Goal: Task Accomplishment & Management: Complete application form

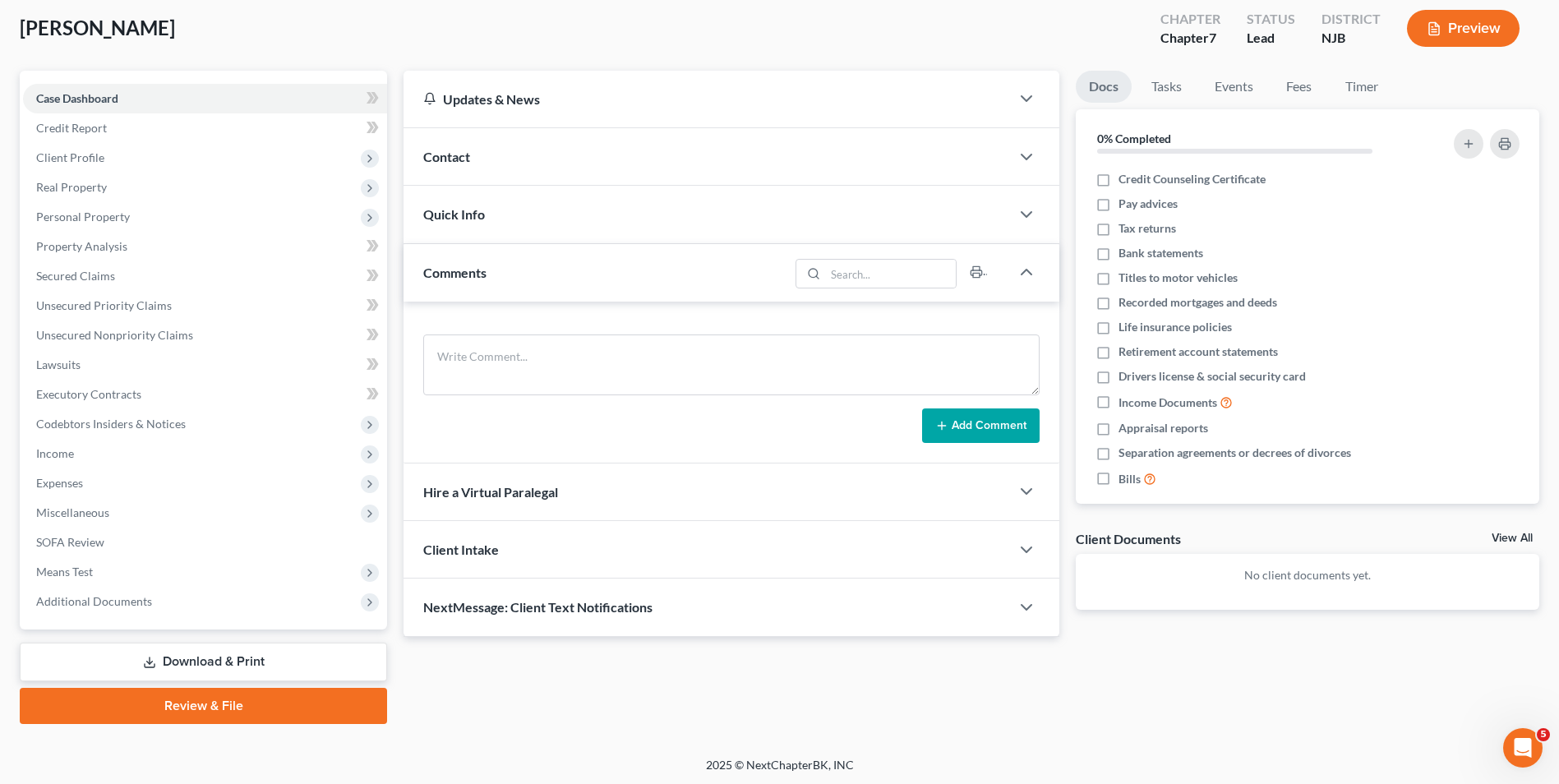
scroll to position [90, 0]
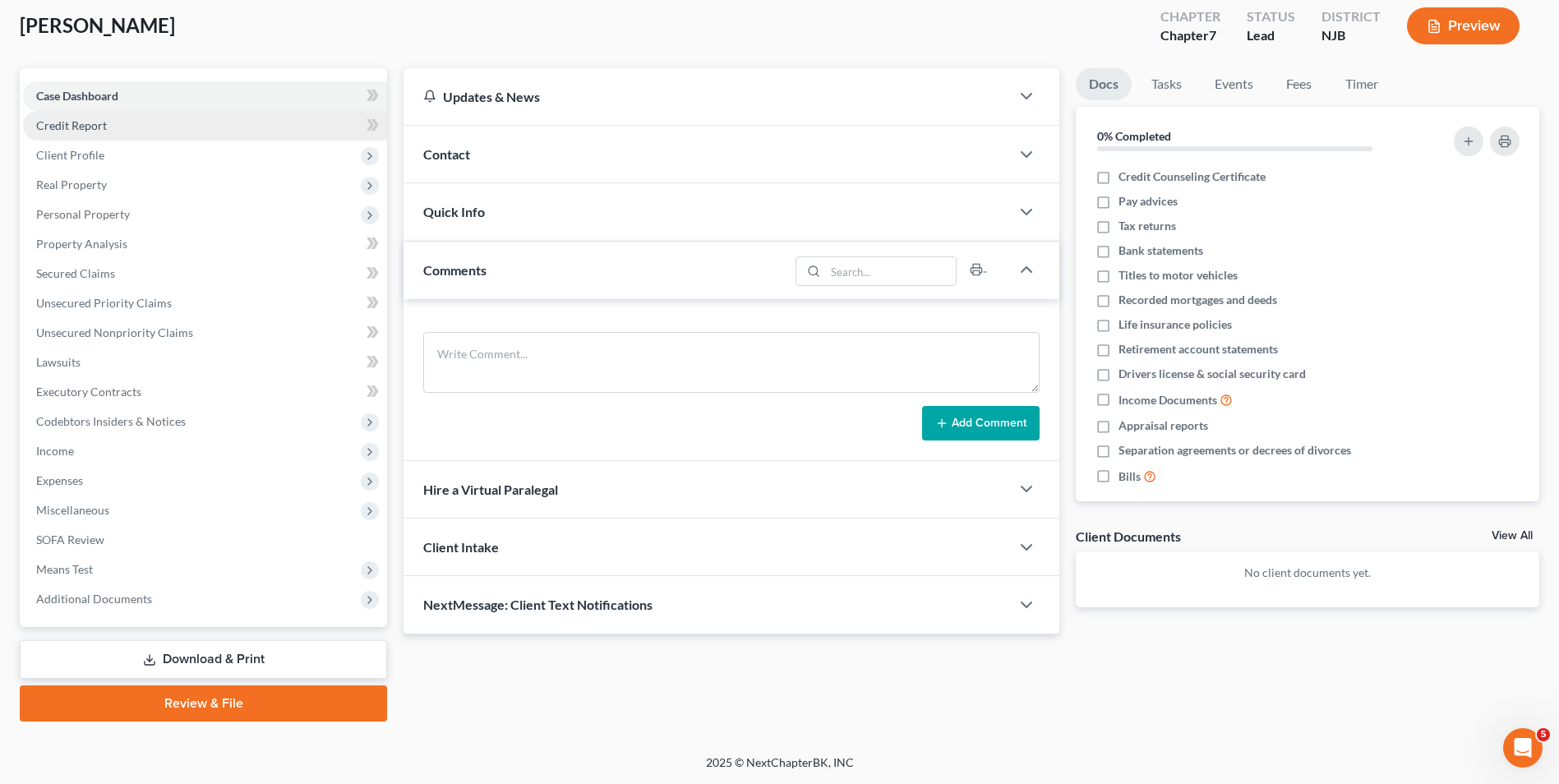
click at [113, 131] on link "Credit Report" at bounding box center [205, 126] width 364 height 29
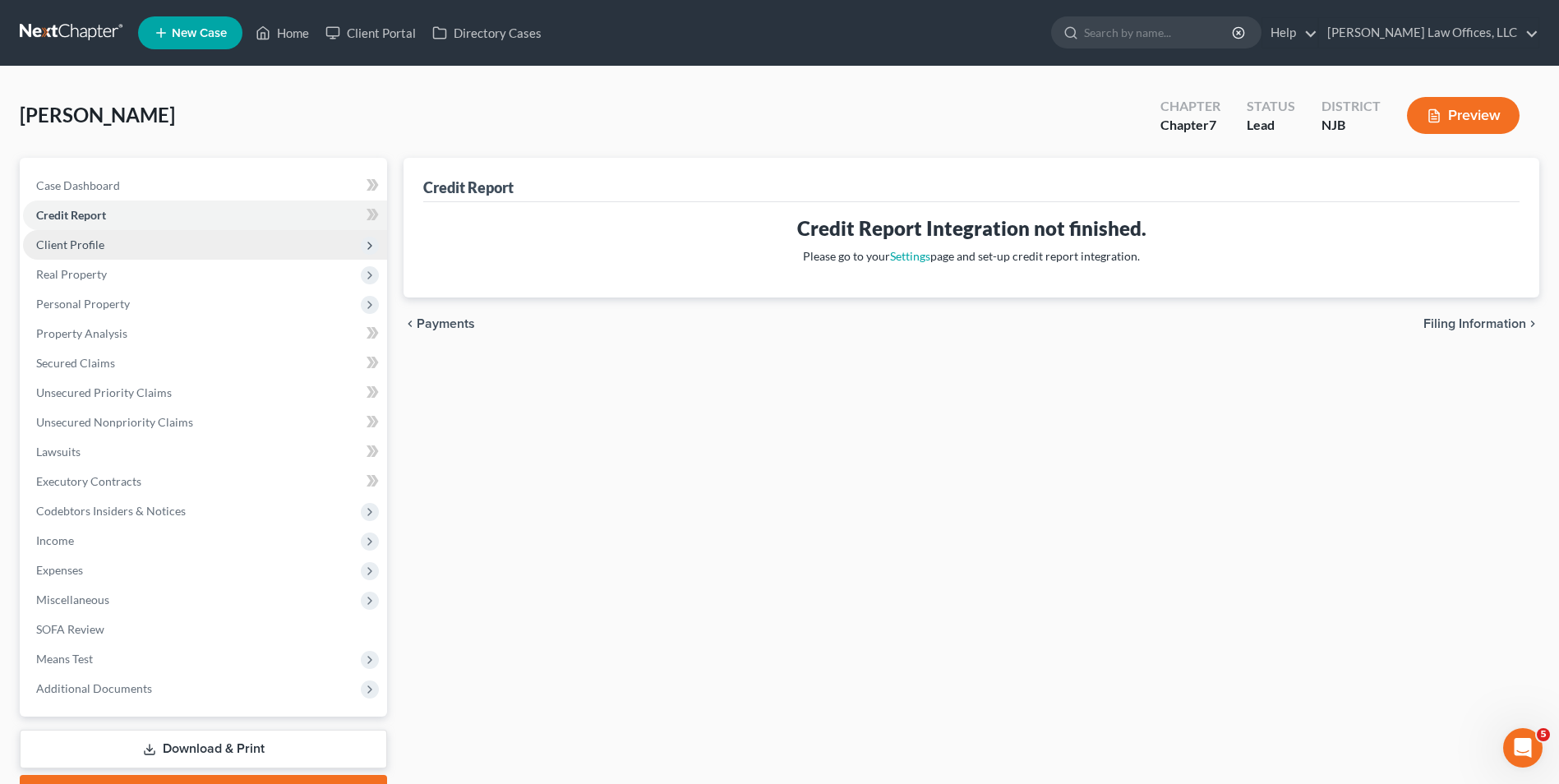
click at [118, 246] on span "Client Profile" at bounding box center [205, 245] width 364 height 29
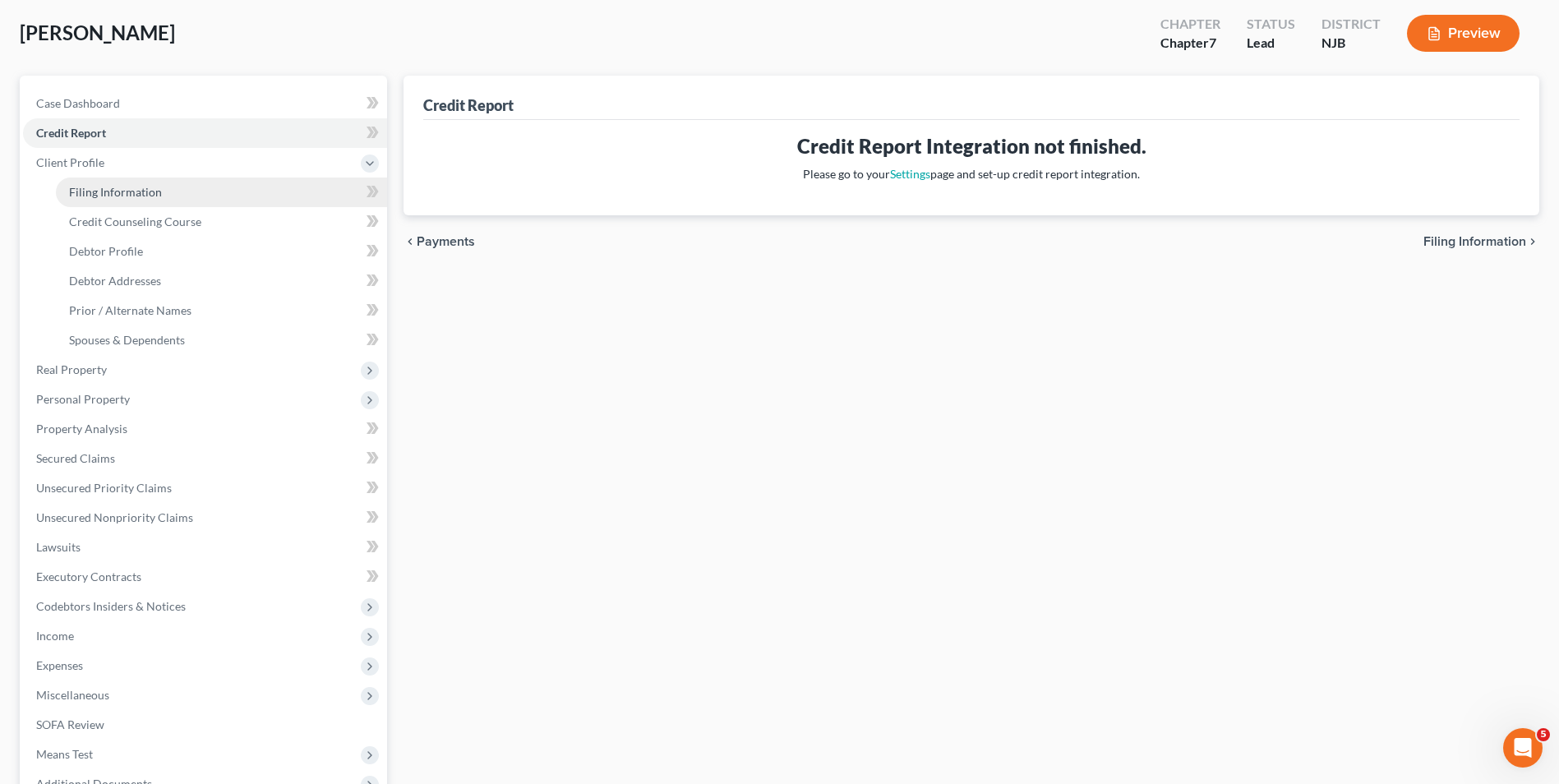
click at [181, 191] on link "Filing Information" at bounding box center [221, 193] width 331 height 29
select select "1"
select select "0"
select select "51"
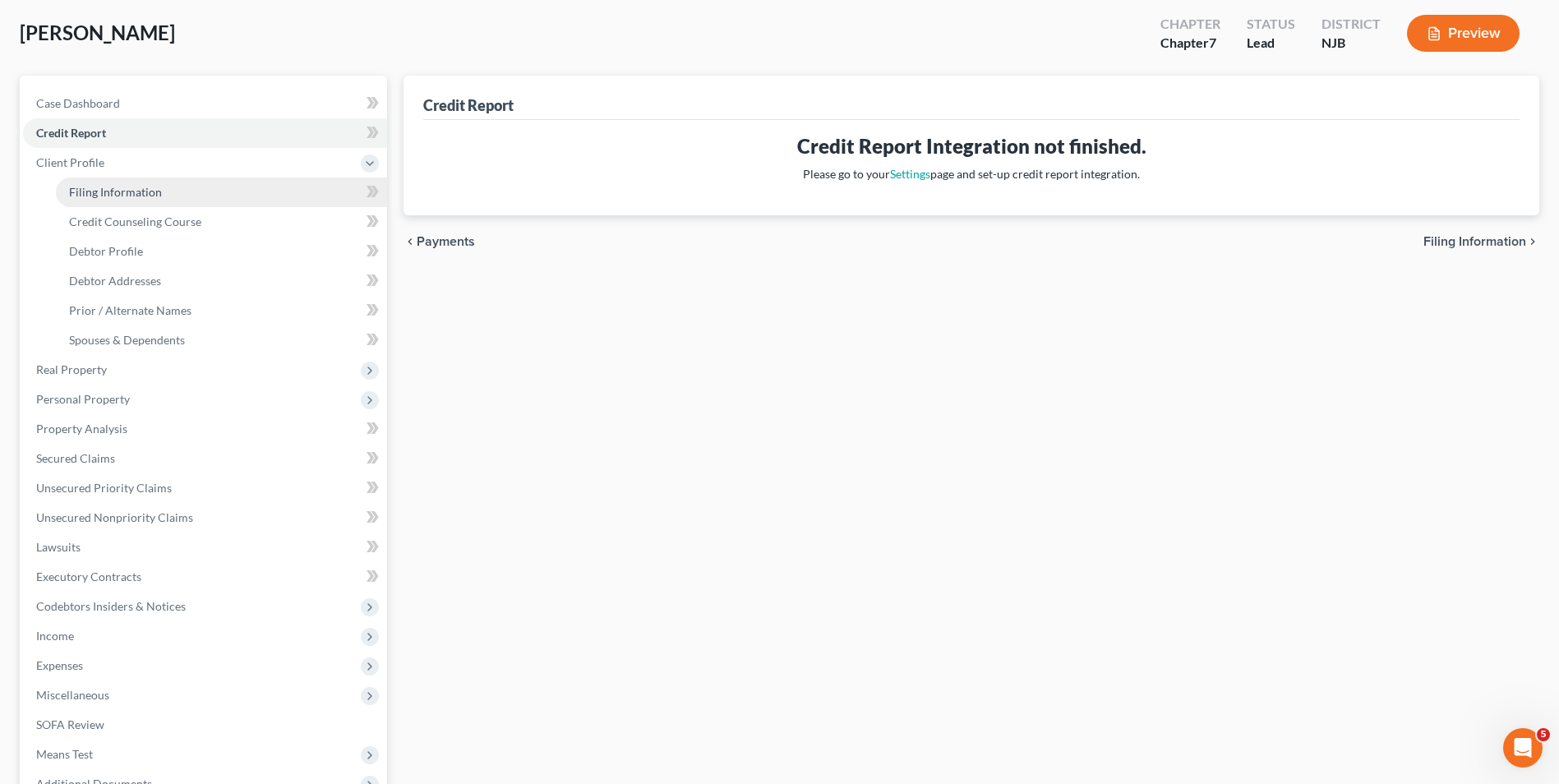
select select "2"
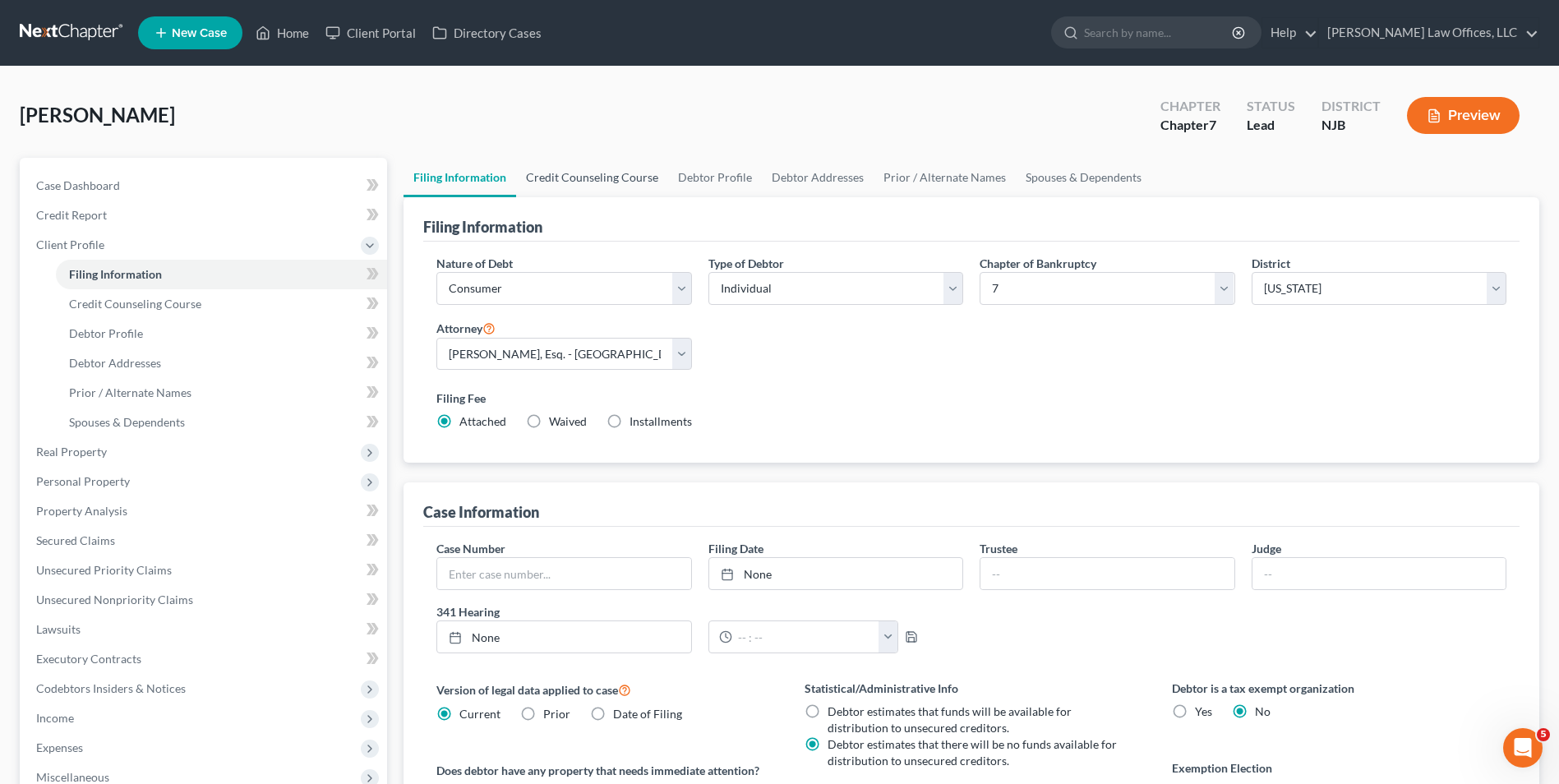
click at [597, 156] on div "Veras, Pedro Upgraded Chapter Chapter 7 Status Lead District NJB Preview" at bounding box center [780, 122] width 1520 height 72
click at [603, 174] on link "Credit Counseling Course" at bounding box center [592, 177] width 152 height 39
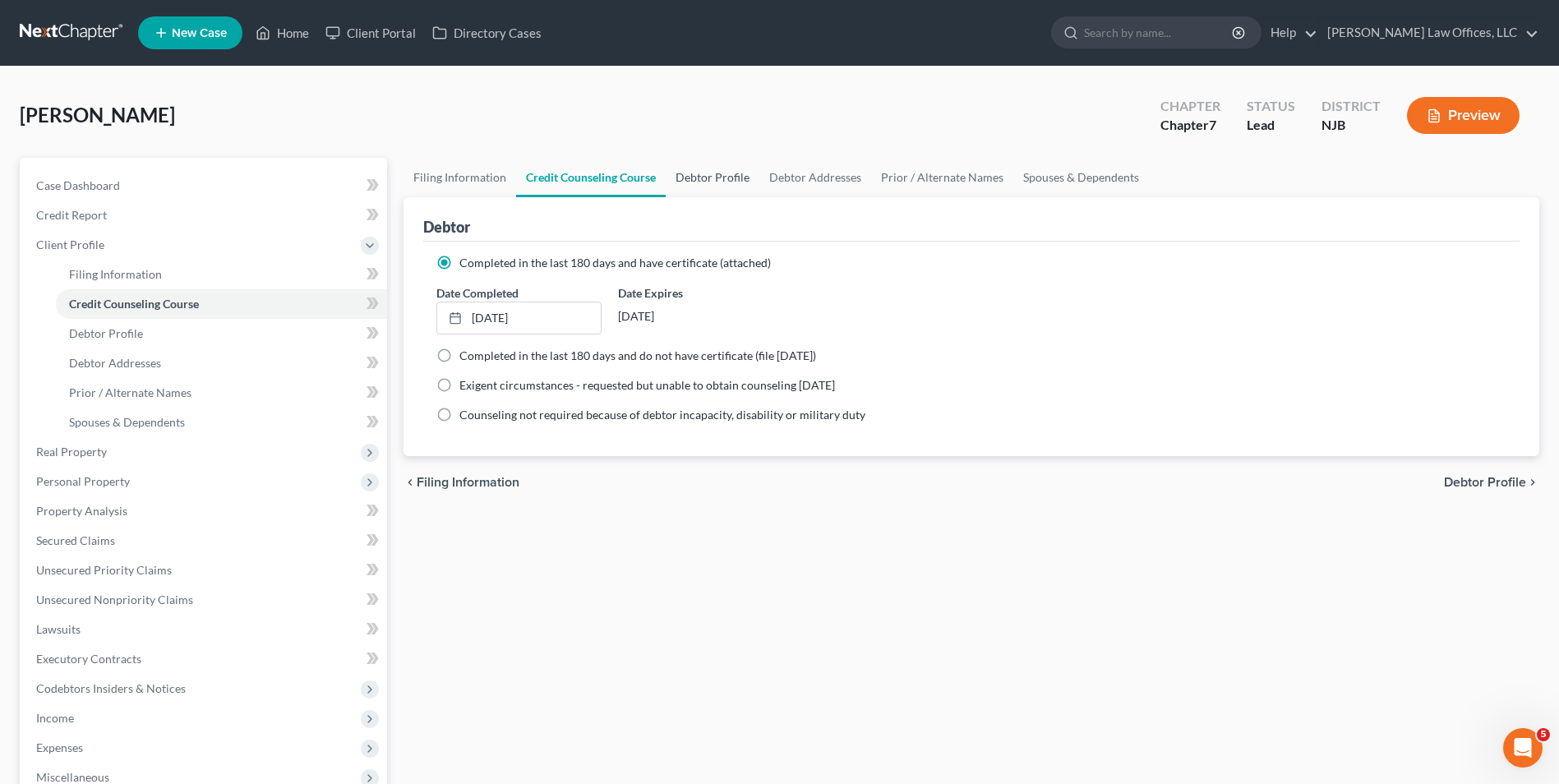
click at [712, 180] on link "Debtor Profile" at bounding box center [713, 177] width 94 height 39
select select "1"
select select "2"
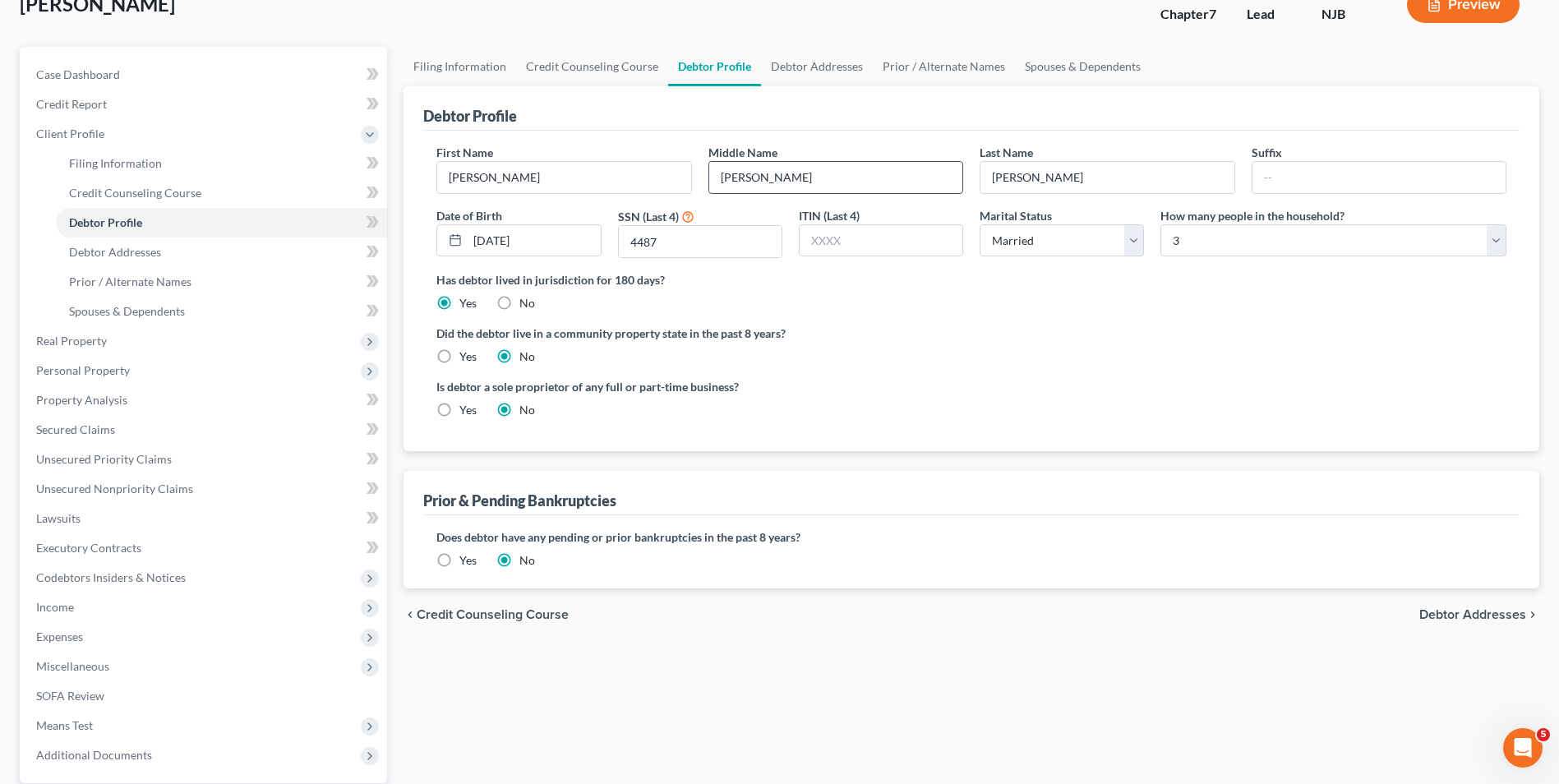
scroll to position [83, 0]
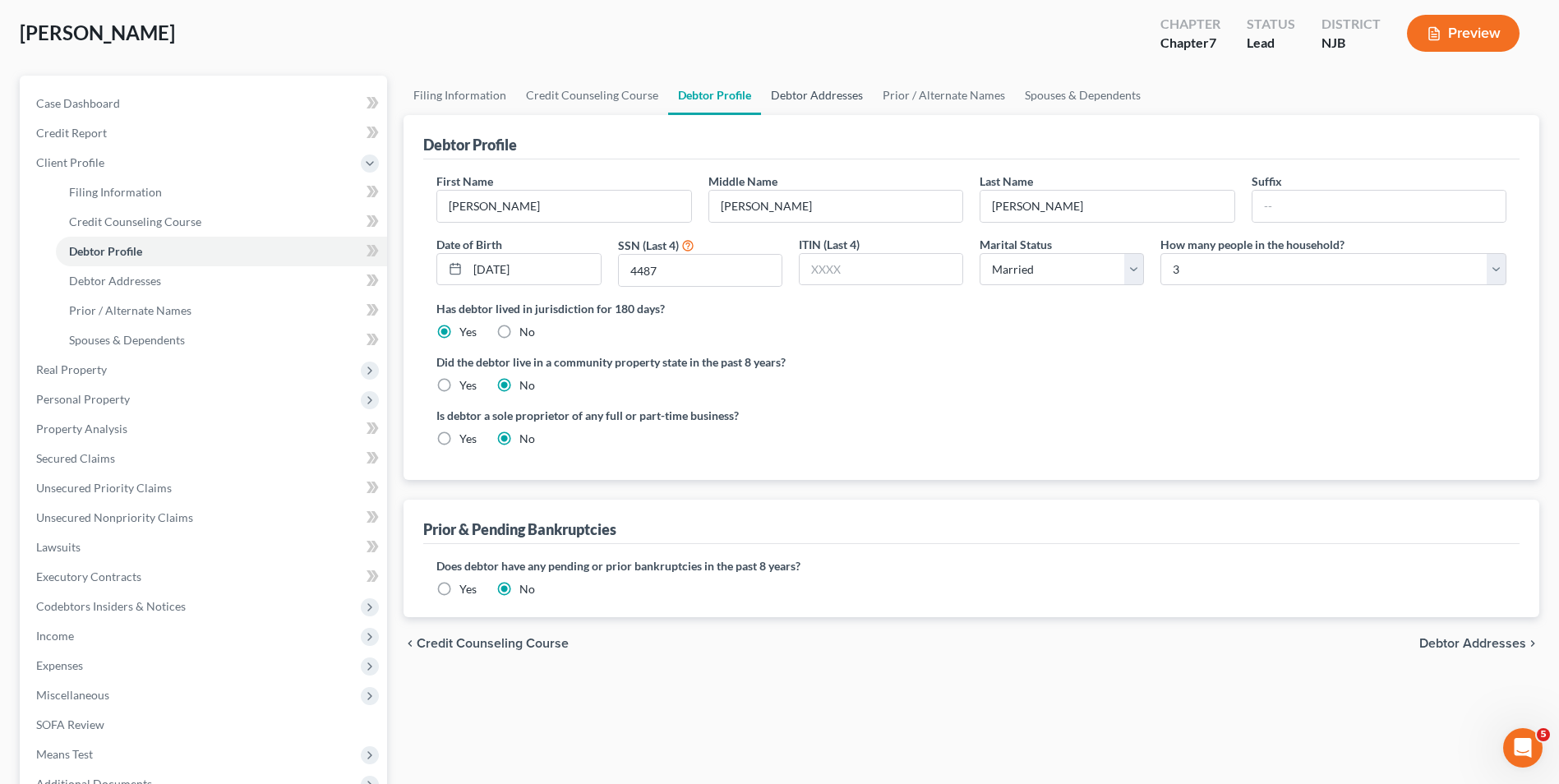
click at [841, 98] on link "Debtor Addresses" at bounding box center [817, 94] width 112 height 39
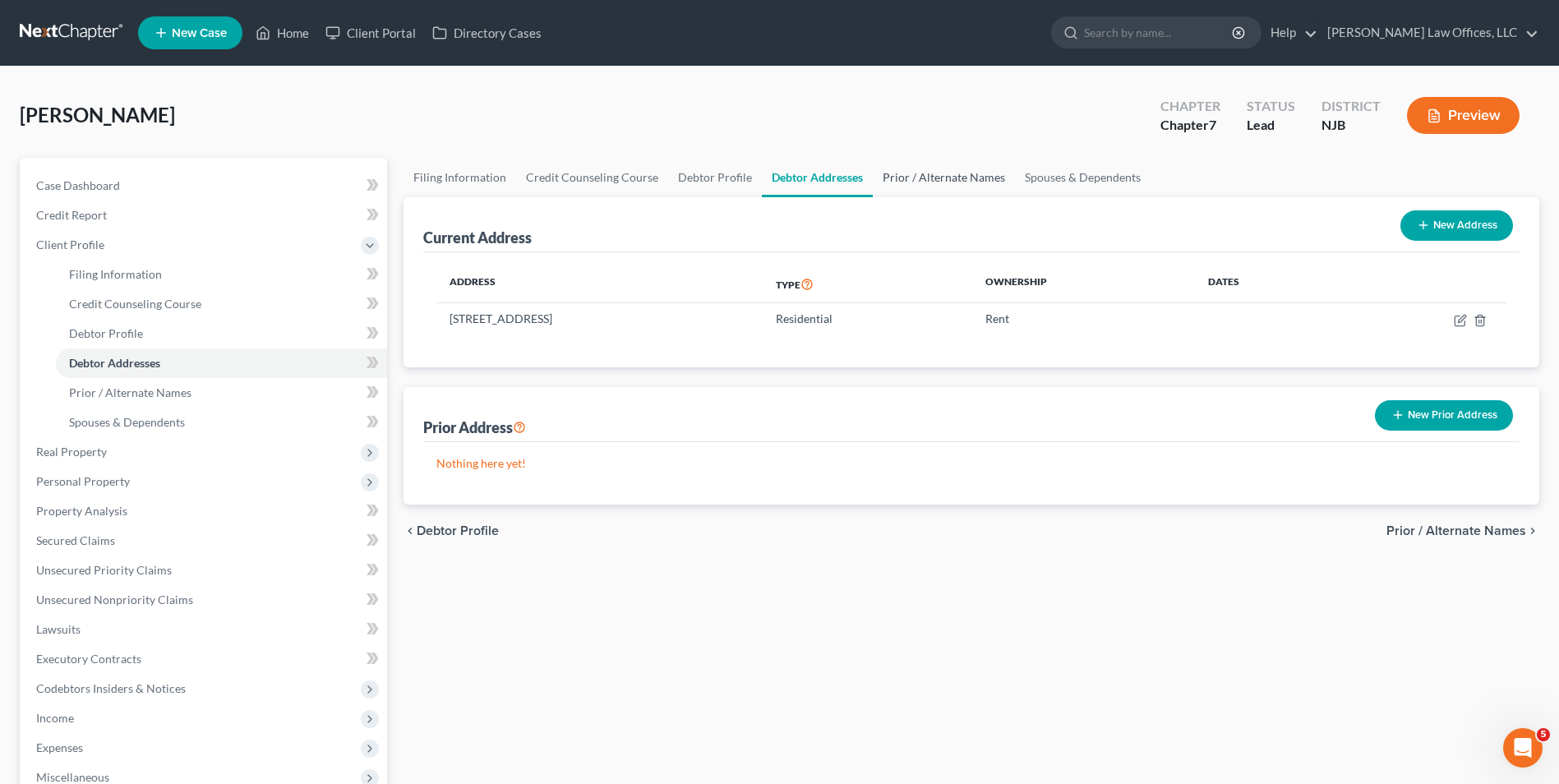
click at [913, 163] on link "Prior / Alternate Names" at bounding box center [944, 177] width 142 height 39
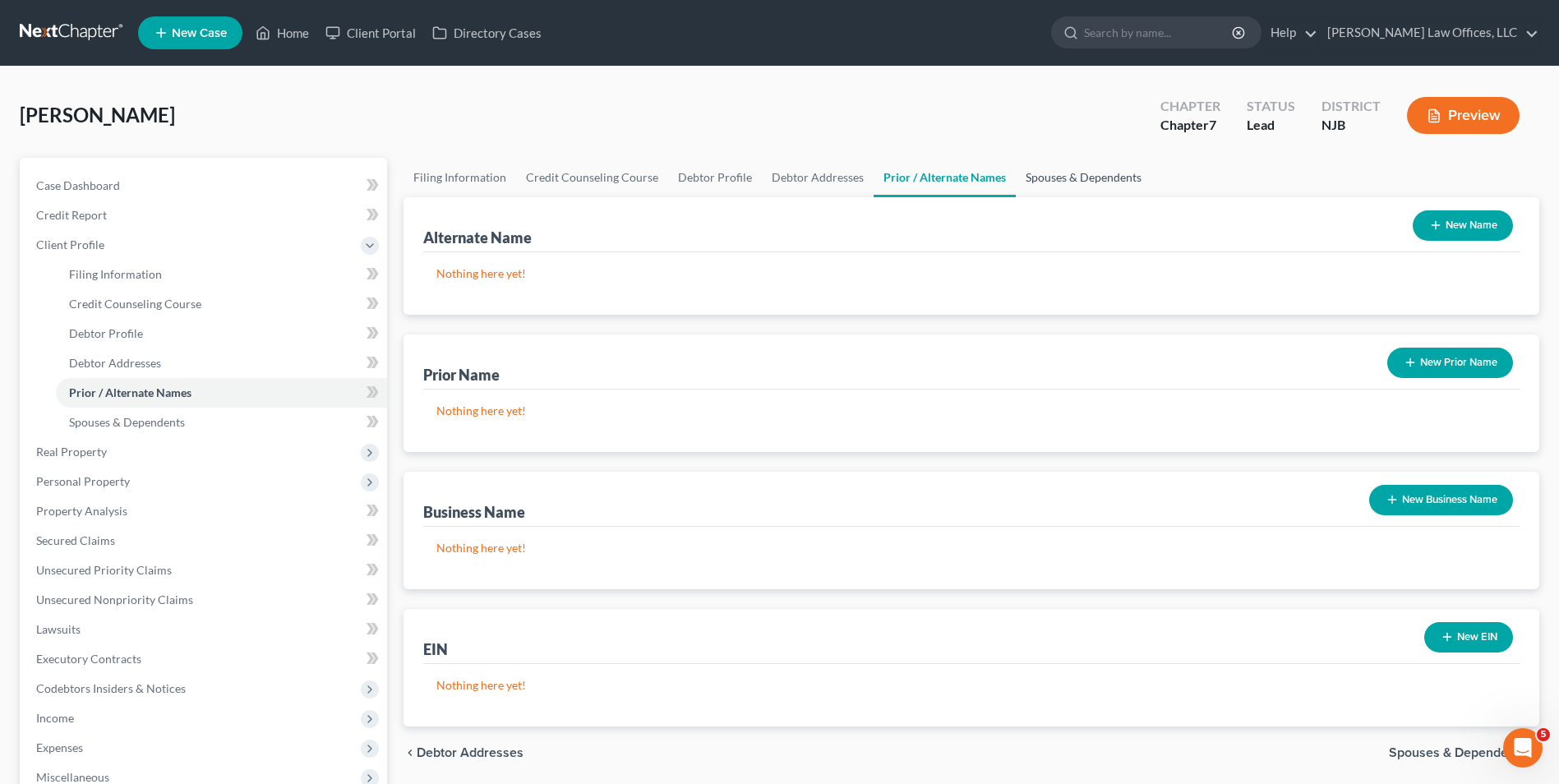
click at [1037, 163] on link "Spouses & Dependents" at bounding box center [1084, 177] width 136 height 39
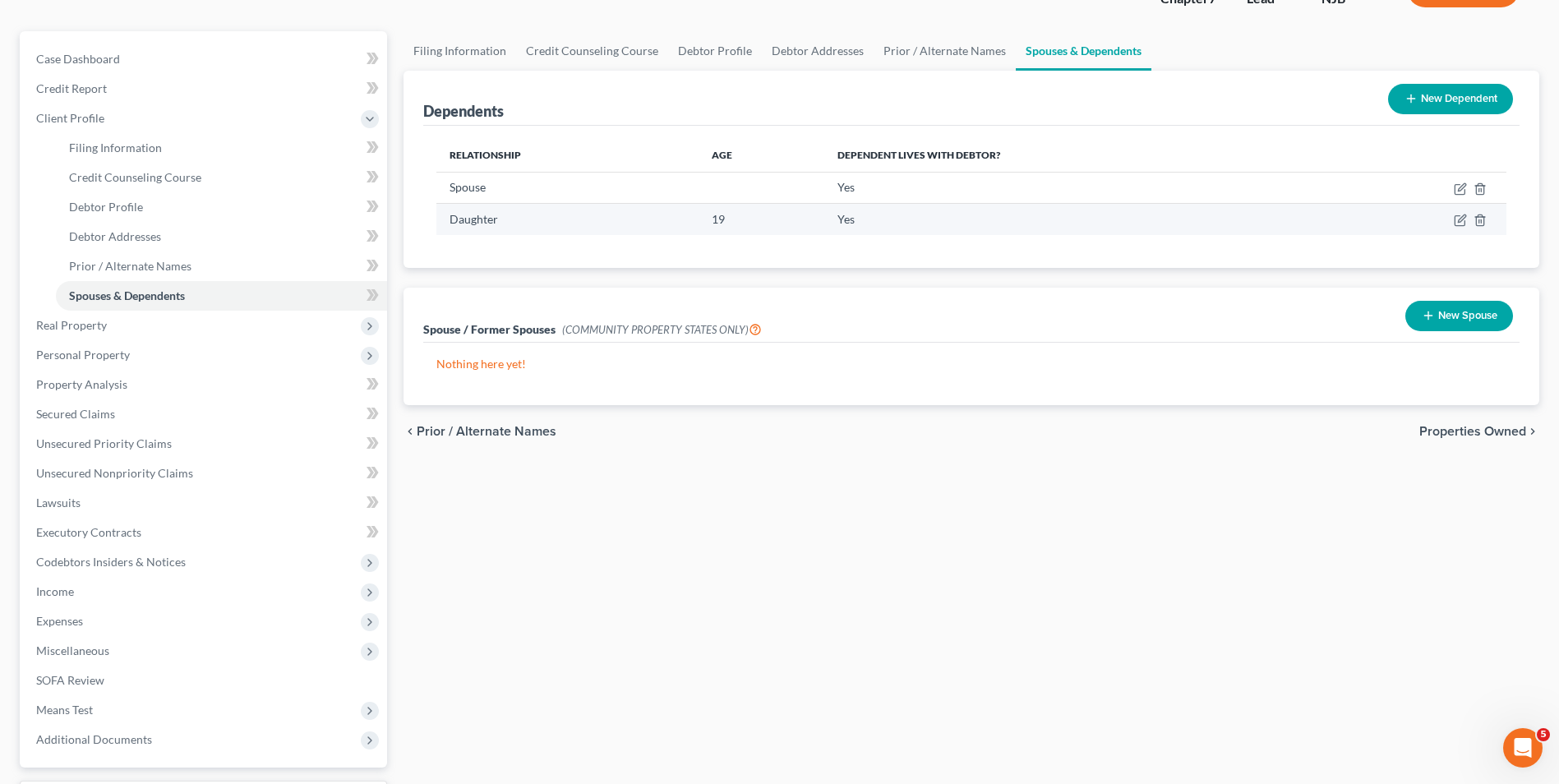
scroll to position [164, 0]
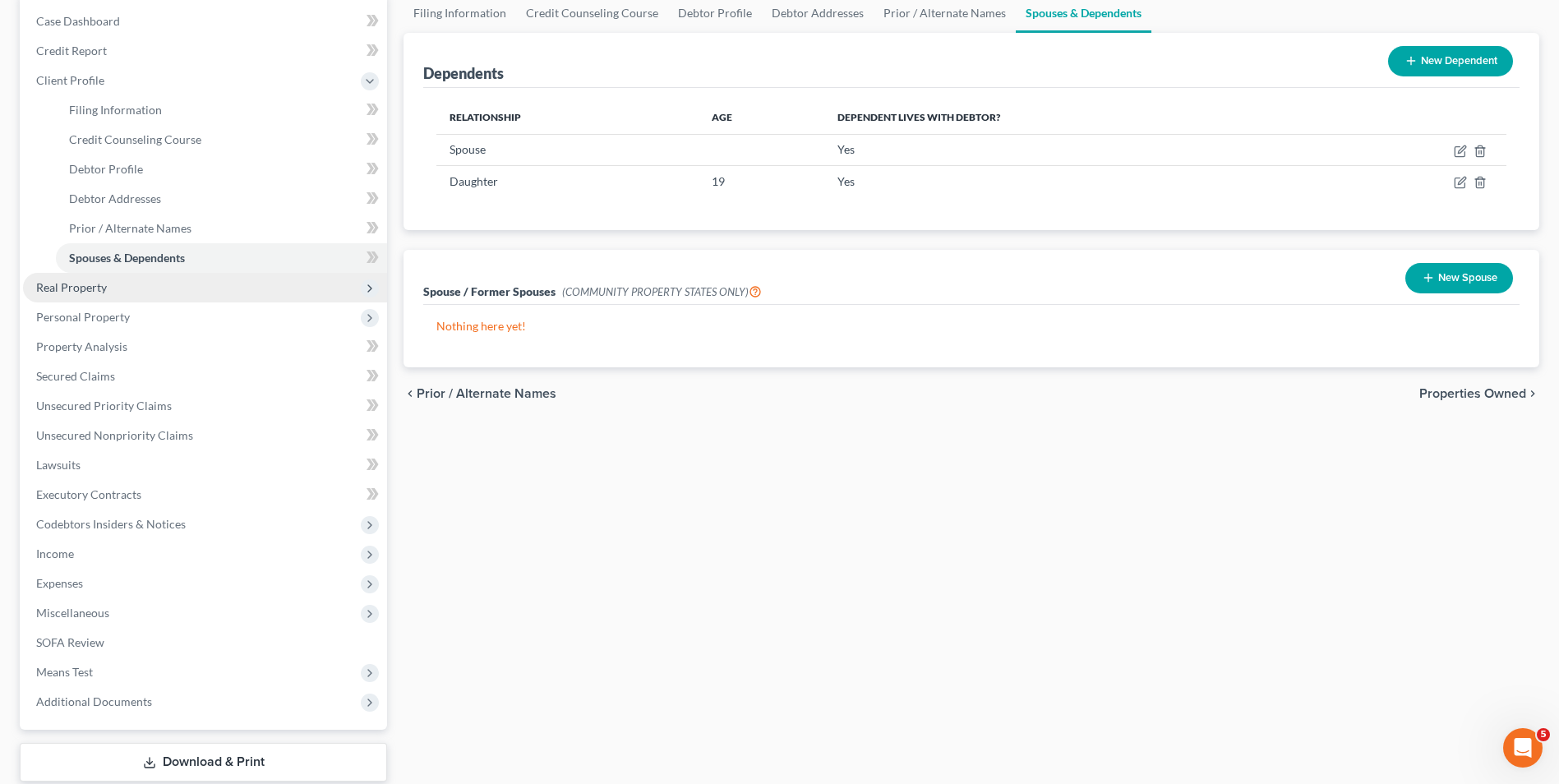
click at [175, 298] on span "Real Property" at bounding box center [205, 288] width 364 height 29
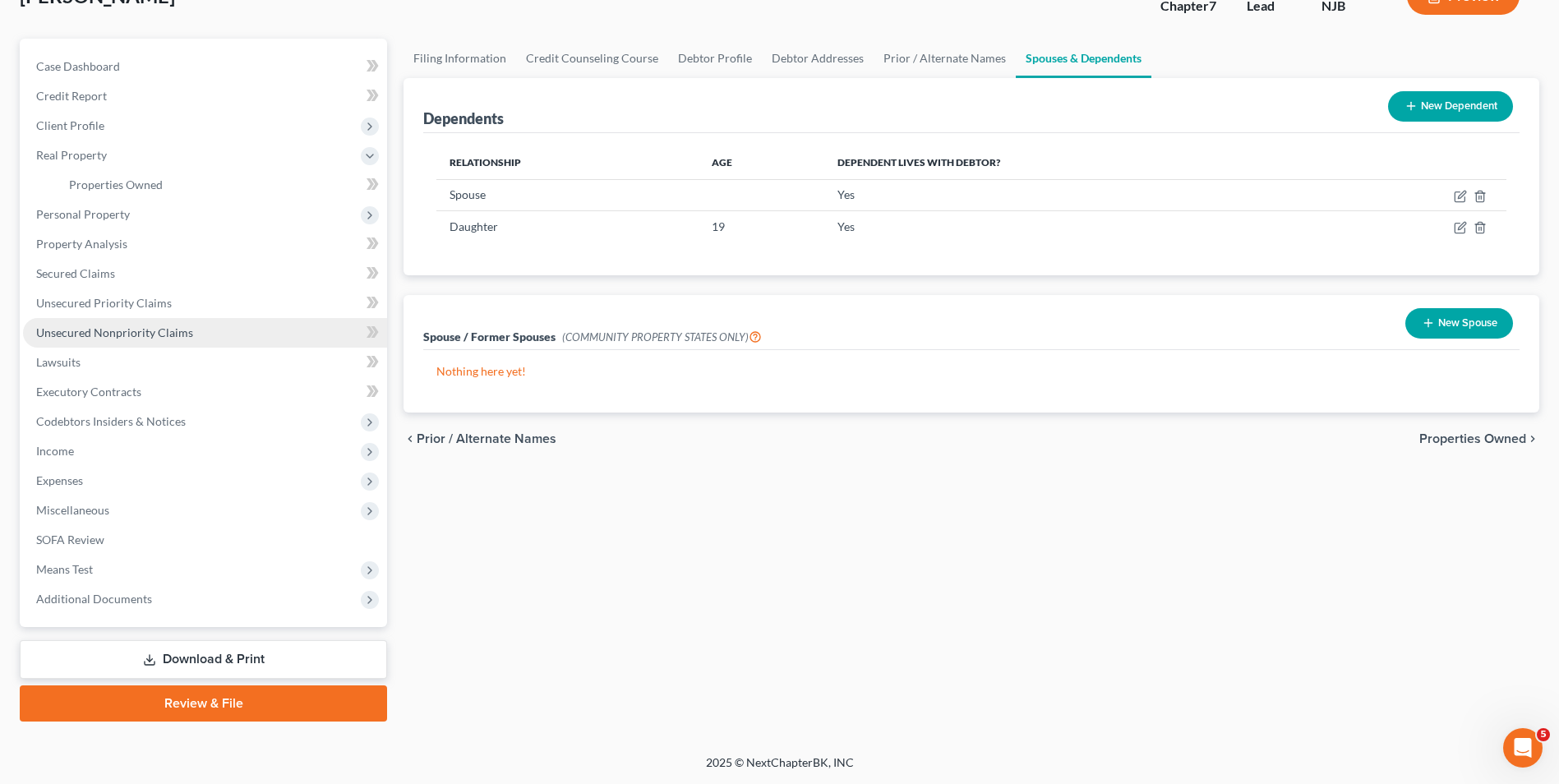
scroll to position [119, 0]
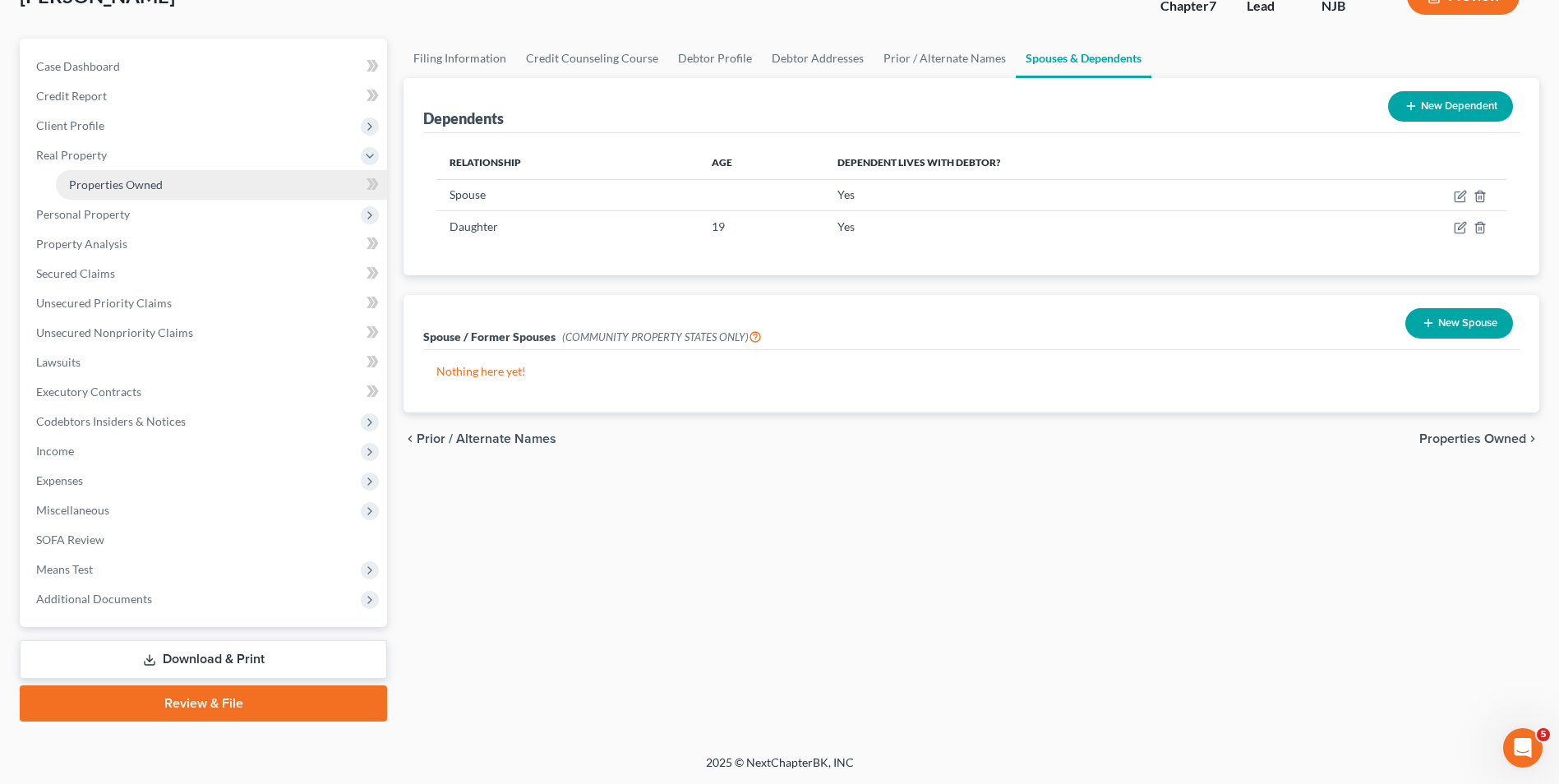
click at [130, 185] on span "Properties Owned" at bounding box center [116, 184] width 94 height 14
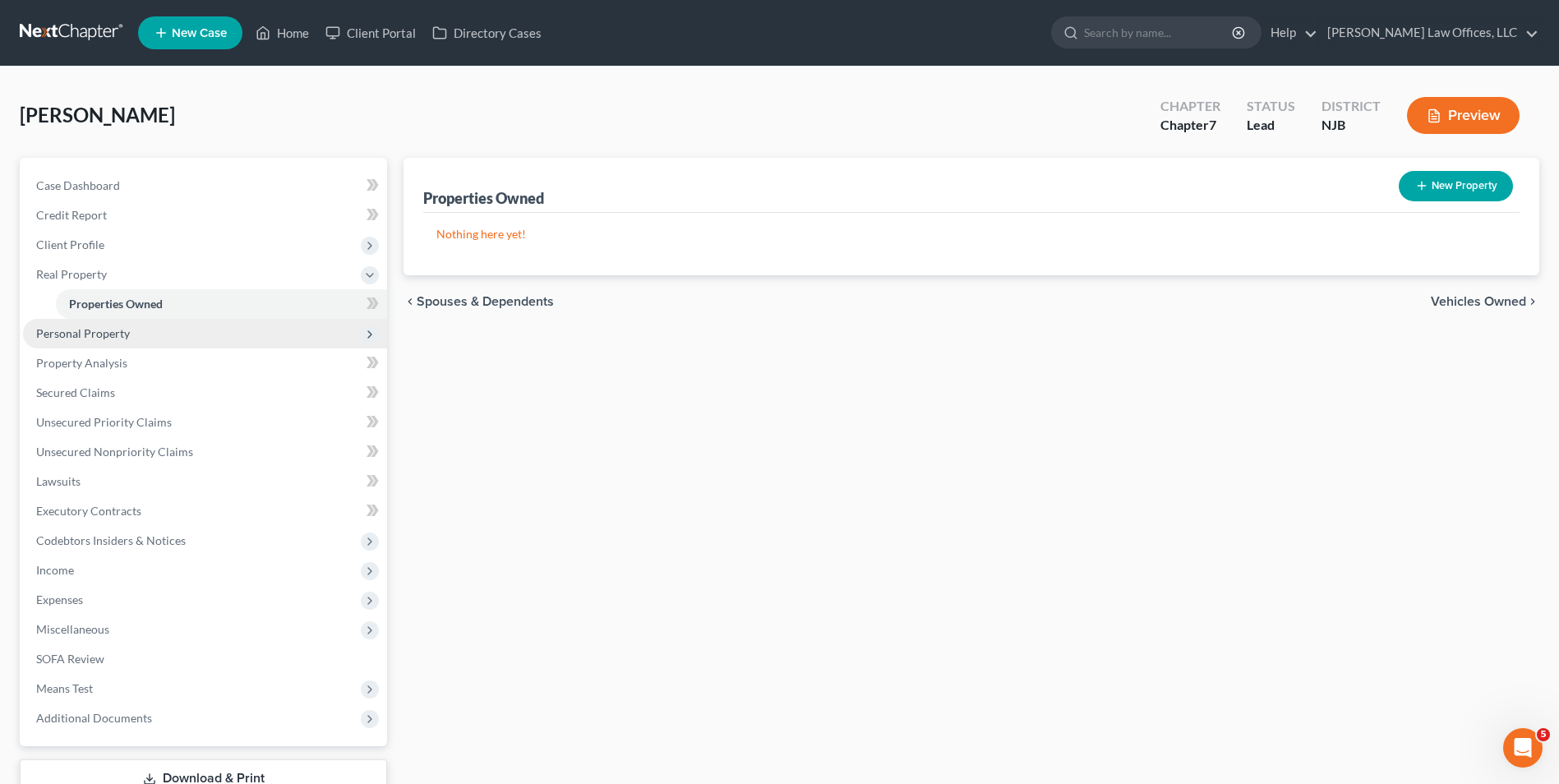
click at [123, 336] on span "Personal Property" at bounding box center [83, 333] width 94 height 14
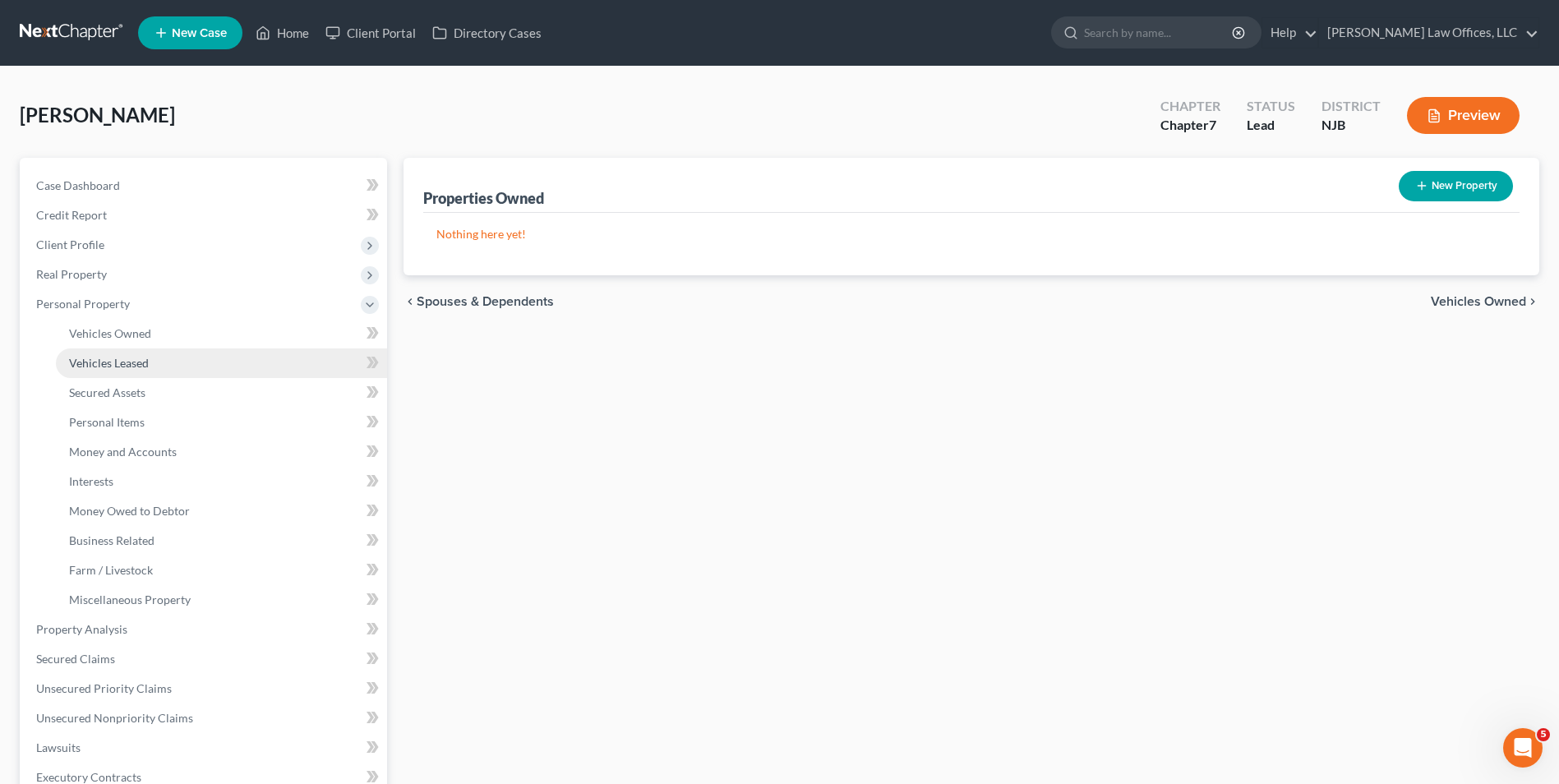
click at [114, 361] on span "Vehicles Leased" at bounding box center [108, 362] width 80 height 14
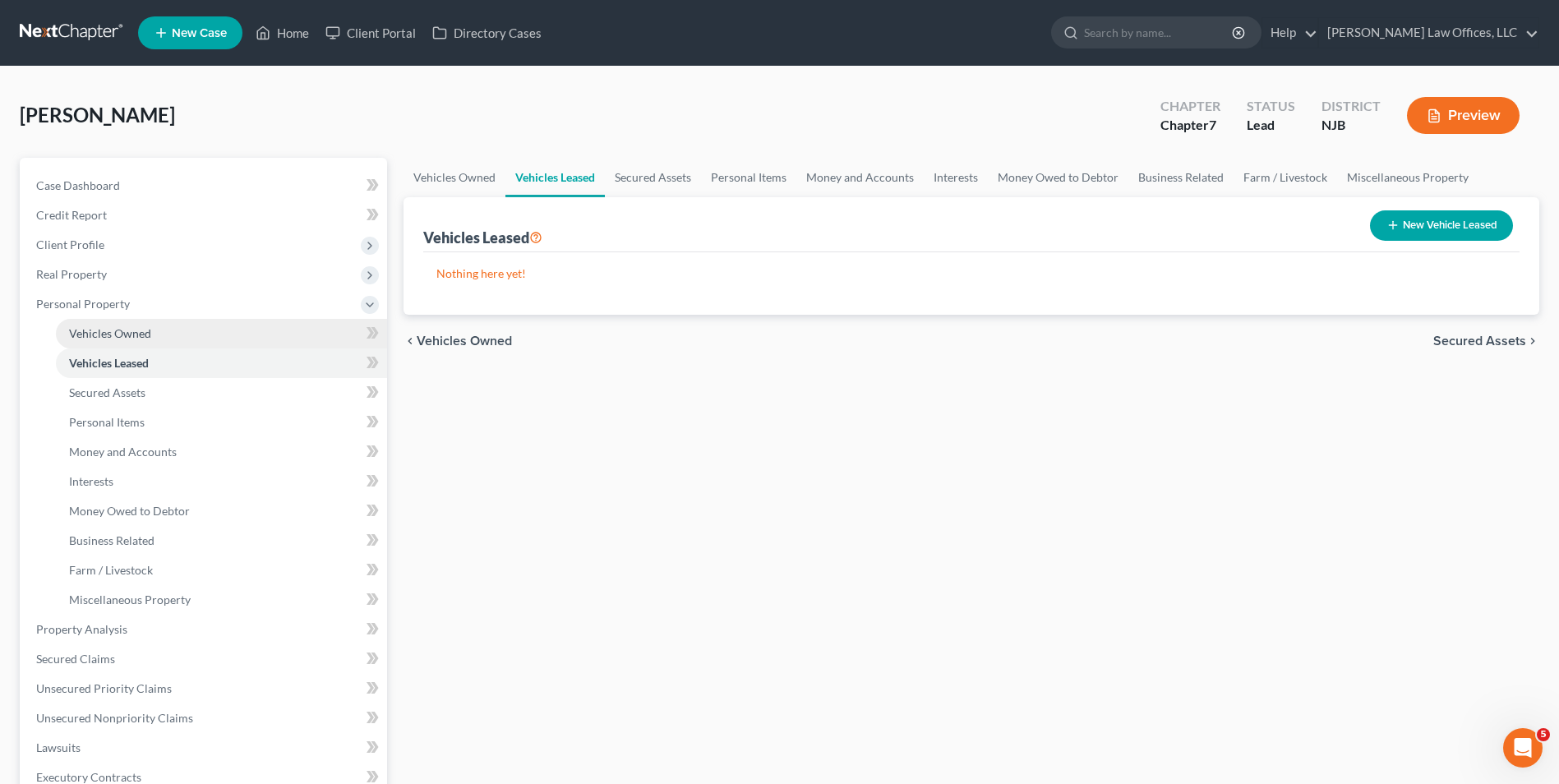
click at [120, 340] on link "Vehicles Owned" at bounding box center [221, 334] width 331 height 29
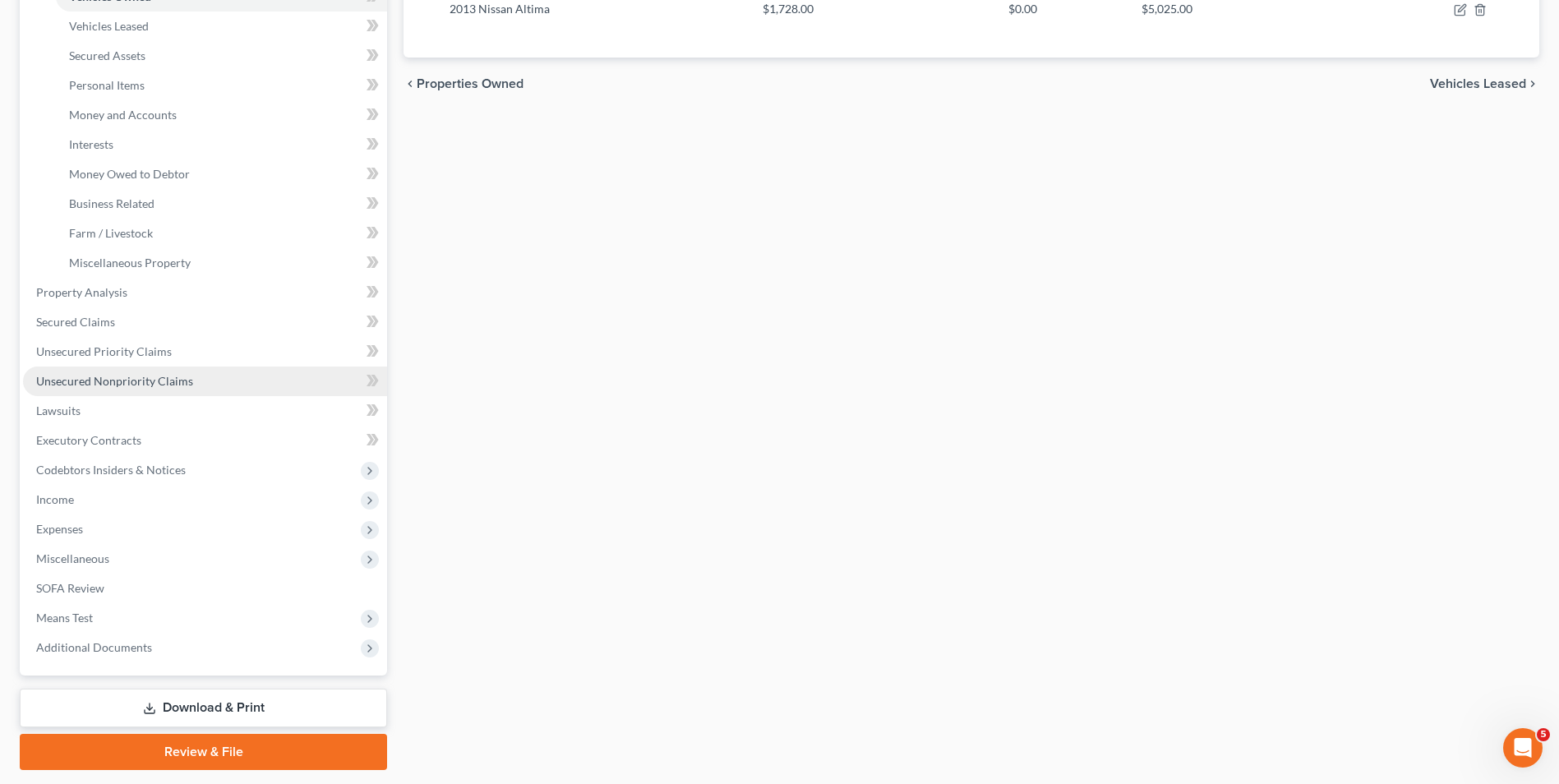
scroll to position [385, 0]
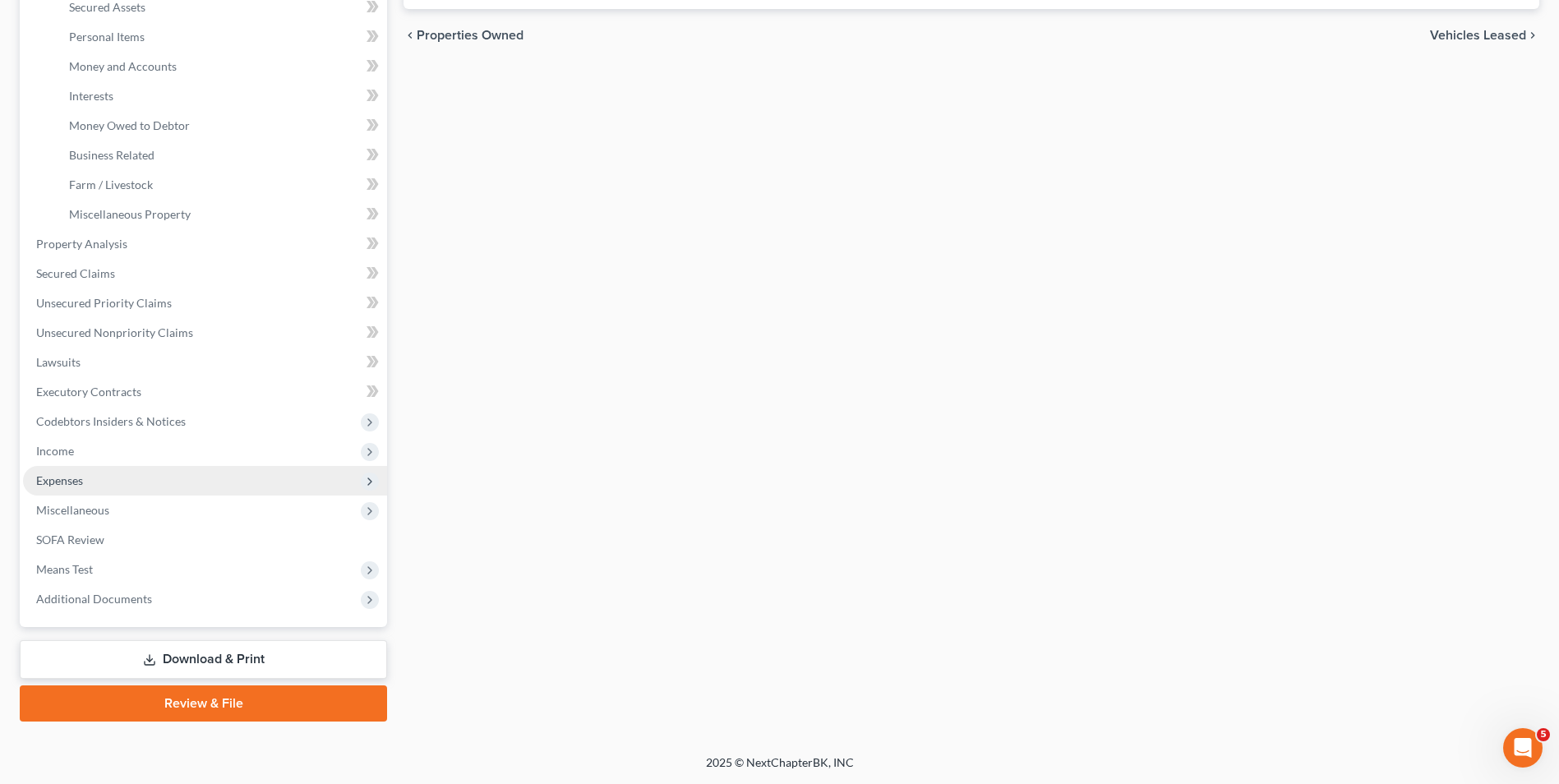
click at [90, 479] on span "Expenses" at bounding box center [205, 480] width 364 height 29
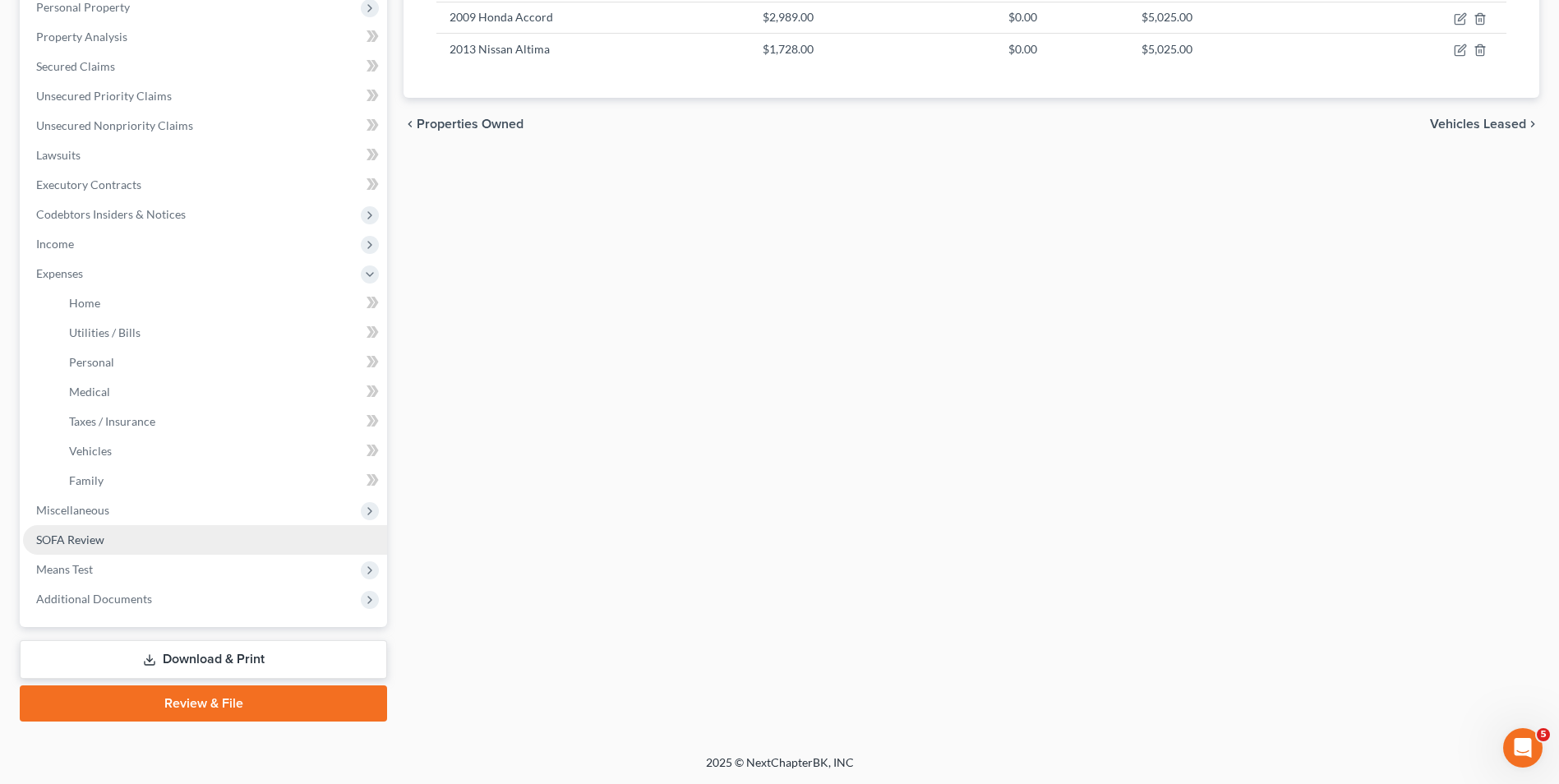
scroll to position [297, 0]
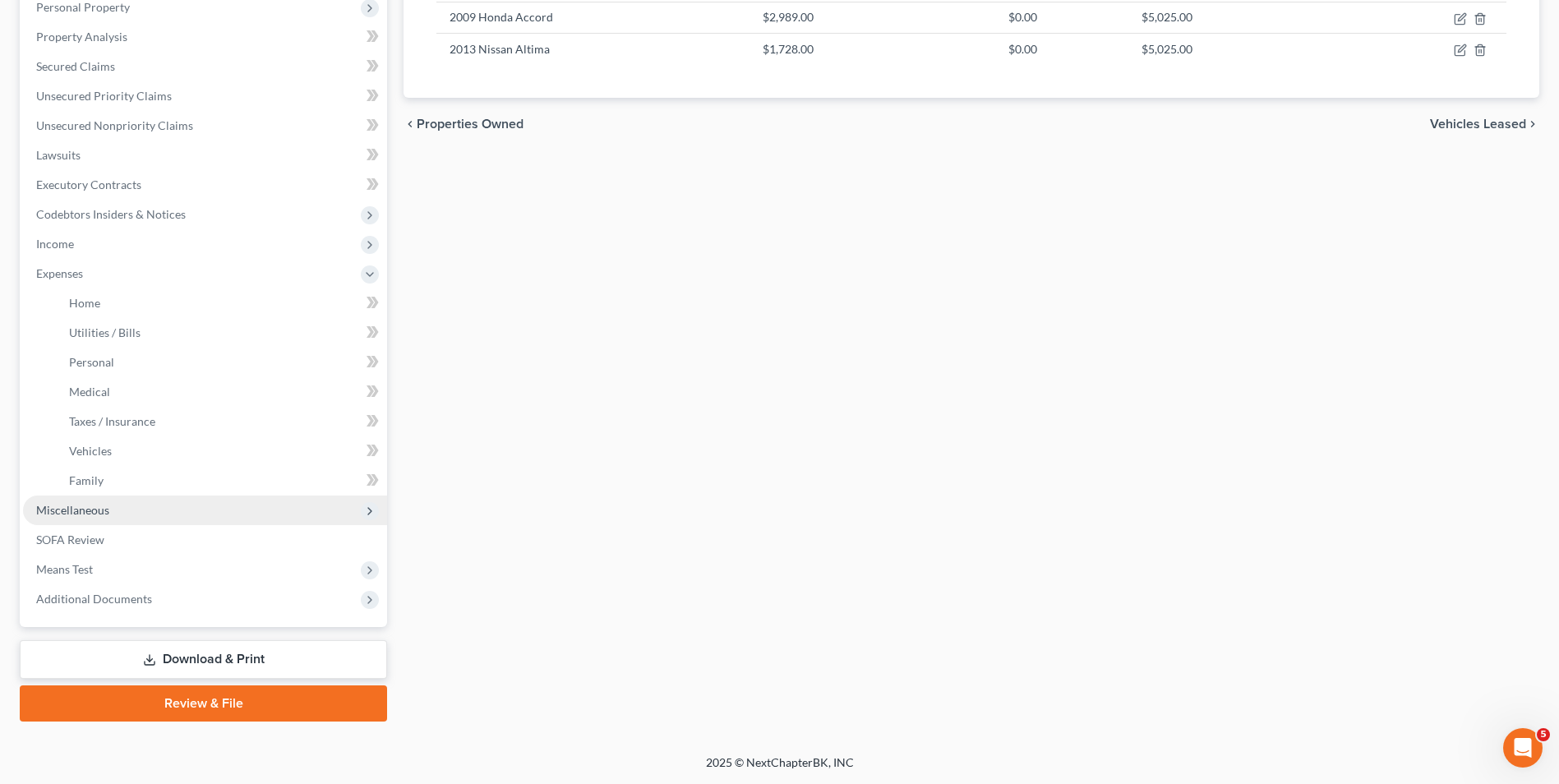
click at [81, 505] on span "Miscellaneous" at bounding box center [72, 510] width 73 height 14
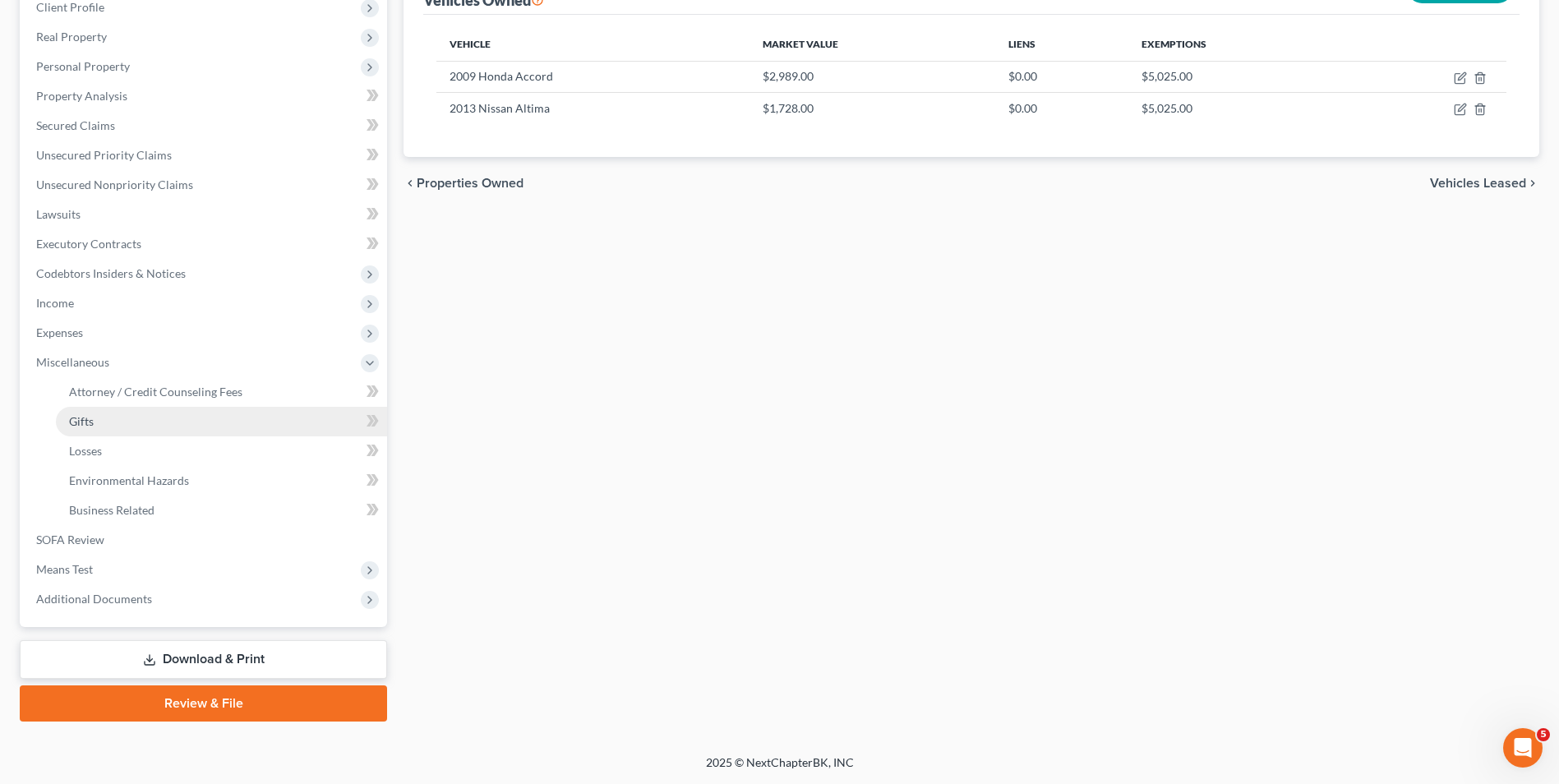
scroll to position [237, 0]
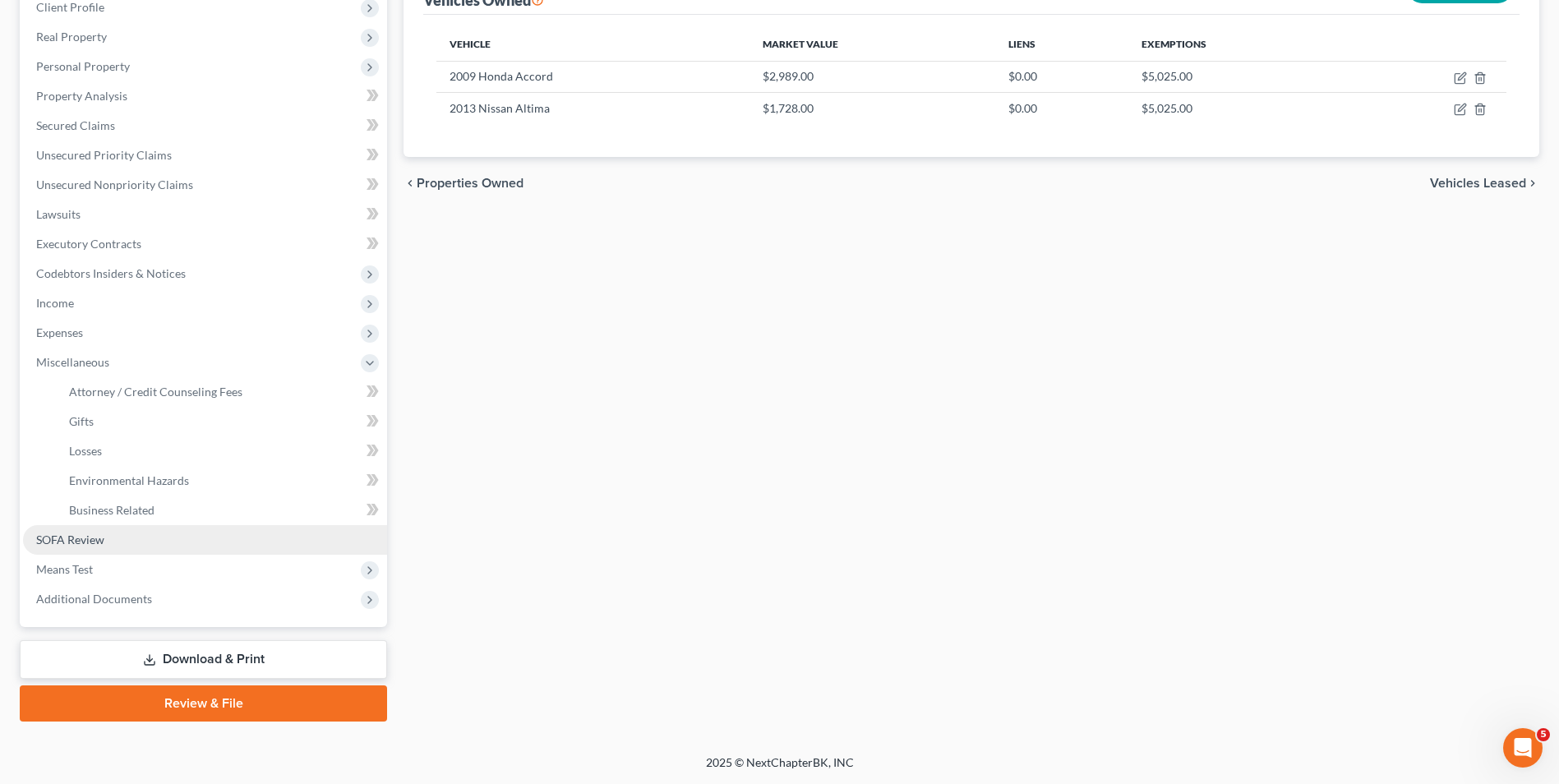
click at [97, 529] on link "SOFA Review" at bounding box center [205, 540] width 364 height 29
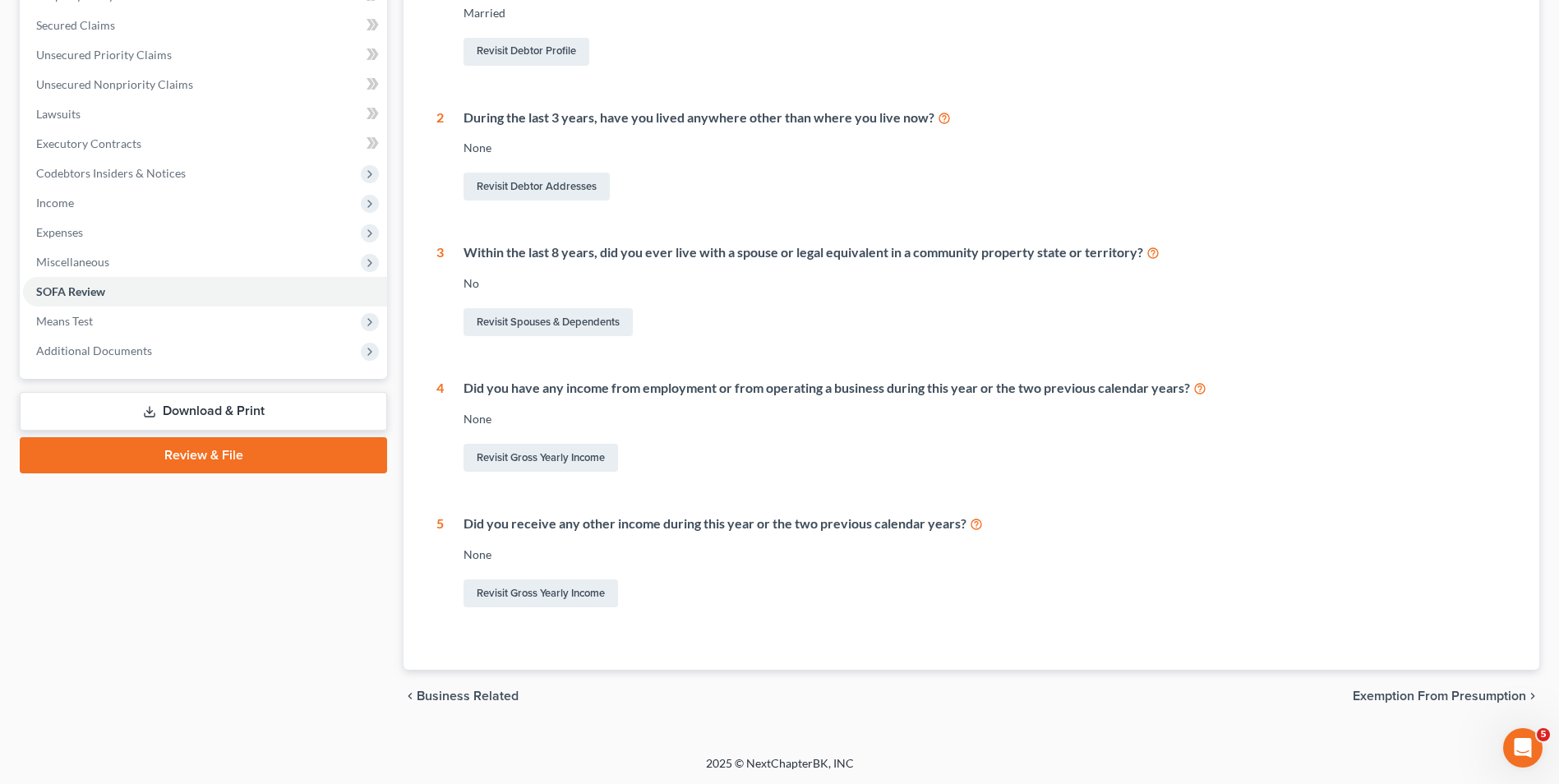
scroll to position [338, 0]
click at [68, 319] on span "Means Test" at bounding box center [64, 320] width 57 height 14
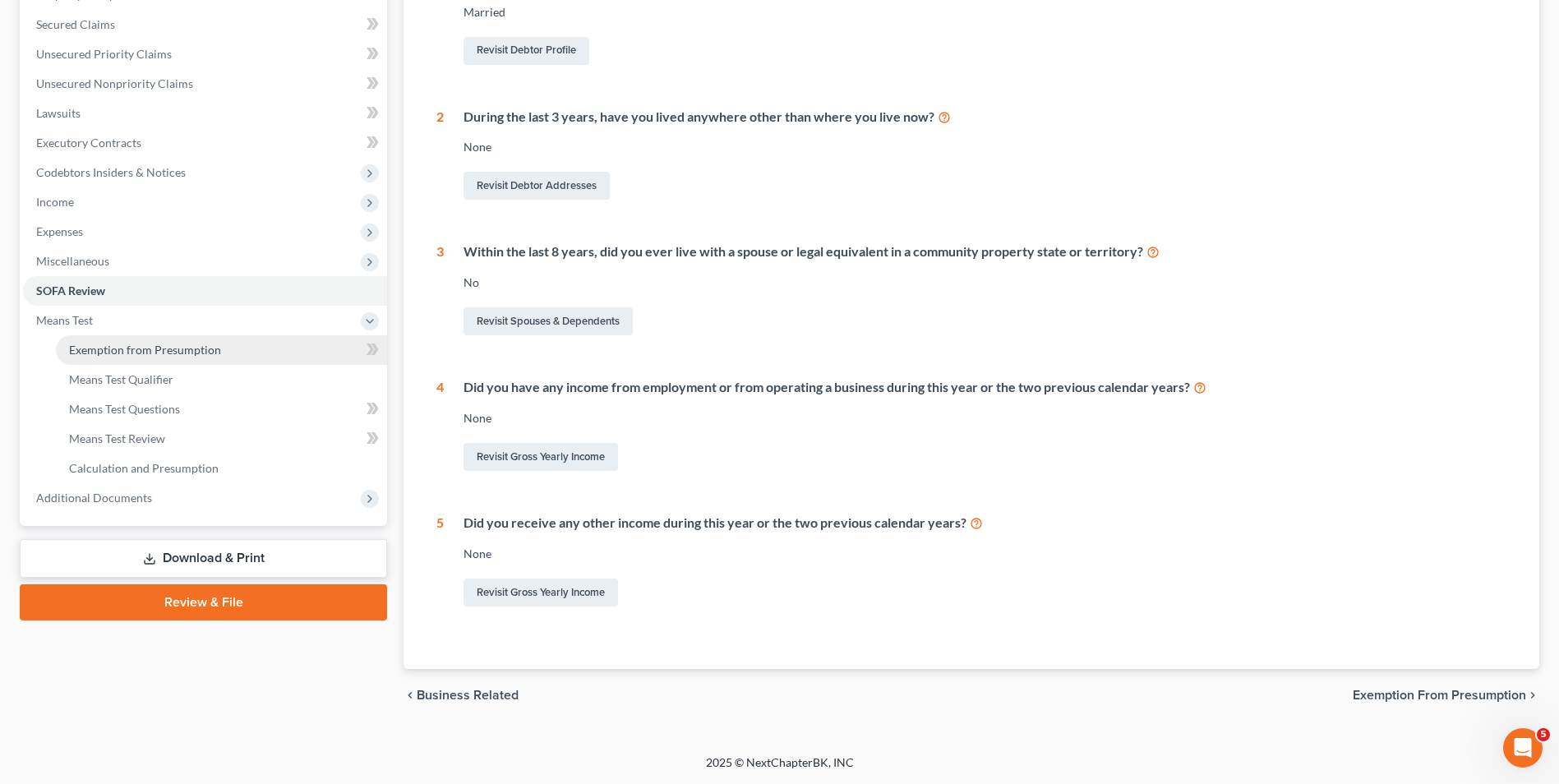
click at [152, 353] on span "Exemption from Presumption" at bounding box center [145, 349] width 152 height 14
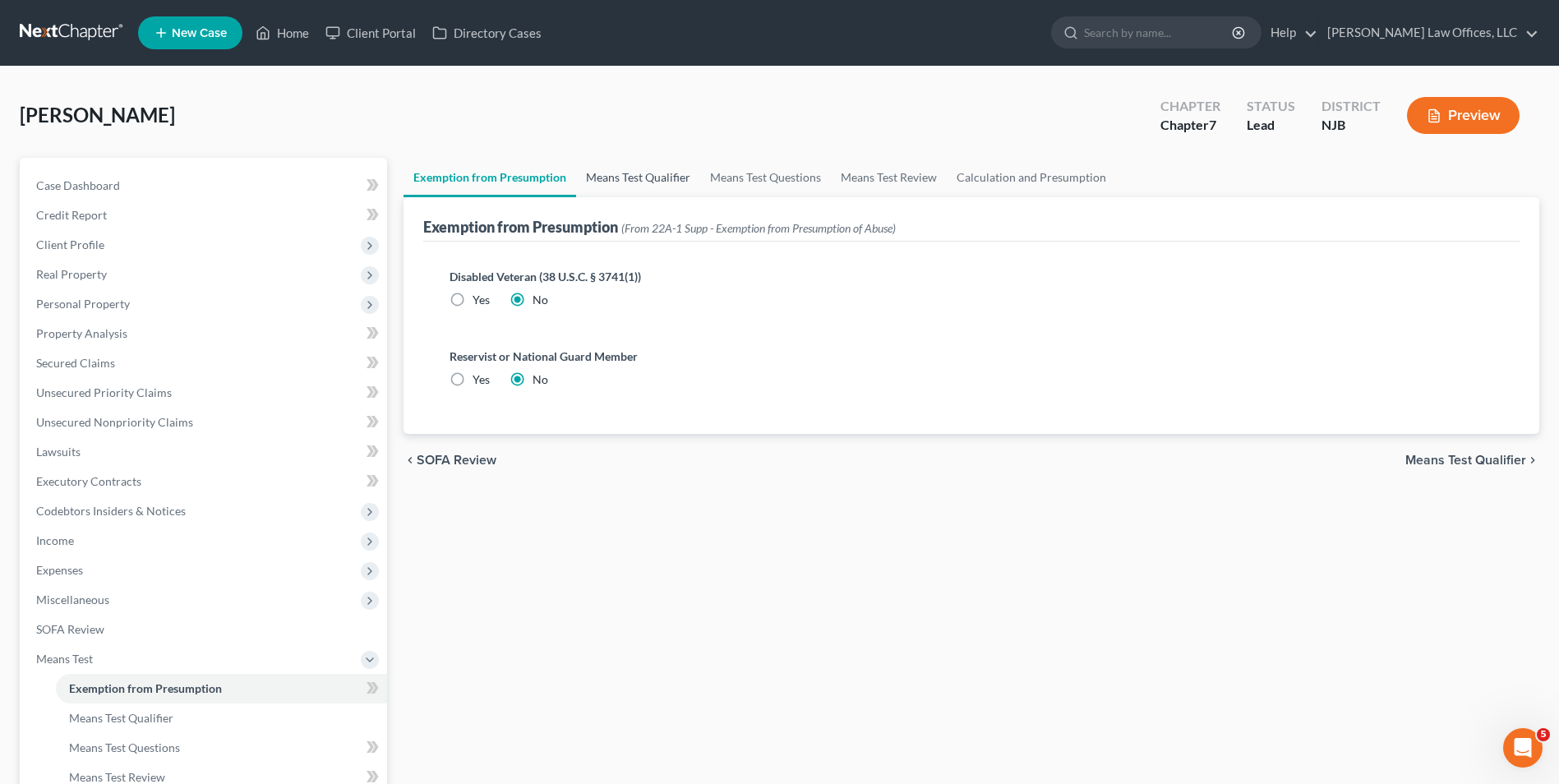
click at [638, 180] on link "Means Test Qualifier" at bounding box center [637, 177] width 124 height 39
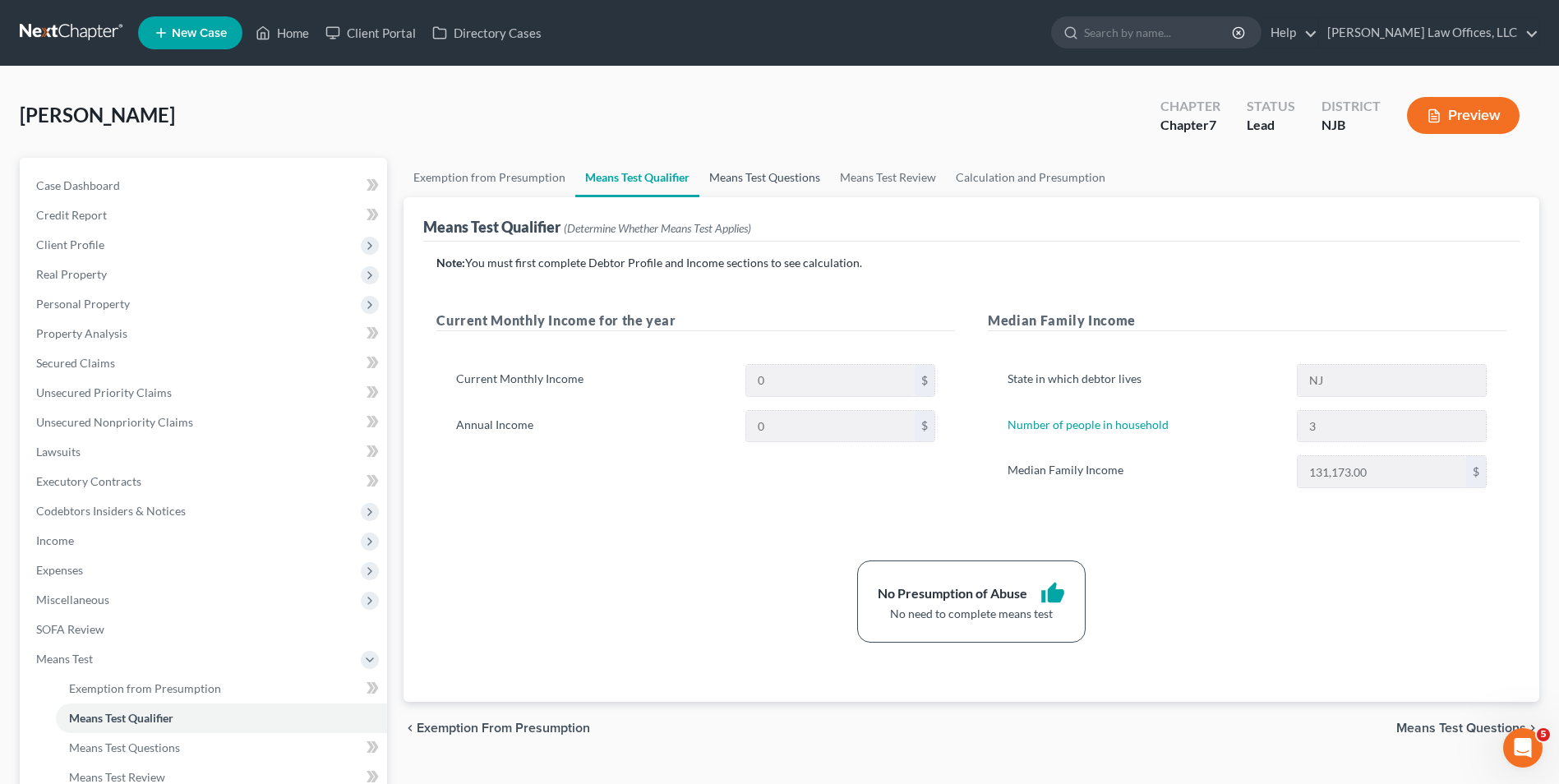
click at [722, 164] on link "Means Test Questions" at bounding box center [765, 177] width 131 height 39
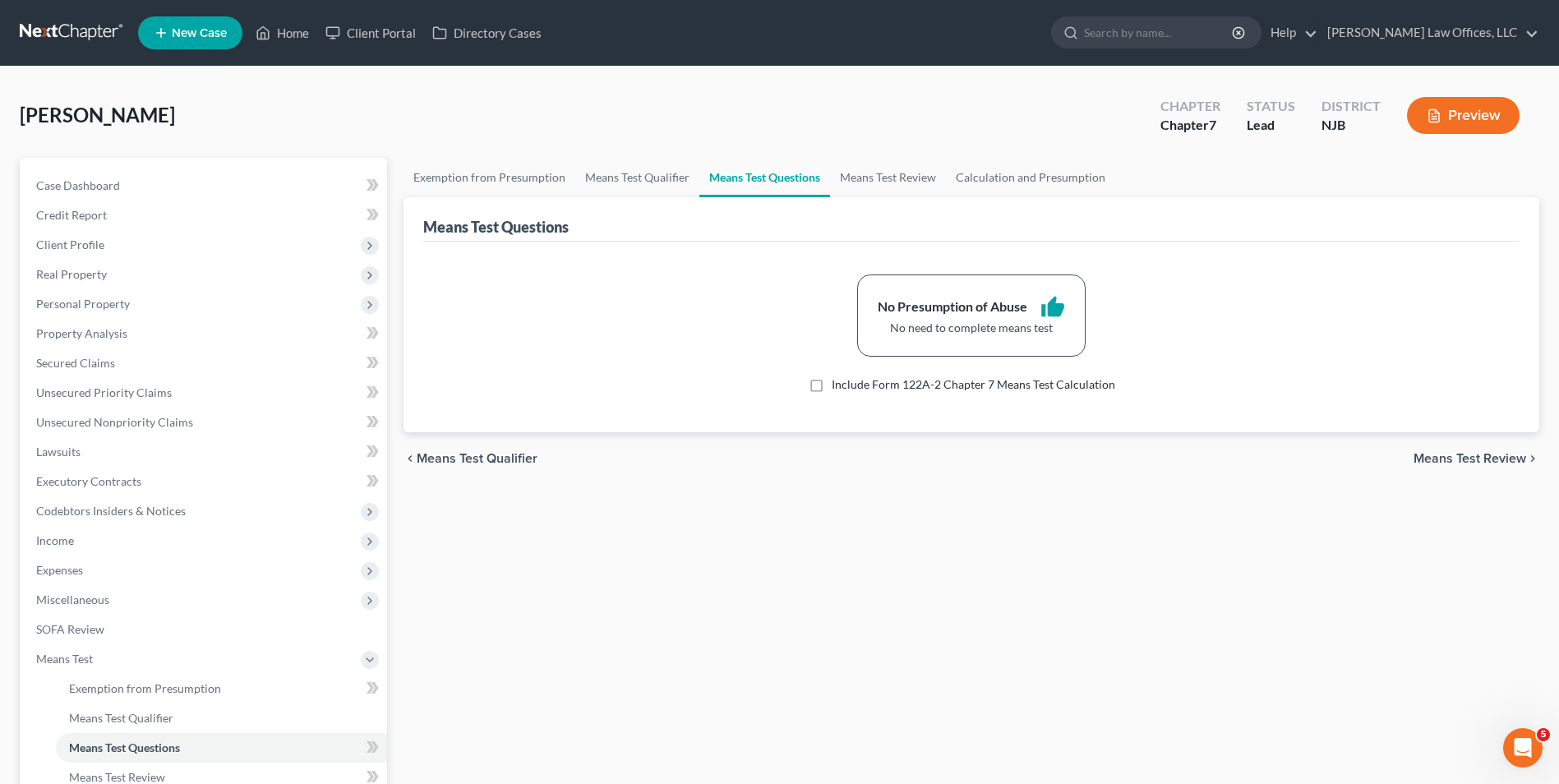
click at [725, 161] on link "Means Test Questions" at bounding box center [765, 177] width 131 height 39
click at [952, 206] on div "Means Test Questions" at bounding box center [972, 219] width 1097 height 44
click at [939, 185] on link "Means Test Review" at bounding box center [888, 177] width 116 height 39
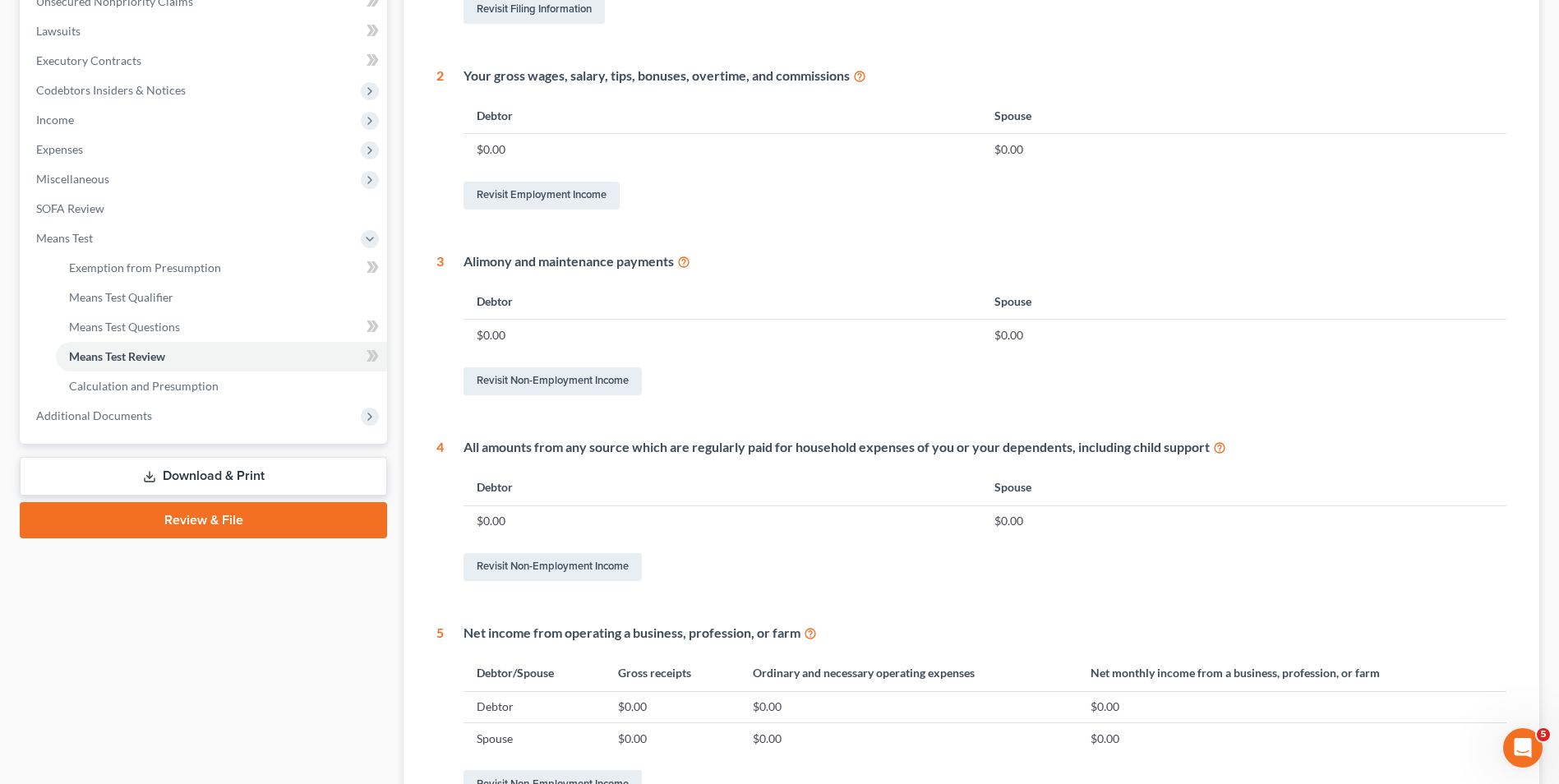
scroll to position [366, 0]
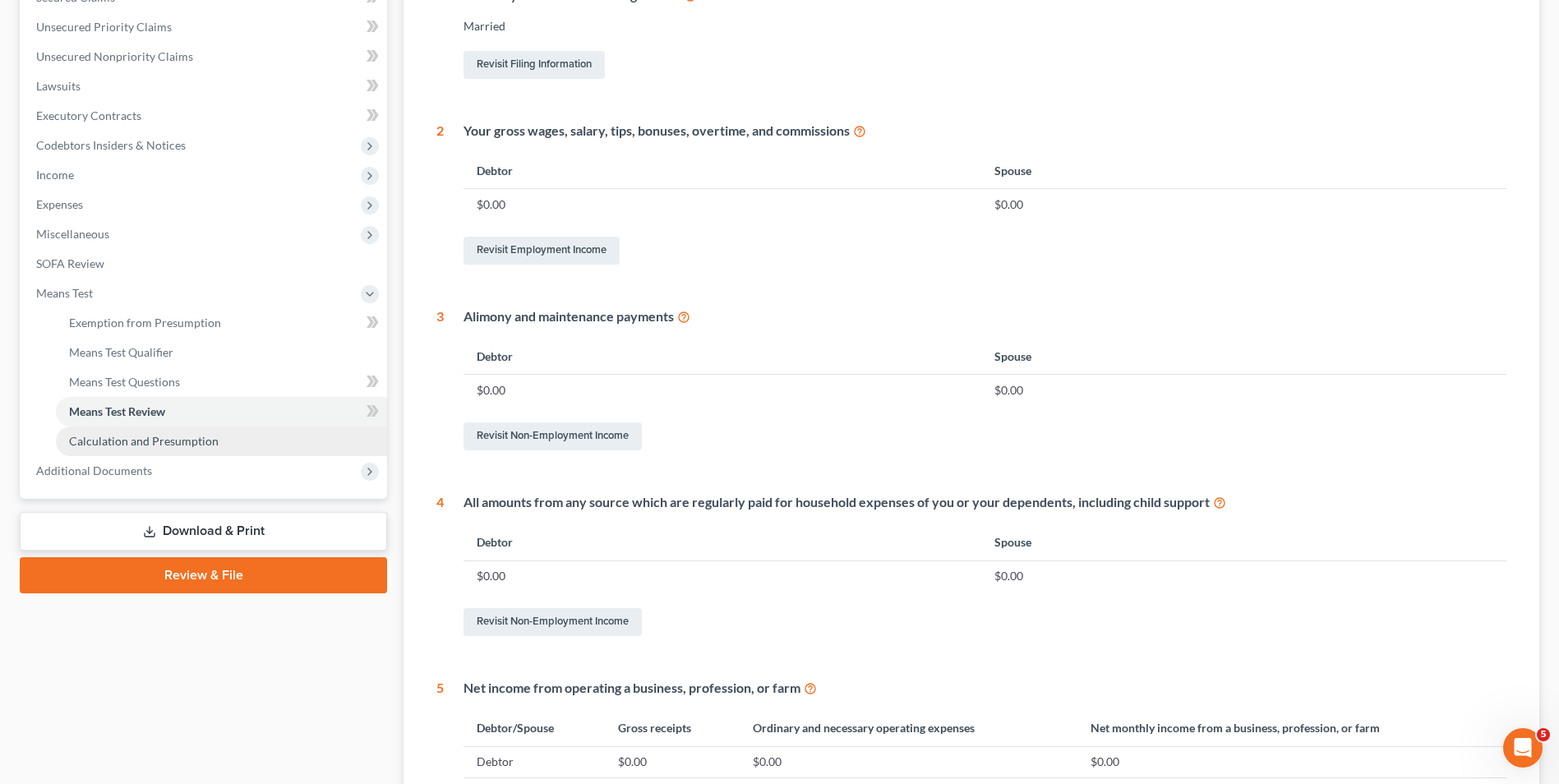
click at [178, 439] on span "Calculation and Presumption" at bounding box center [143, 440] width 149 height 14
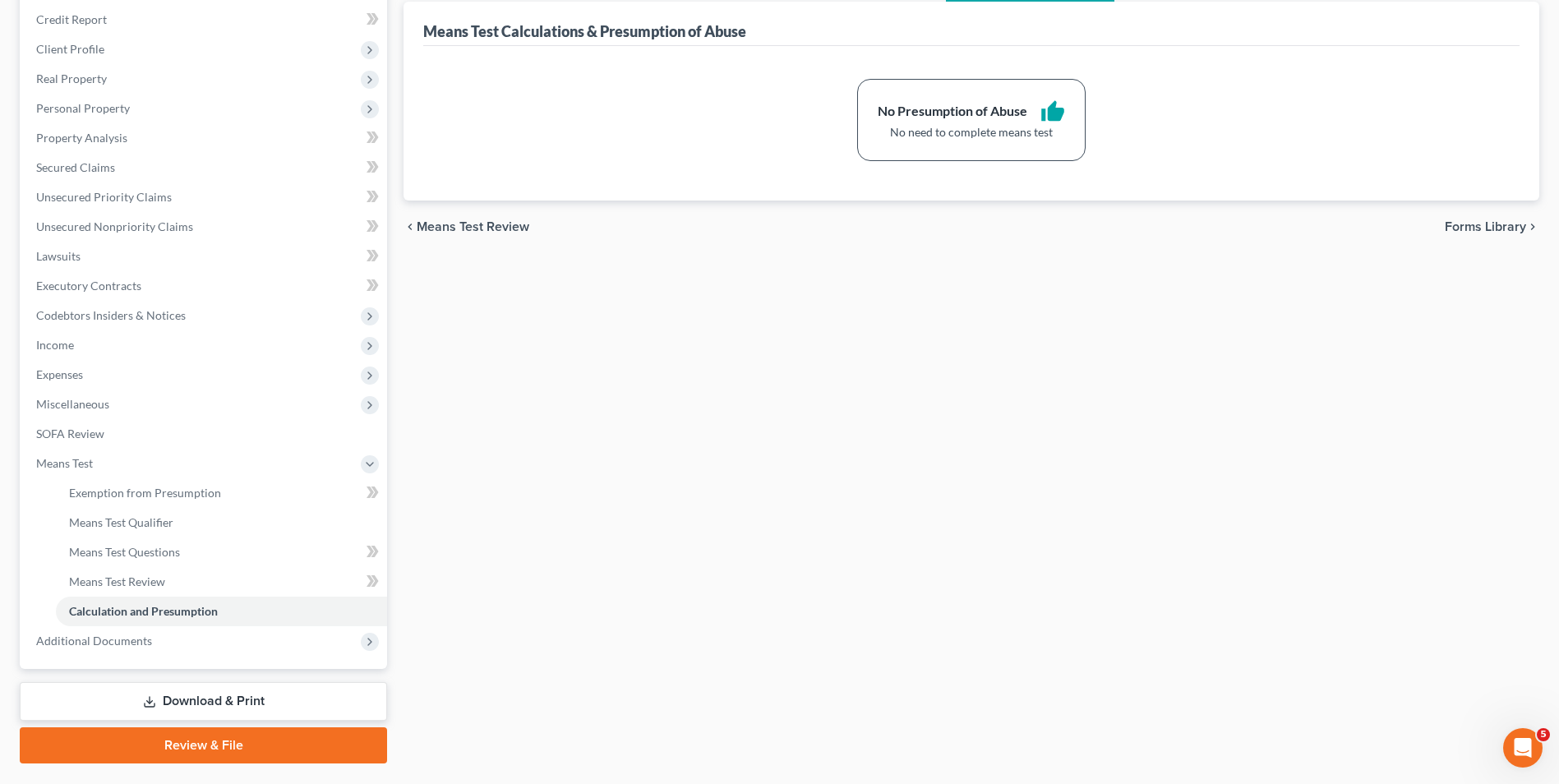
scroll to position [237, 0]
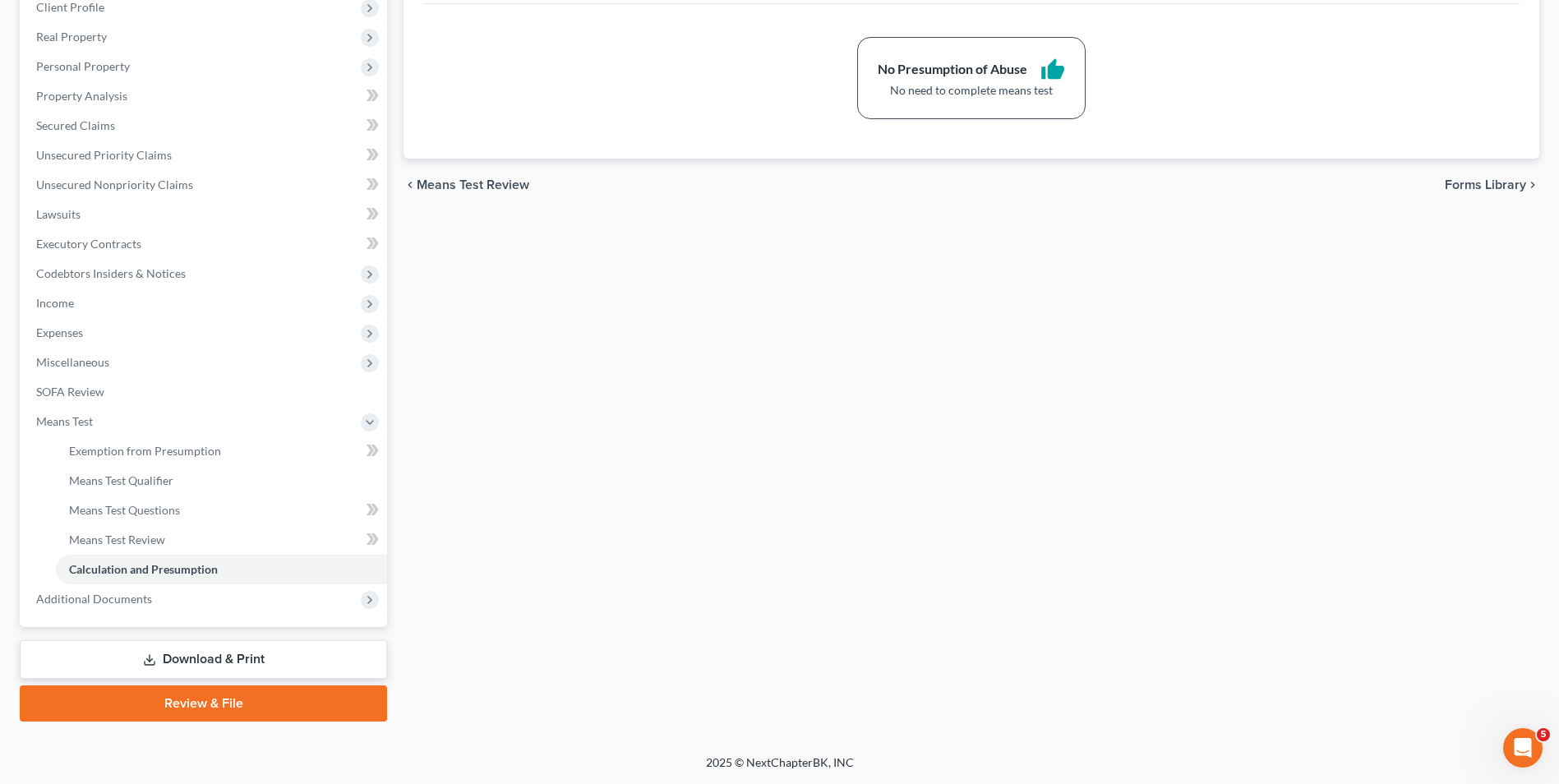
click at [1367, 514] on div "Exemption from Presumption Means Test Qualifier Means Test Questions Means Test…" at bounding box center [971, 321] width 1153 height 801
click at [1358, 501] on div "Exemption from Presumption Means Test Qualifier Means Test Questions Means Test…" at bounding box center [971, 321] width 1153 height 801
click at [282, 709] on link "Review & File" at bounding box center [204, 703] width 368 height 36
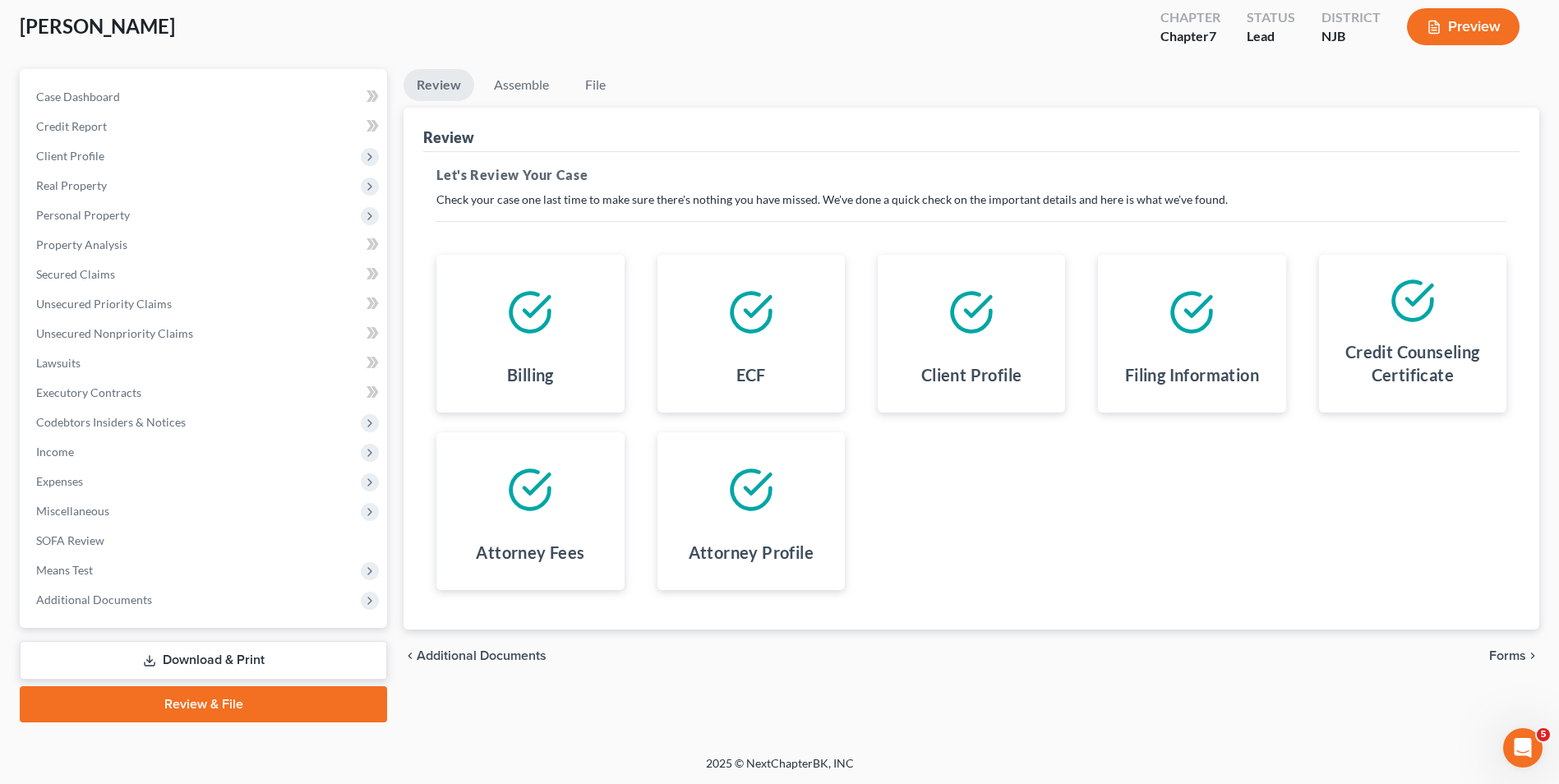
scroll to position [90, 0]
click at [1495, 655] on span "Forms" at bounding box center [1508, 655] width 37 height 13
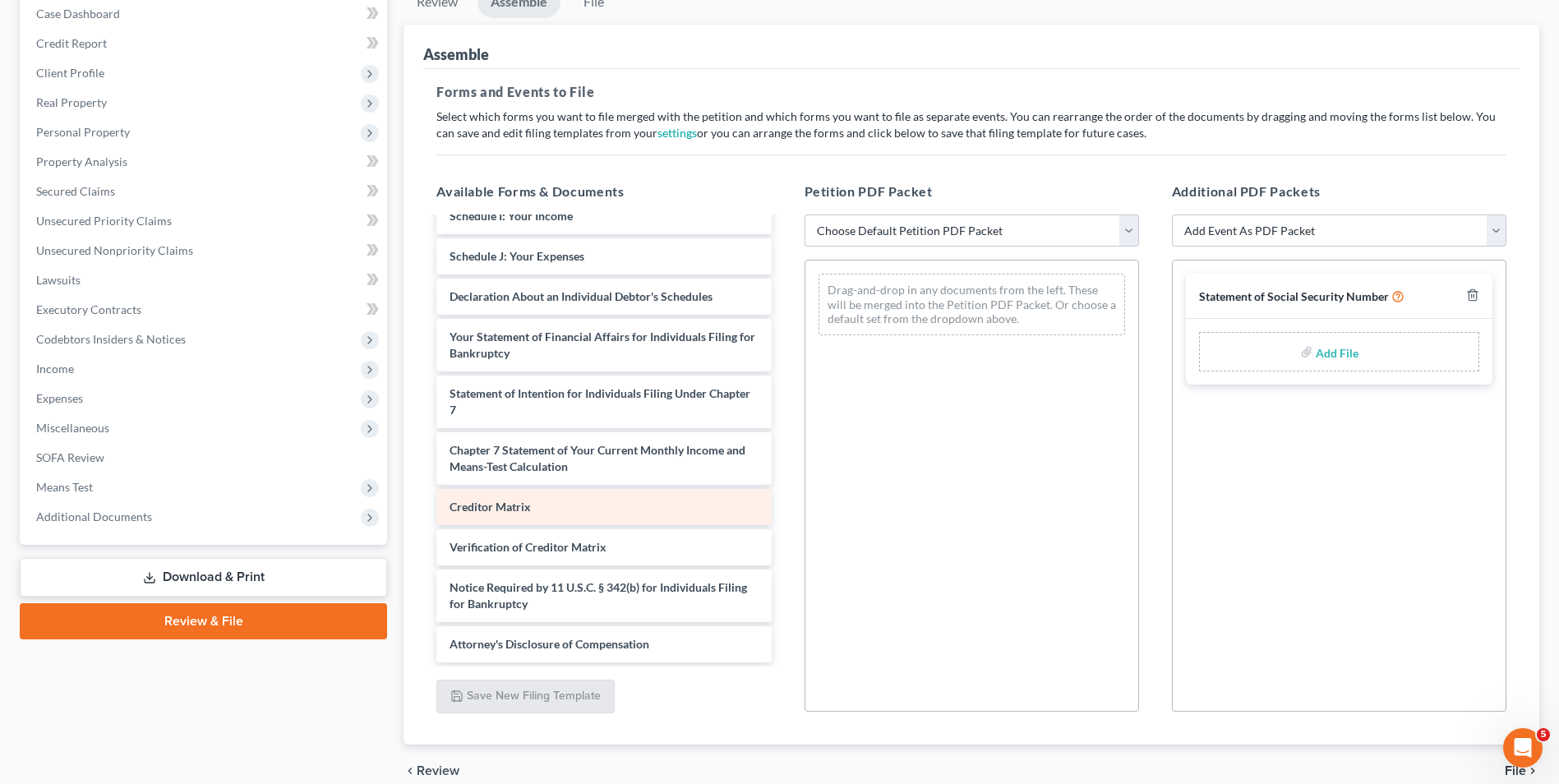
scroll to position [0, 0]
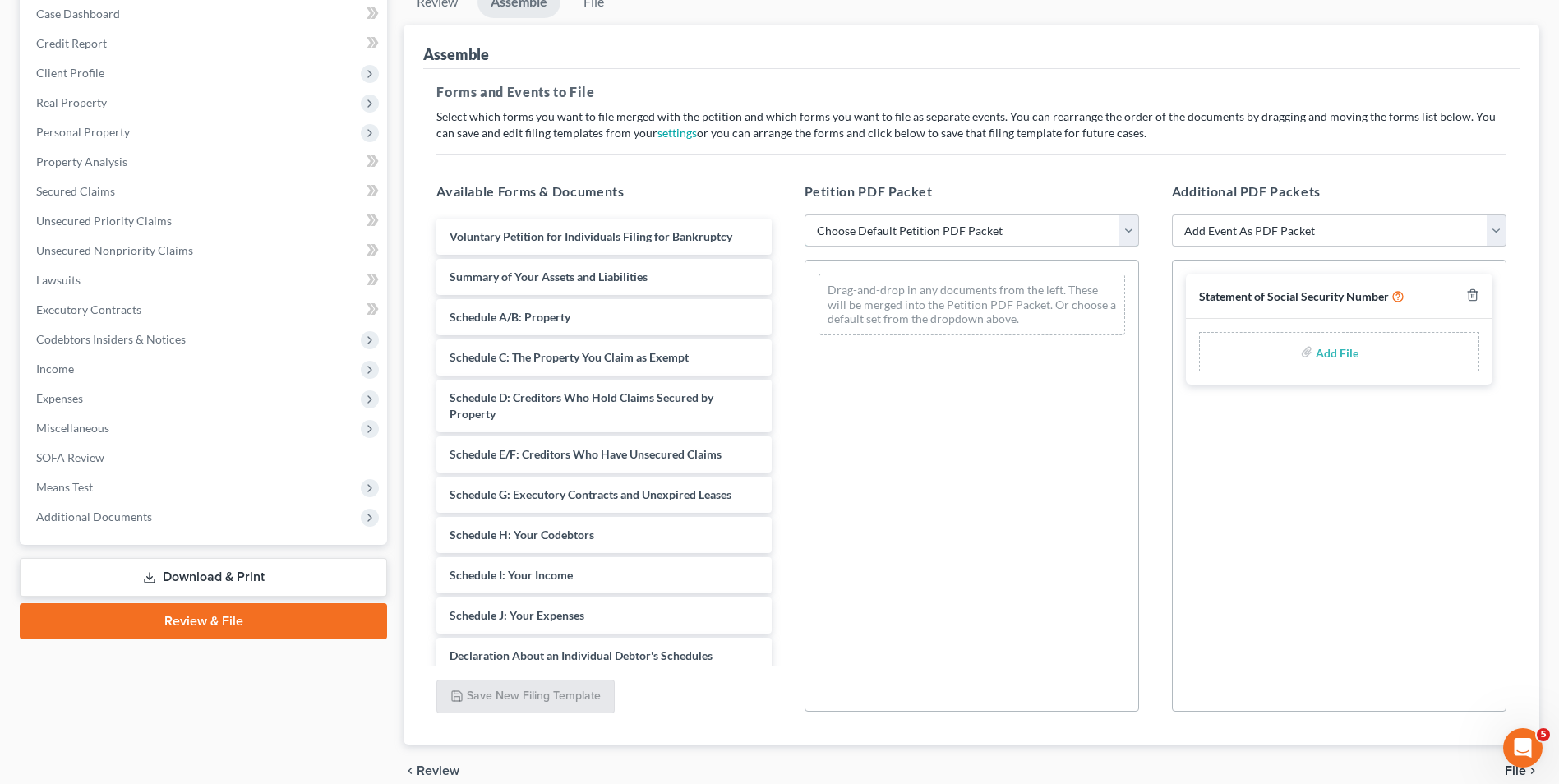
click at [995, 220] on select "Choose Default Petition PDF Packet Complete Bankruptcy Petition (all forms and …" at bounding box center [972, 231] width 335 height 33
select select "0"
click at [805, 215] on select "Choose Default Petition PDF Packet Complete Bankruptcy Petition (all forms and …" at bounding box center [972, 231] width 335 height 33
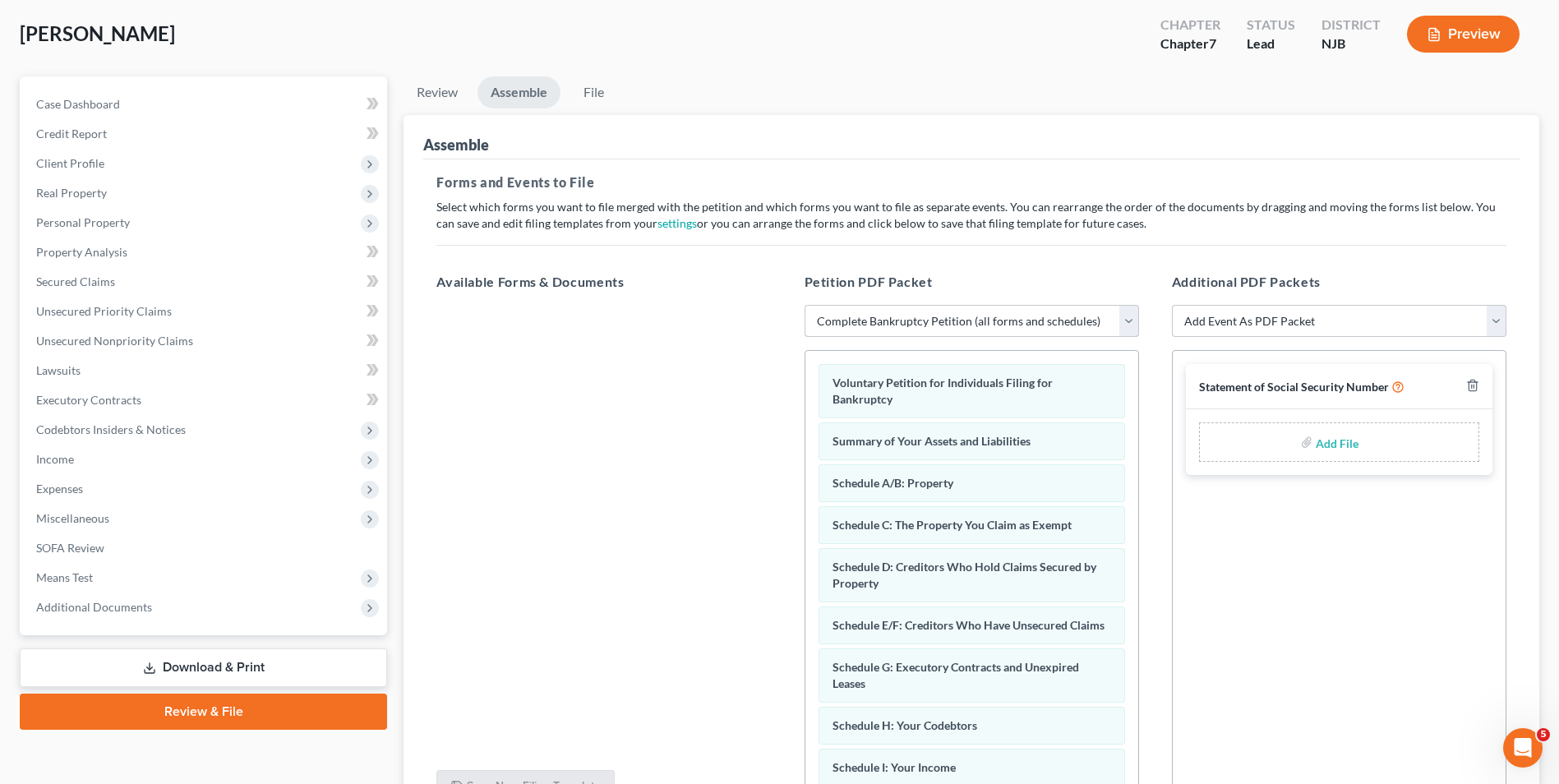
scroll to position [83, 0]
click at [1247, 323] on select "Add Event As PDF Packet Amended Attorney Compensation Statement Amended List of…" at bounding box center [1339, 321] width 335 height 33
click at [702, 436] on div at bounding box center [603, 530] width 360 height 452
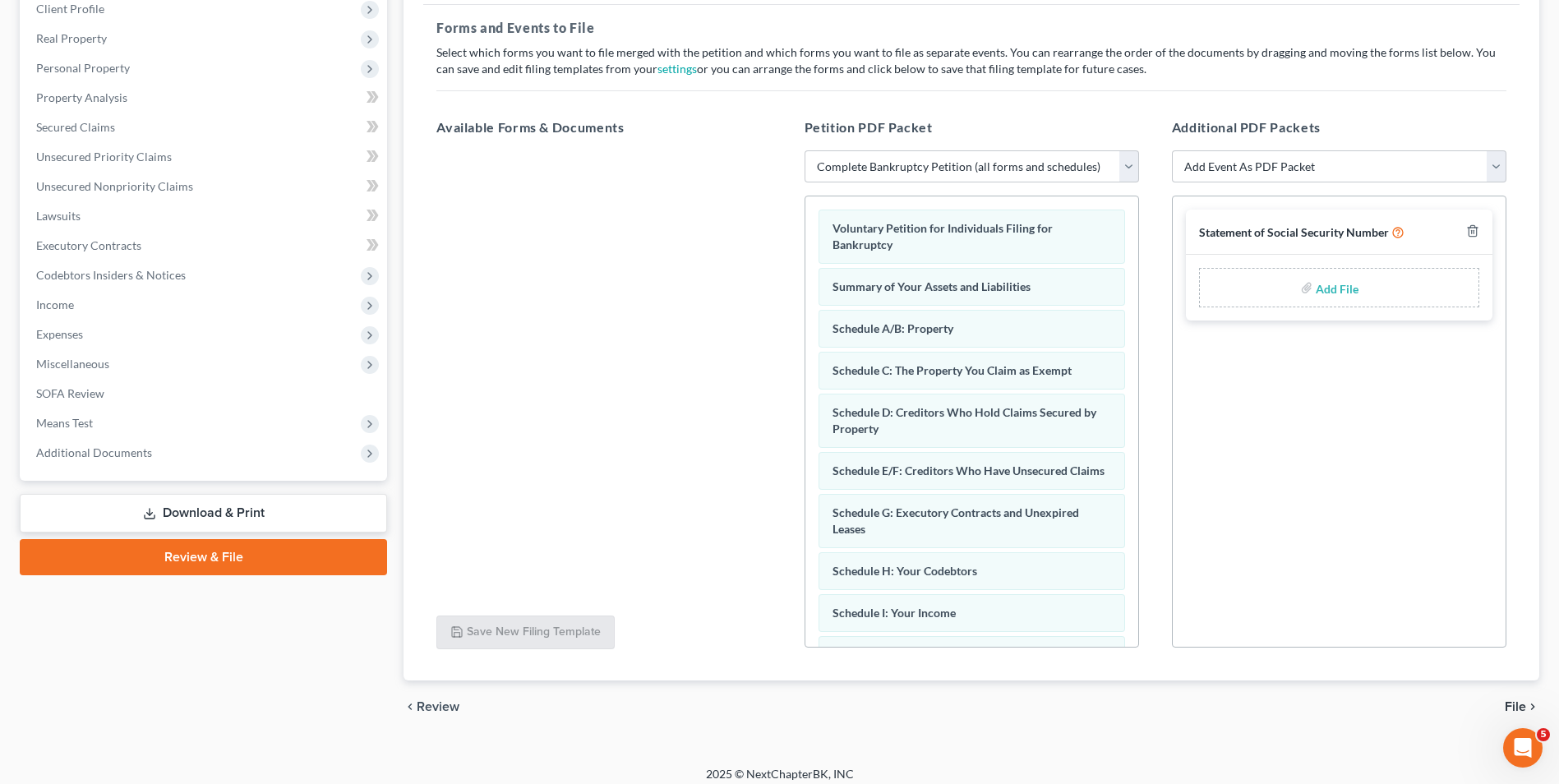
scroll to position [248, 0]
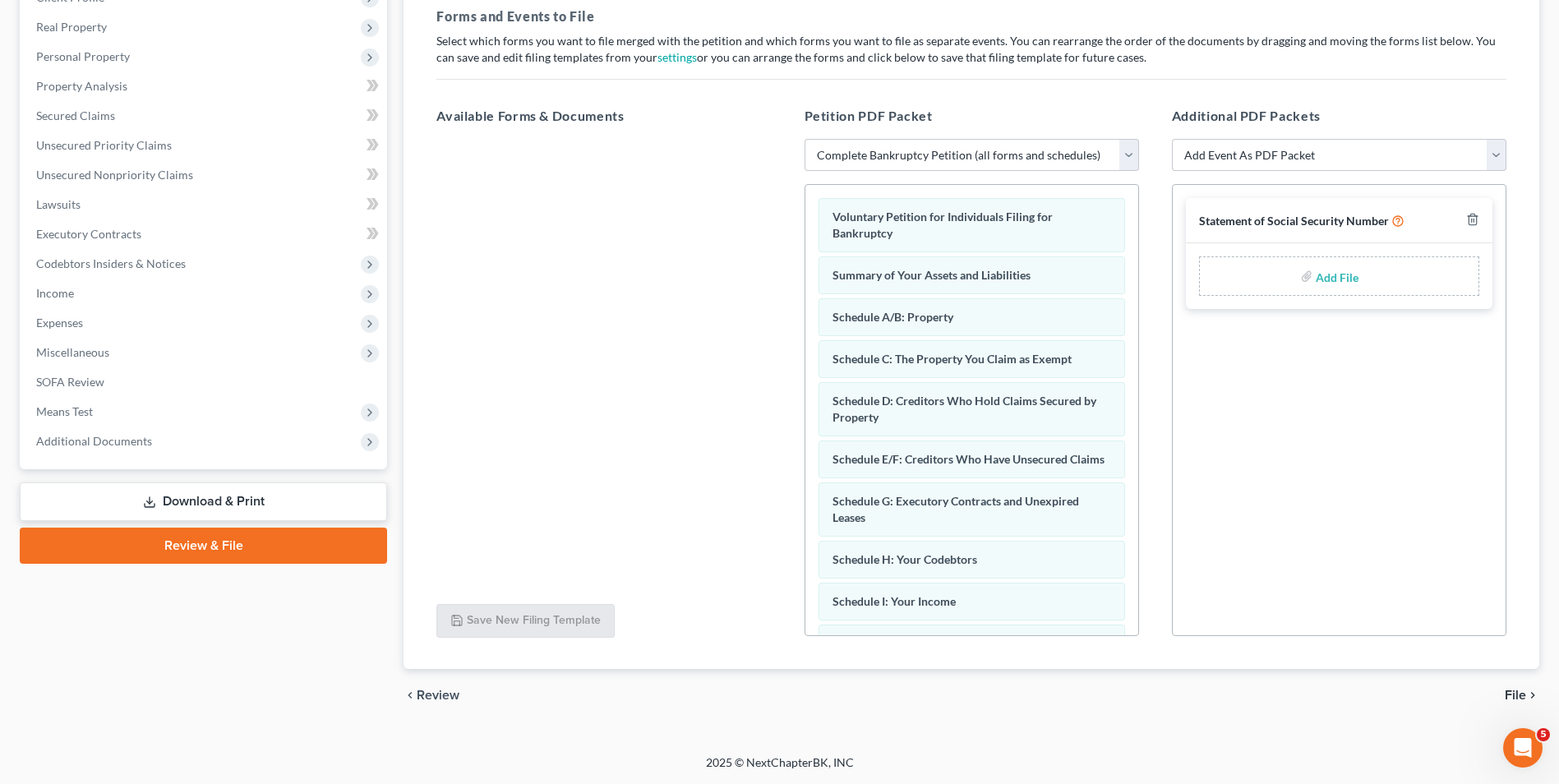
click at [1520, 697] on span "File" at bounding box center [1515, 695] width 21 height 13
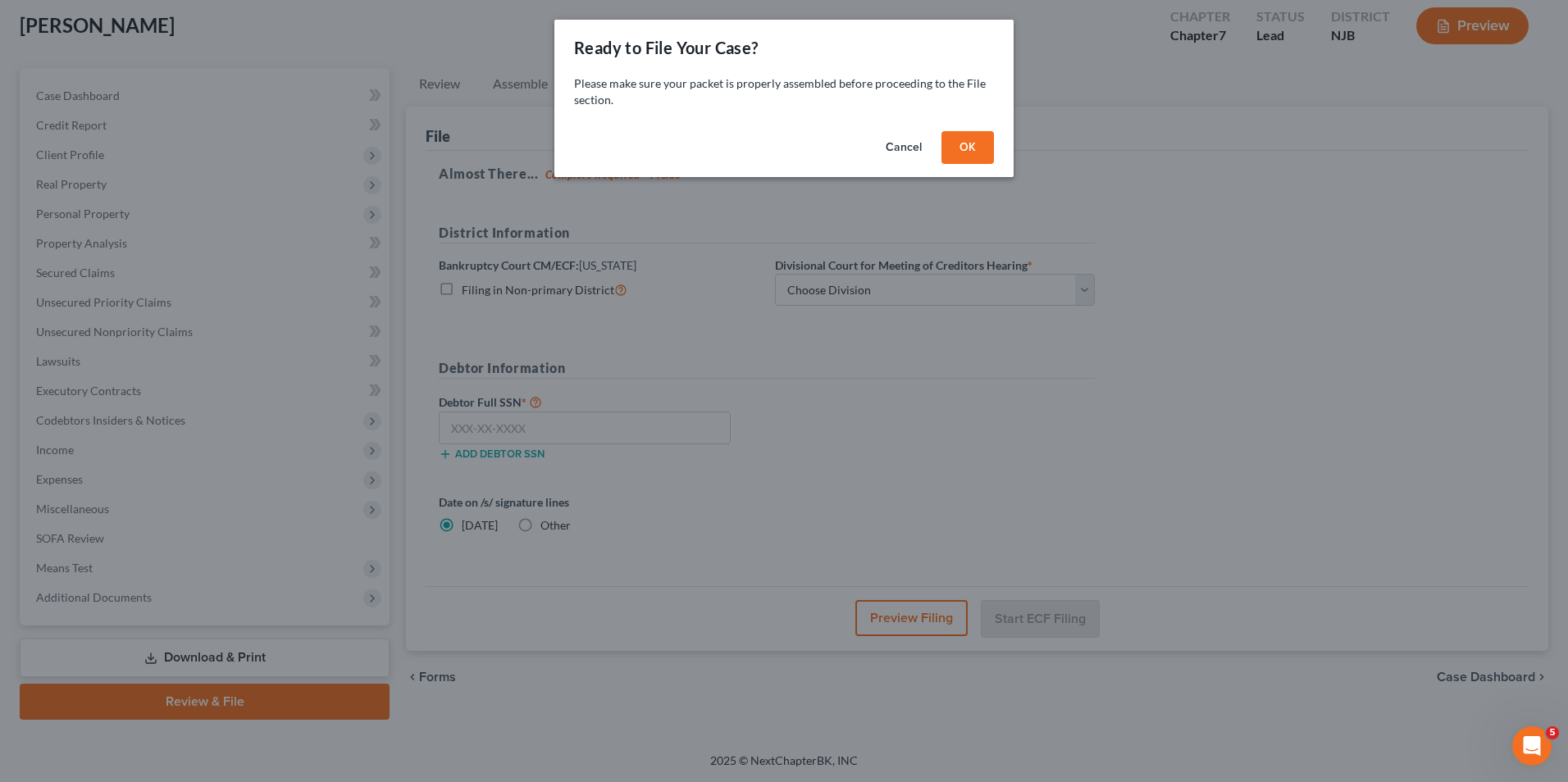
click at [972, 141] on button "OK" at bounding box center [967, 147] width 52 height 33
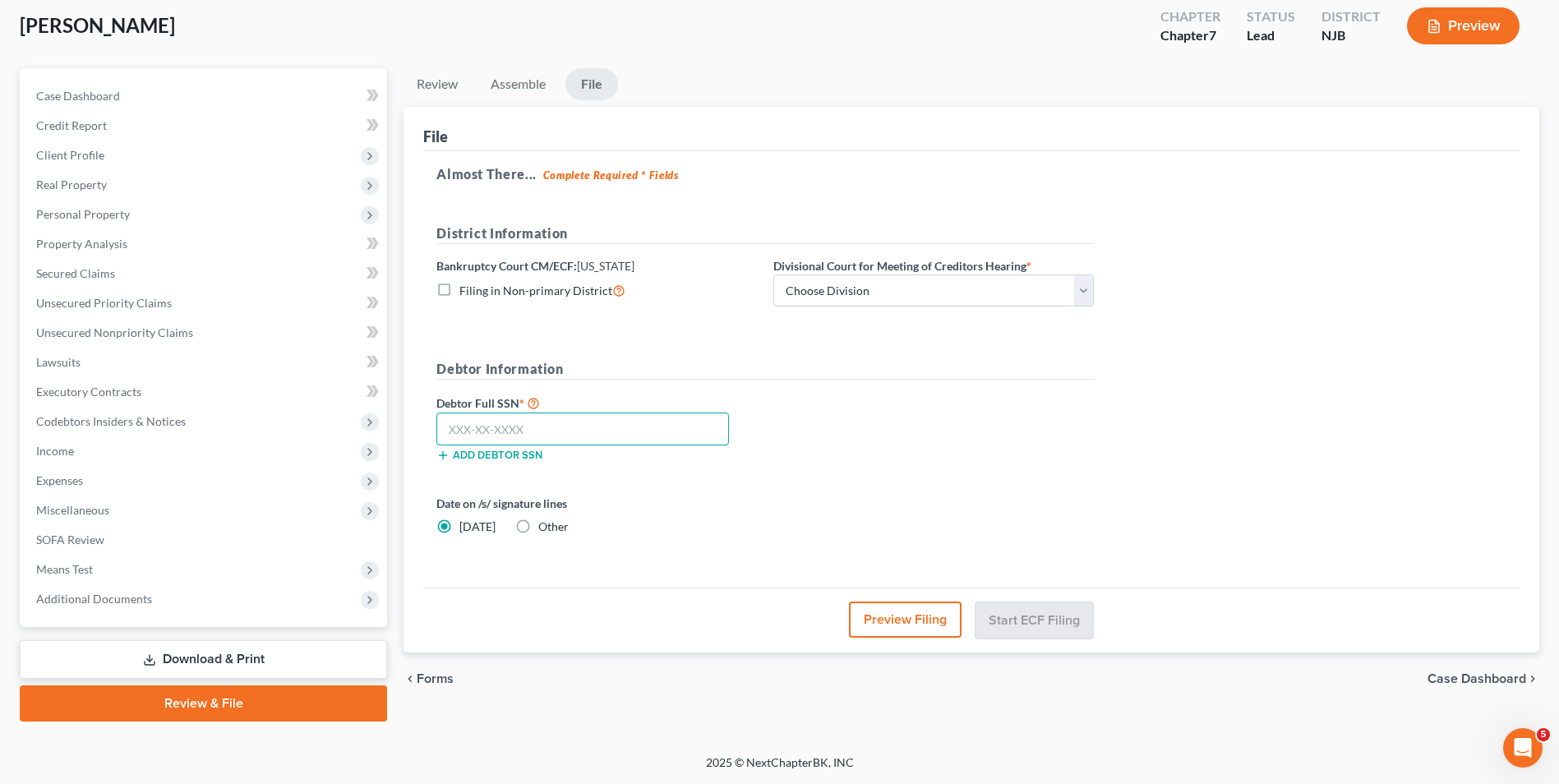
click at [657, 424] on input "text" at bounding box center [582, 429] width 293 height 33
click at [853, 303] on select "Choose Division Camden Camden/Trenton Newark Trenton" at bounding box center [934, 291] width 321 height 33
select select "2"
click at [773, 274] on select "Choose Division Camden Camden/Trenton Newark Trenton" at bounding box center [934, 291] width 321 height 33
click at [919, 297] on select "Choose Division Camden Camden/Trenton Newark Trenton" at bounding box center [934, 291] width 321 height 33
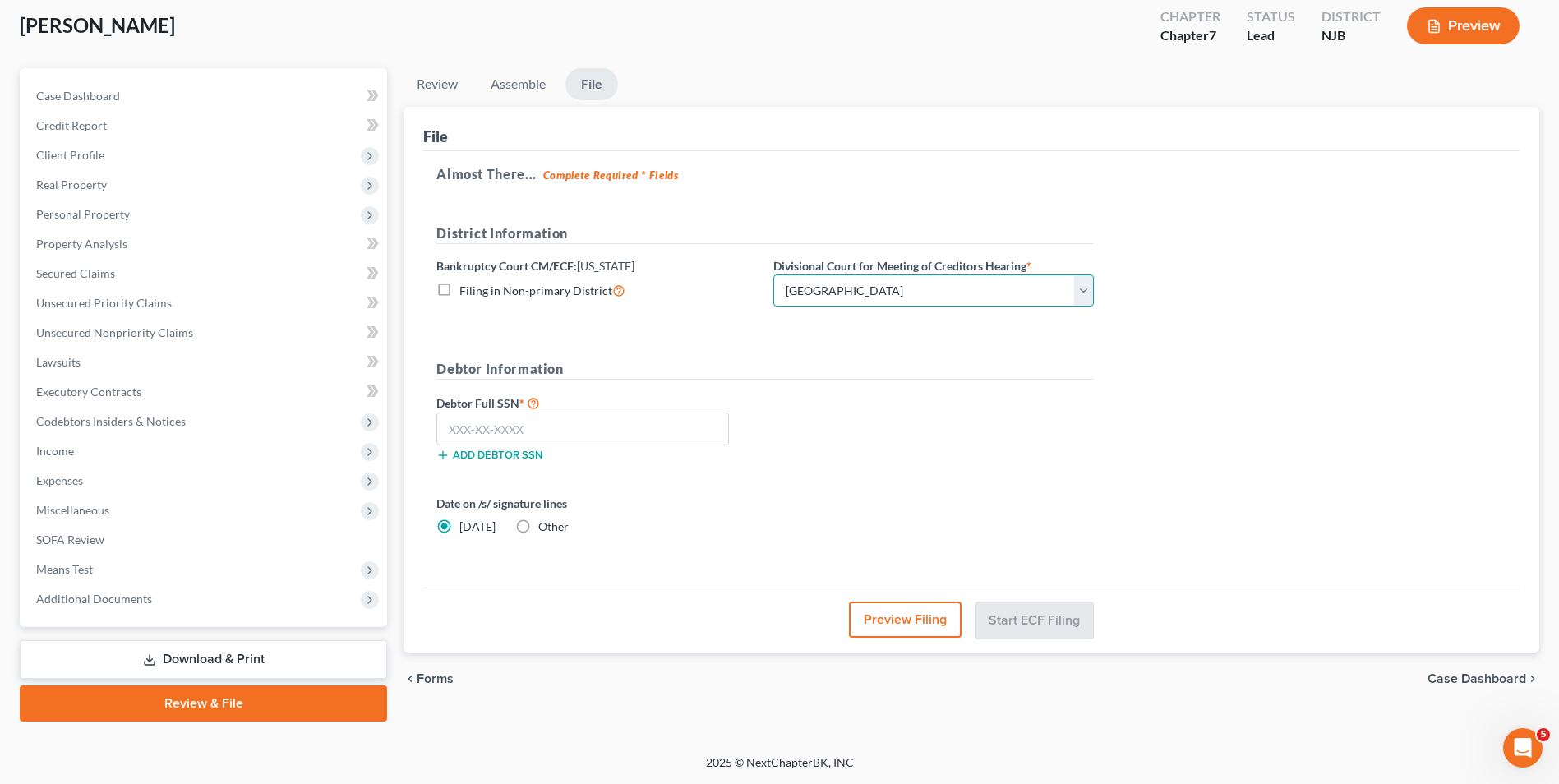
click at [773, 274] on select "Choose Division Camden Camden/Trenton Newark Trenton" at bounding box center [934, 291] width 321 height 33
click at [893, 301] on select "Choose Division Camden Camden/Trenton Newark Trenton" at bounding box center [934, 291] width 321 height 33
click at [613, 429] on input "text" at bounding box center [582, 429] width 293 height 33
click at [570, 428] on input "text" at bounding box center [582, 429] width 293 height 33
type input "107-72-4487"
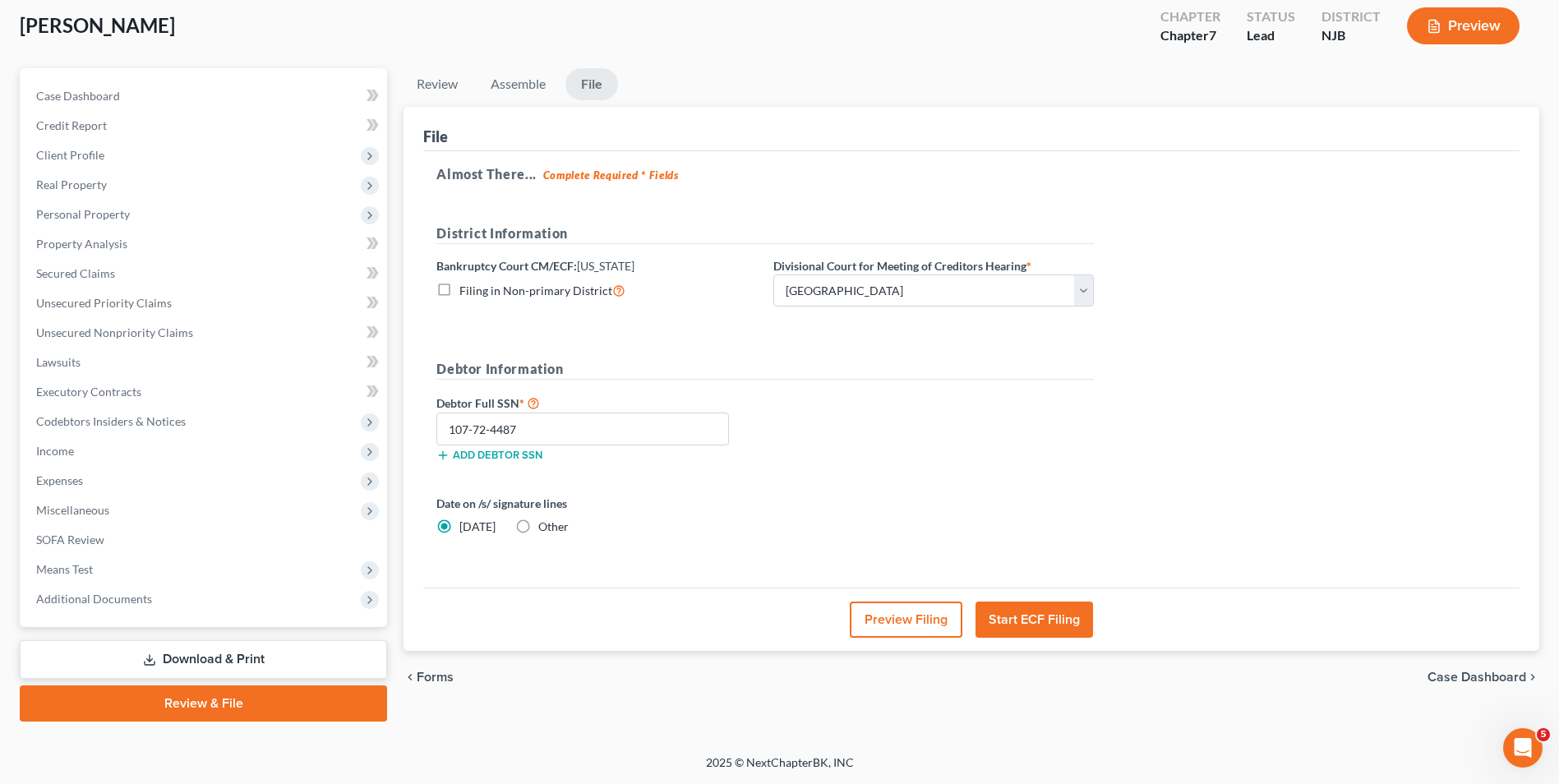
click at [901, 456] on div "Debtor Full SSN * 107-72-4487 Add debtor SSN" at bounding box center [765, 434] width 674 height 83
click at [522, 92] on link "Assemble" at bounding box center [518, 83] width 82 height 32
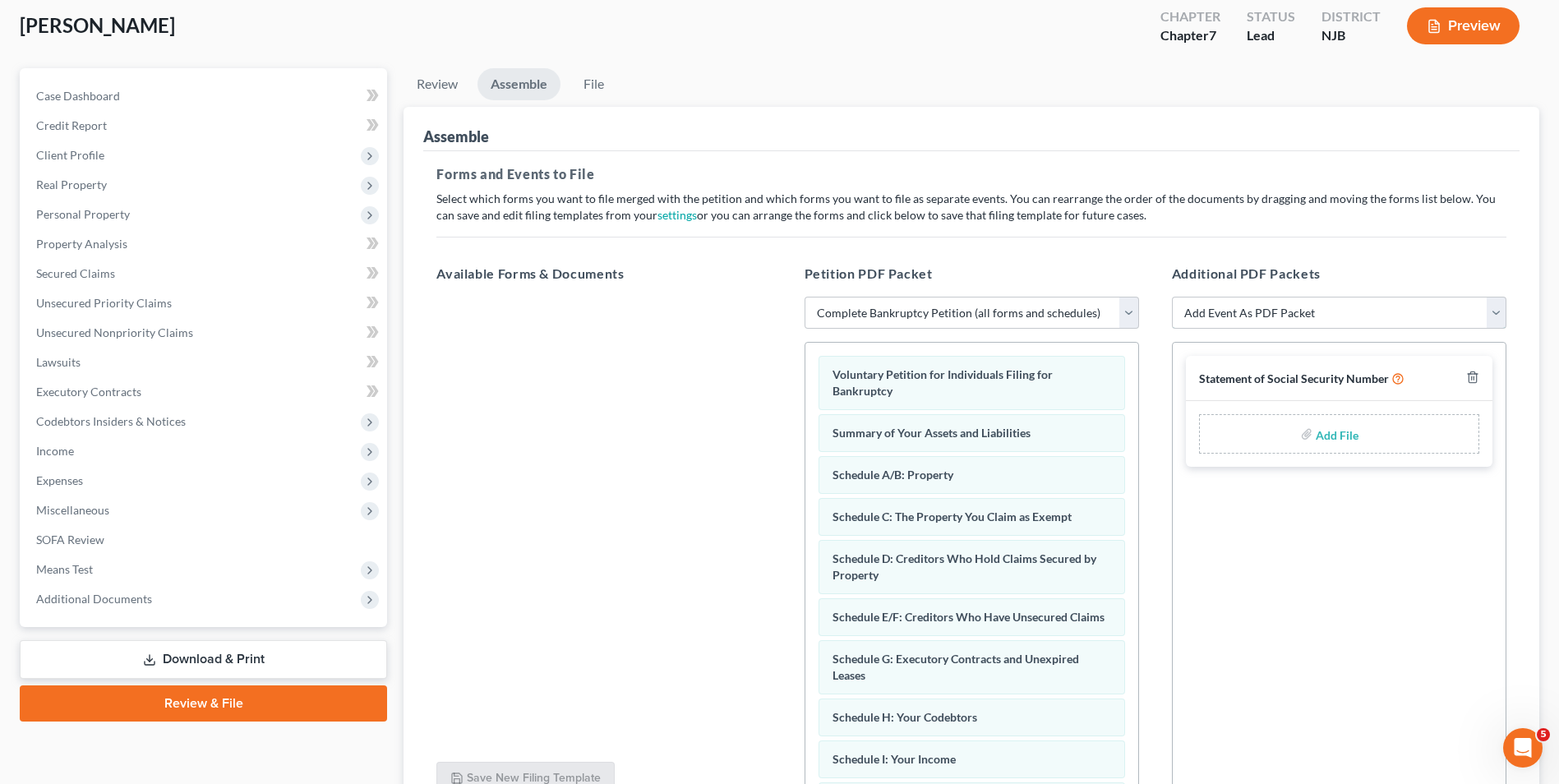
click at [1321, 310] on select "Add Event As PDF Packet Amended Attorney Compensation Statement Amended List of…" at bounding box center [1339, 314] width 335 height 33
select select "6"
click at [1172, 329] on select "Add Event As PDF Packet Amended Attorney Compensation Statement Amended List of…" at bounding box center [1339, 314] width 335 height 33
select select
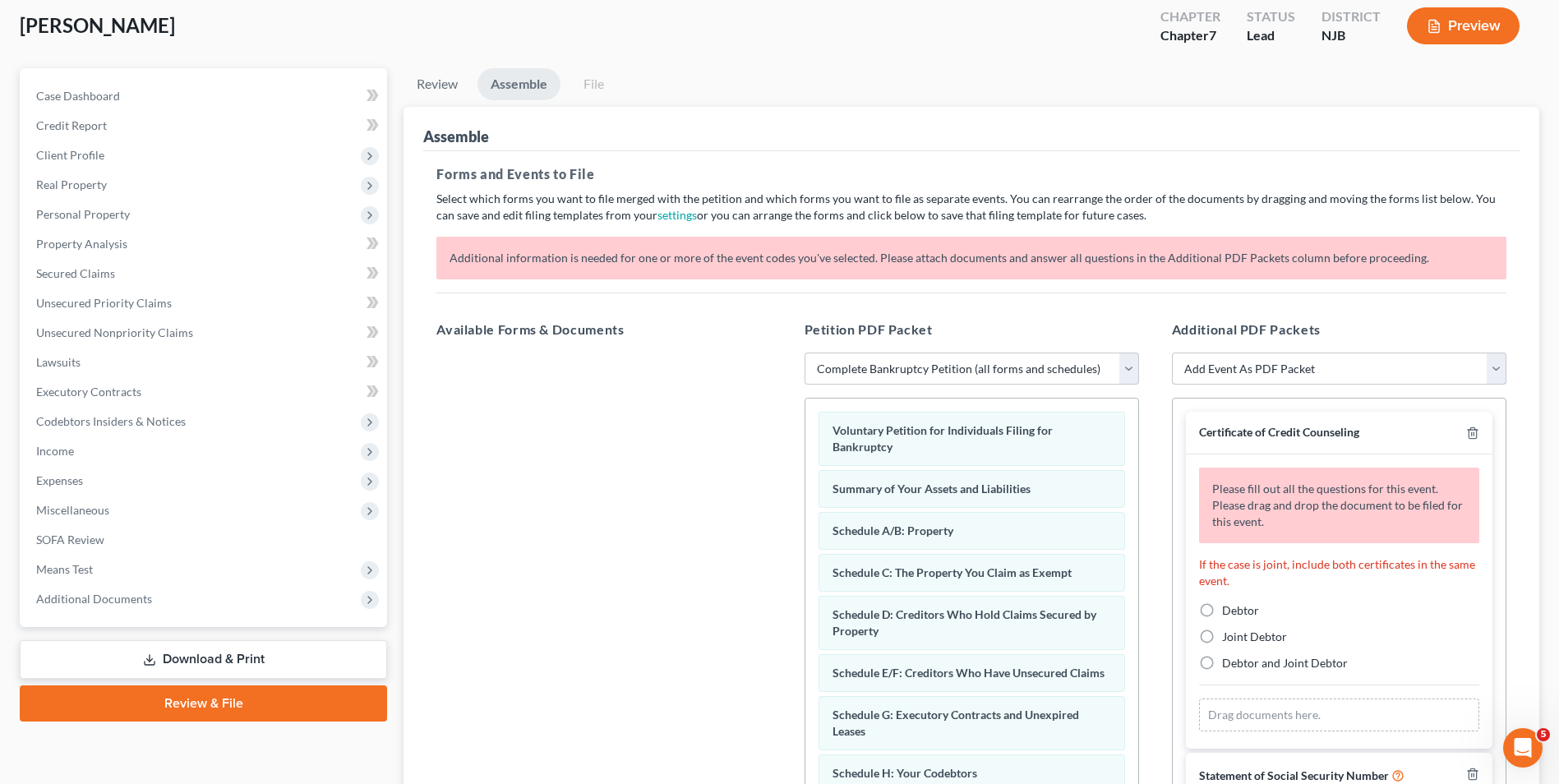
drag, startPoint x: 1315, startPoint y: 356, endPoint x: 1312, endPoint y: 367, distance: 11.4
click at [1315, 356] on select "Add Event As PDF Packet Amended Attorney Compensation Statement Amended List of…" at bounding box center [1339, 370] width 335 height 33
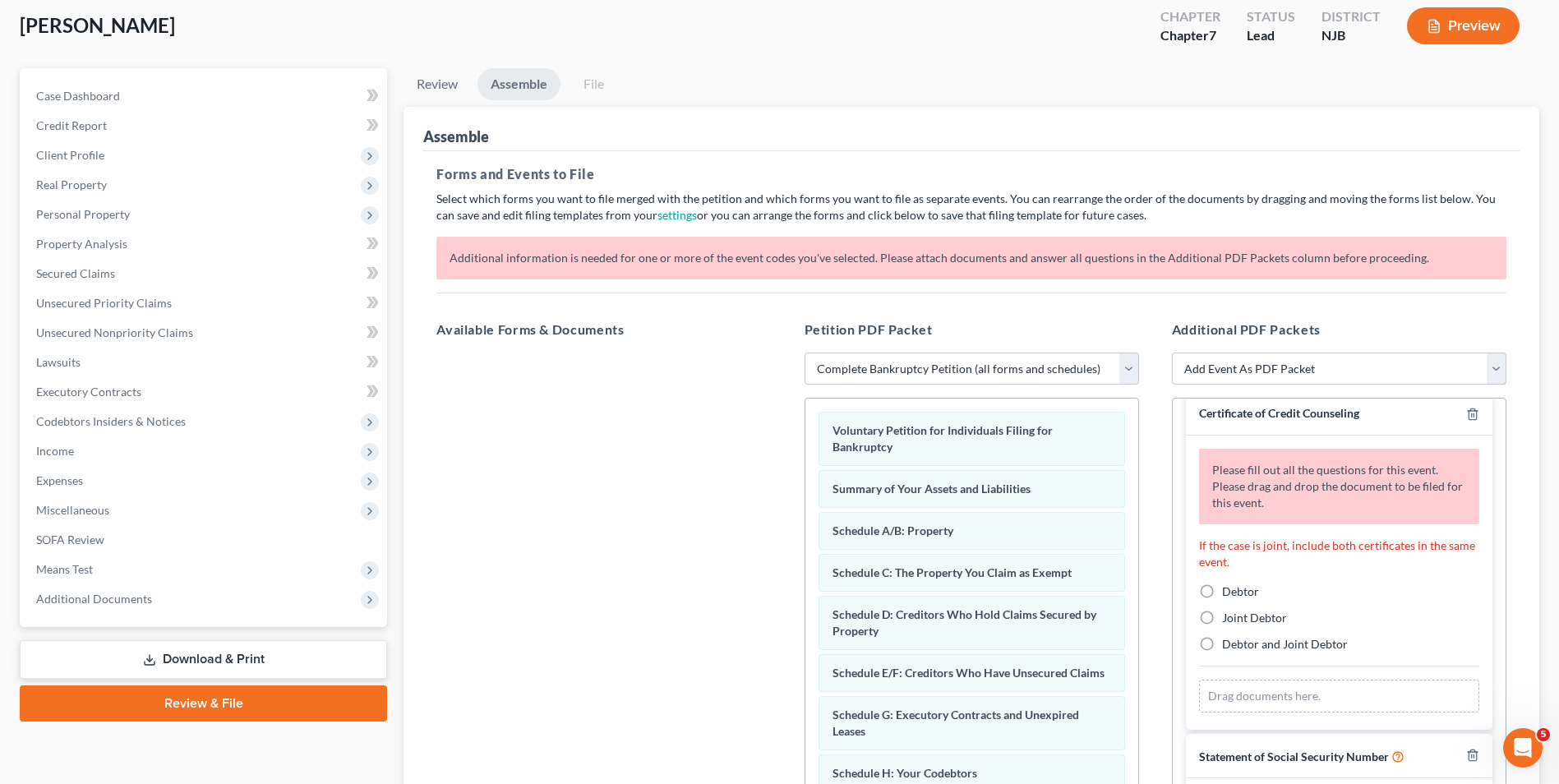
scroll to position [28, 0]
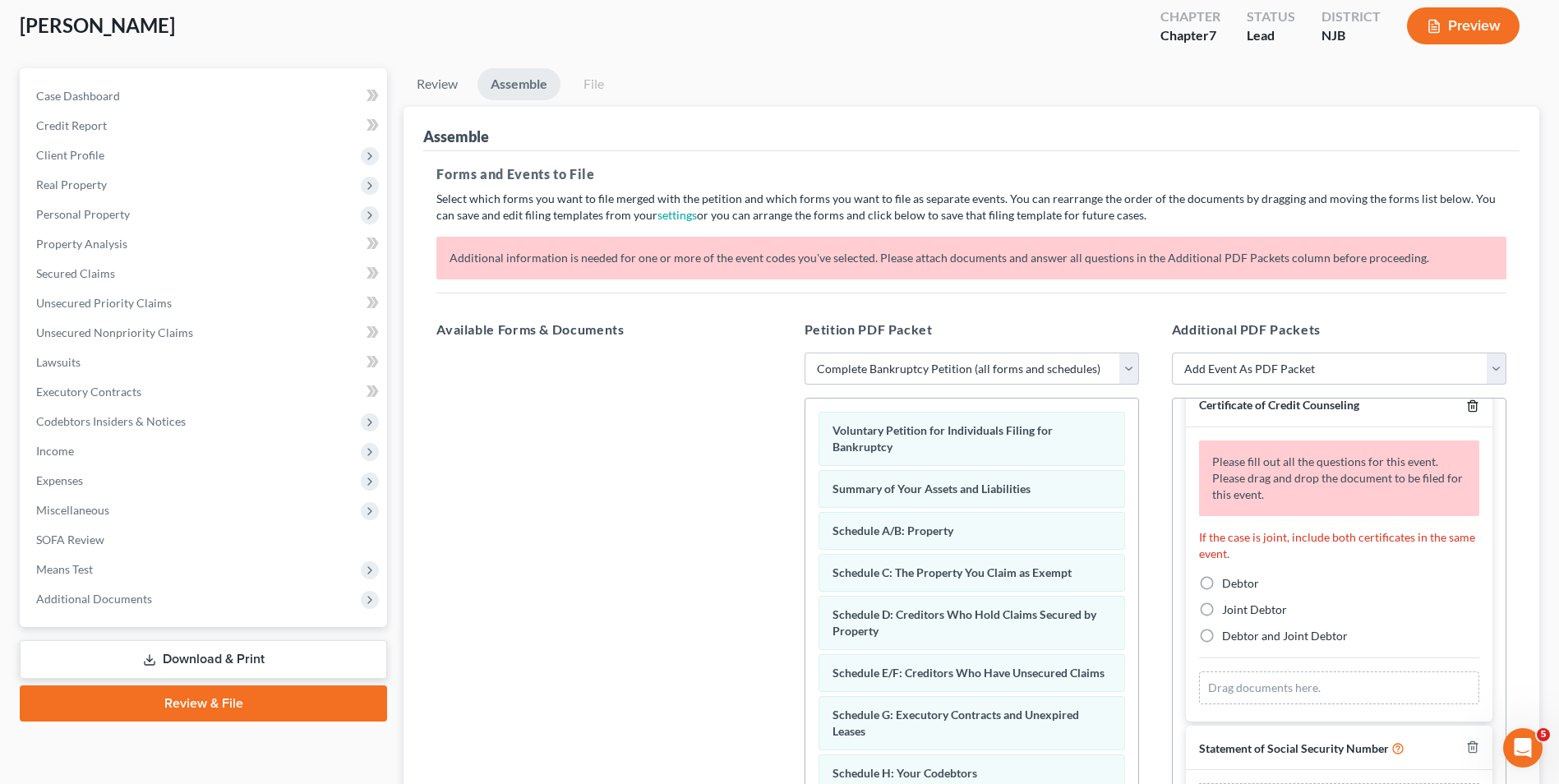
click at [1468, 411] on div "Certificate of Credit Counseling" at bounding box center [1339, 405] width 306 height 43
click at [1474, 408] on line "button" at bounding box center [1474, 408] width 0 height 4
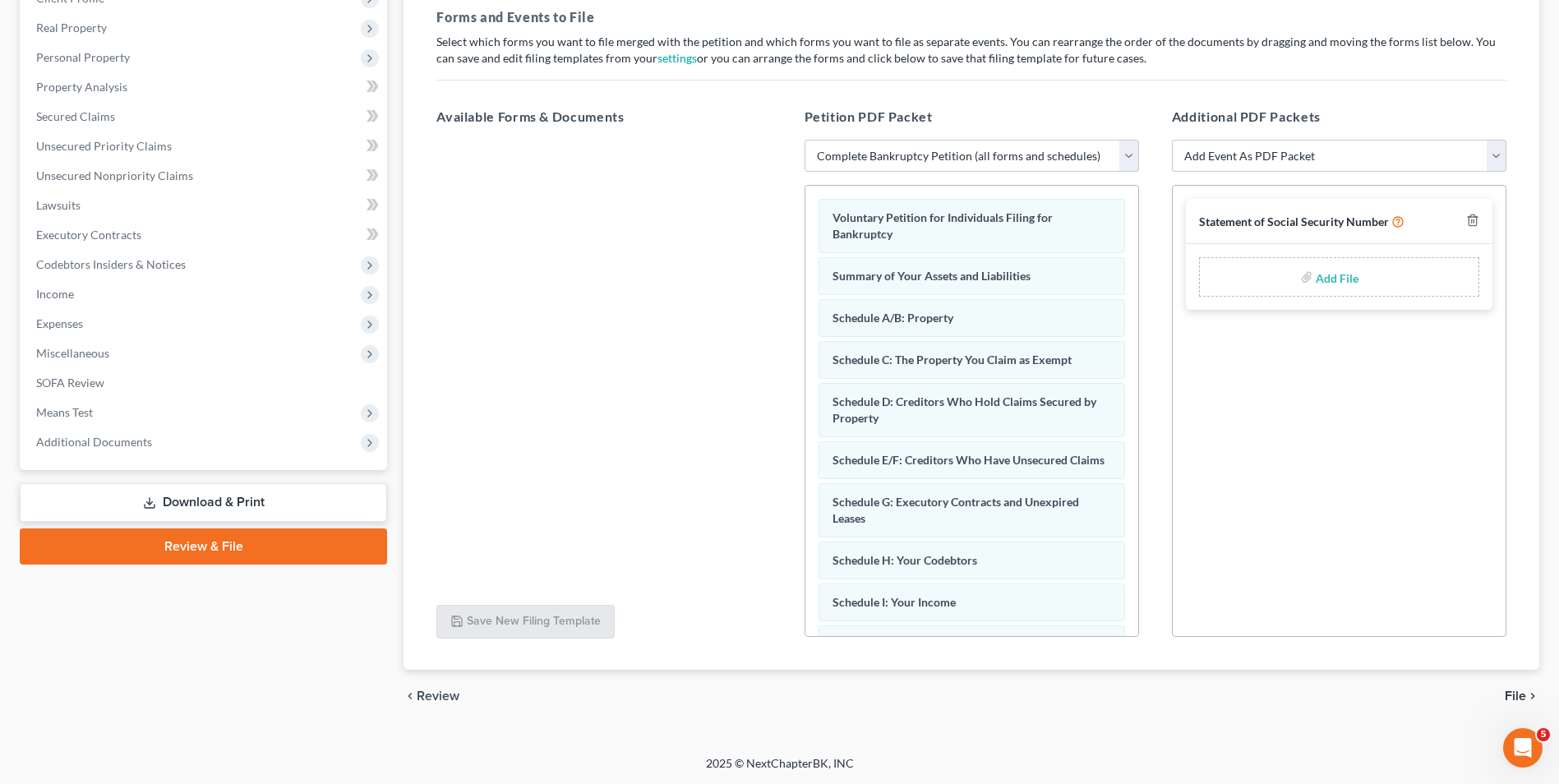
scroll to position [248, 0]
click at [1520, 697] on span "File" at bounding box center [1515, 695] width 21 height 13
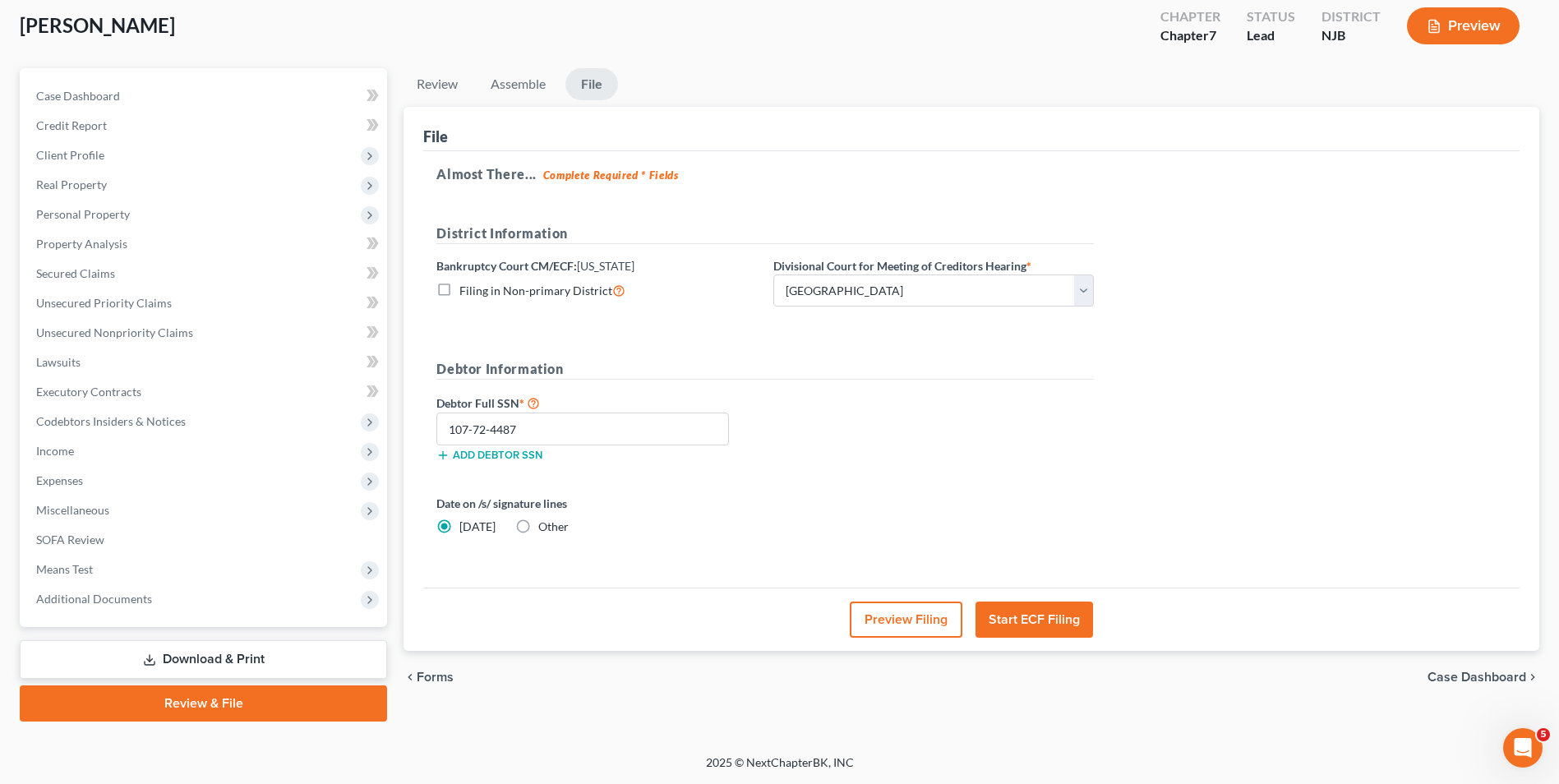
scroll to position [90, 0]
click at [622, 427] on input "107-72-4487" at bounding box center [582, 429] width 293 height 33
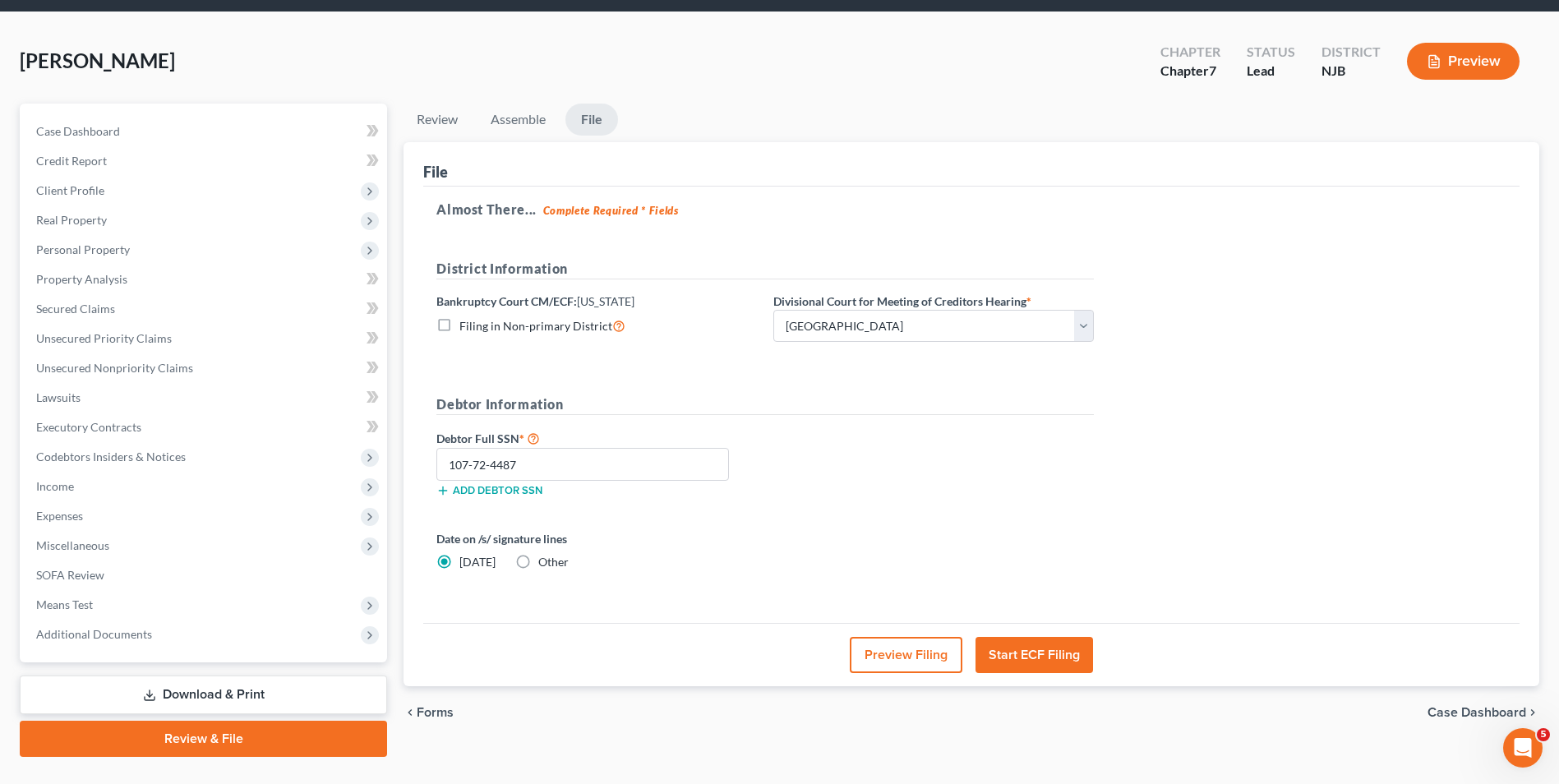
scroll to position [83, 0]
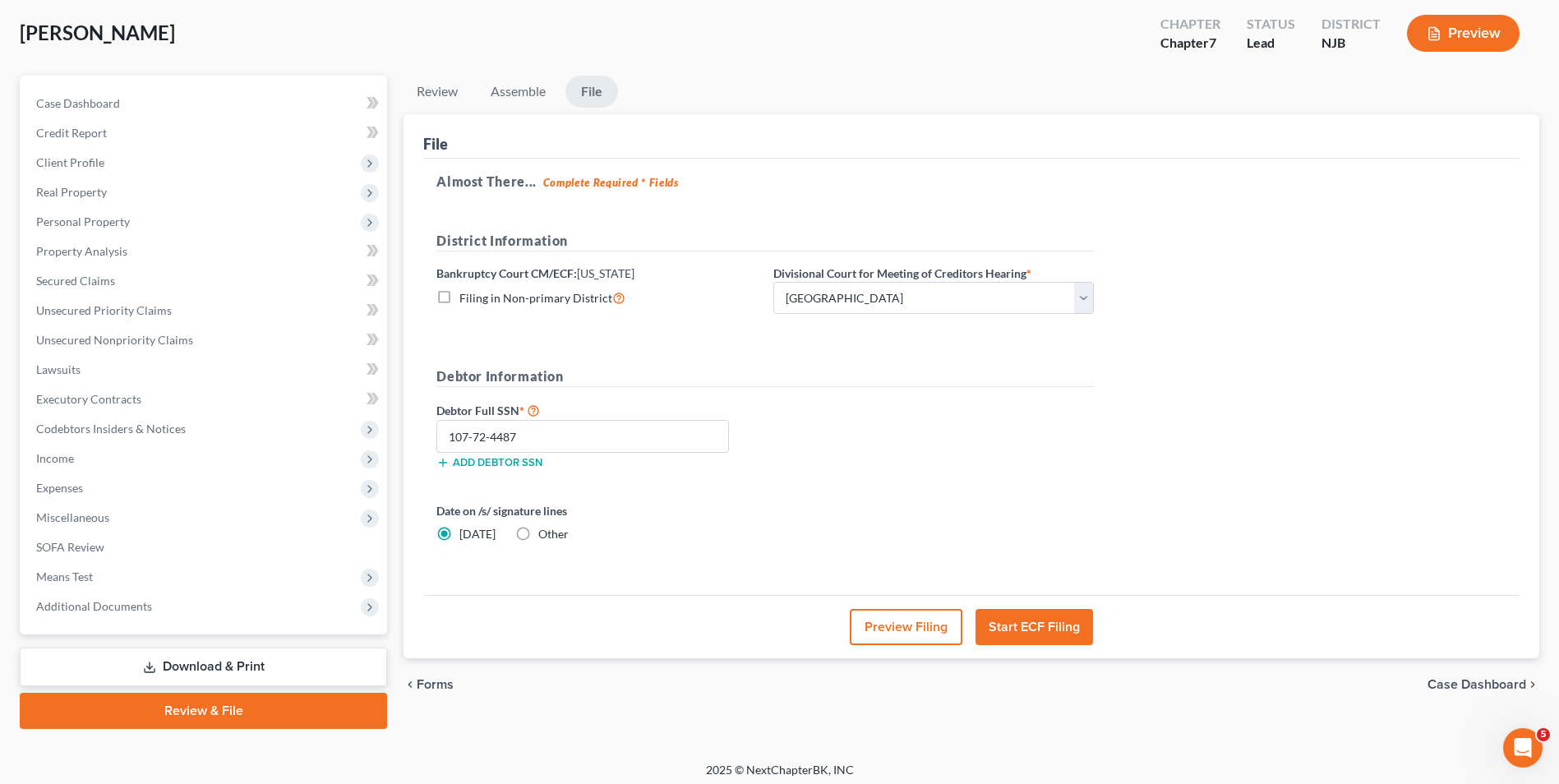
click at [1031, 626] on button "Start ECF Filing" at bounding box center [1034, 626] width 117 height 36
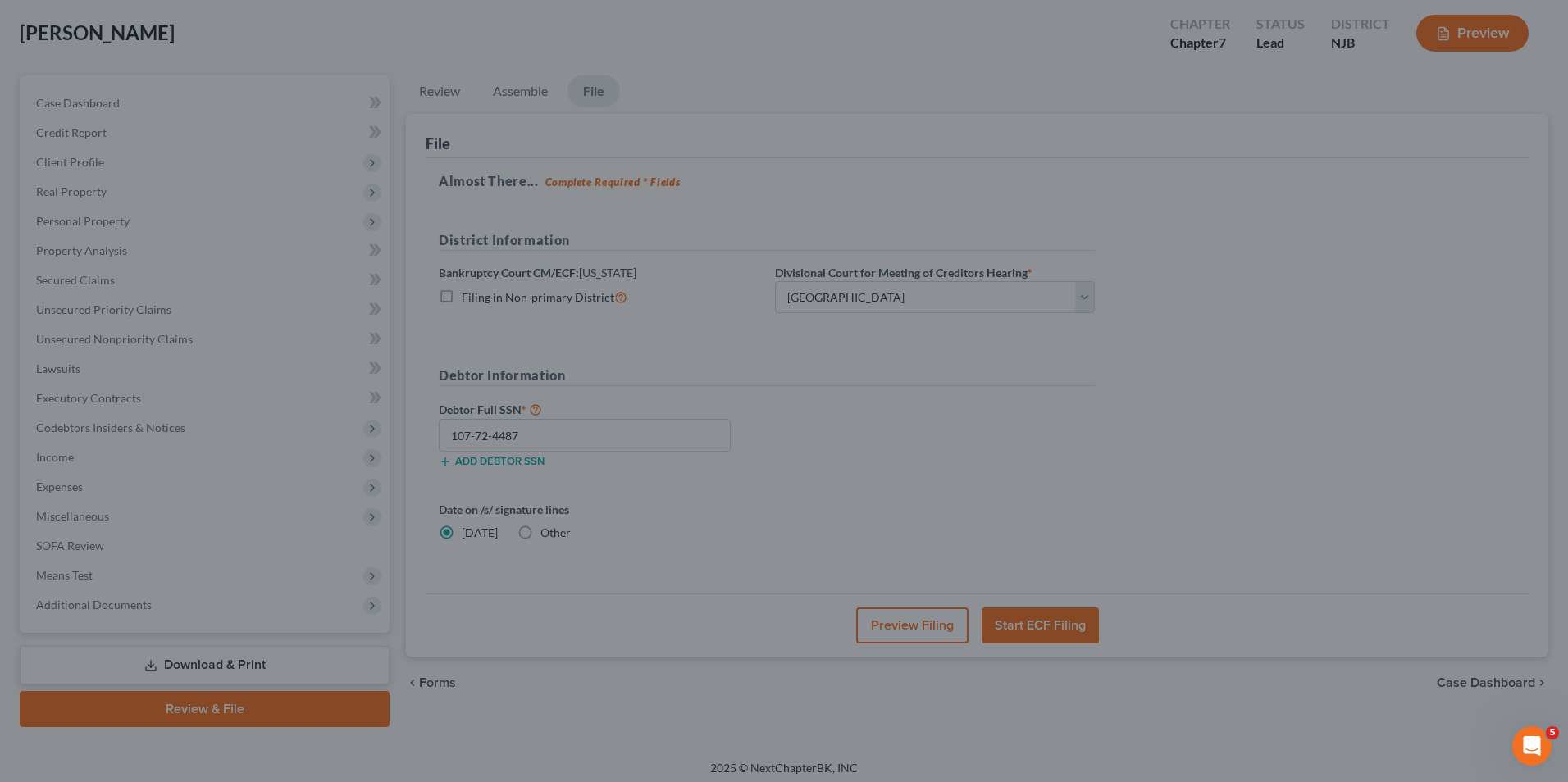
click at [921, 303] on div "Confirm Use of Case to File × Please confirm that you would like to use this ca…" at bounding box center [784, 391] width 1568 height 782
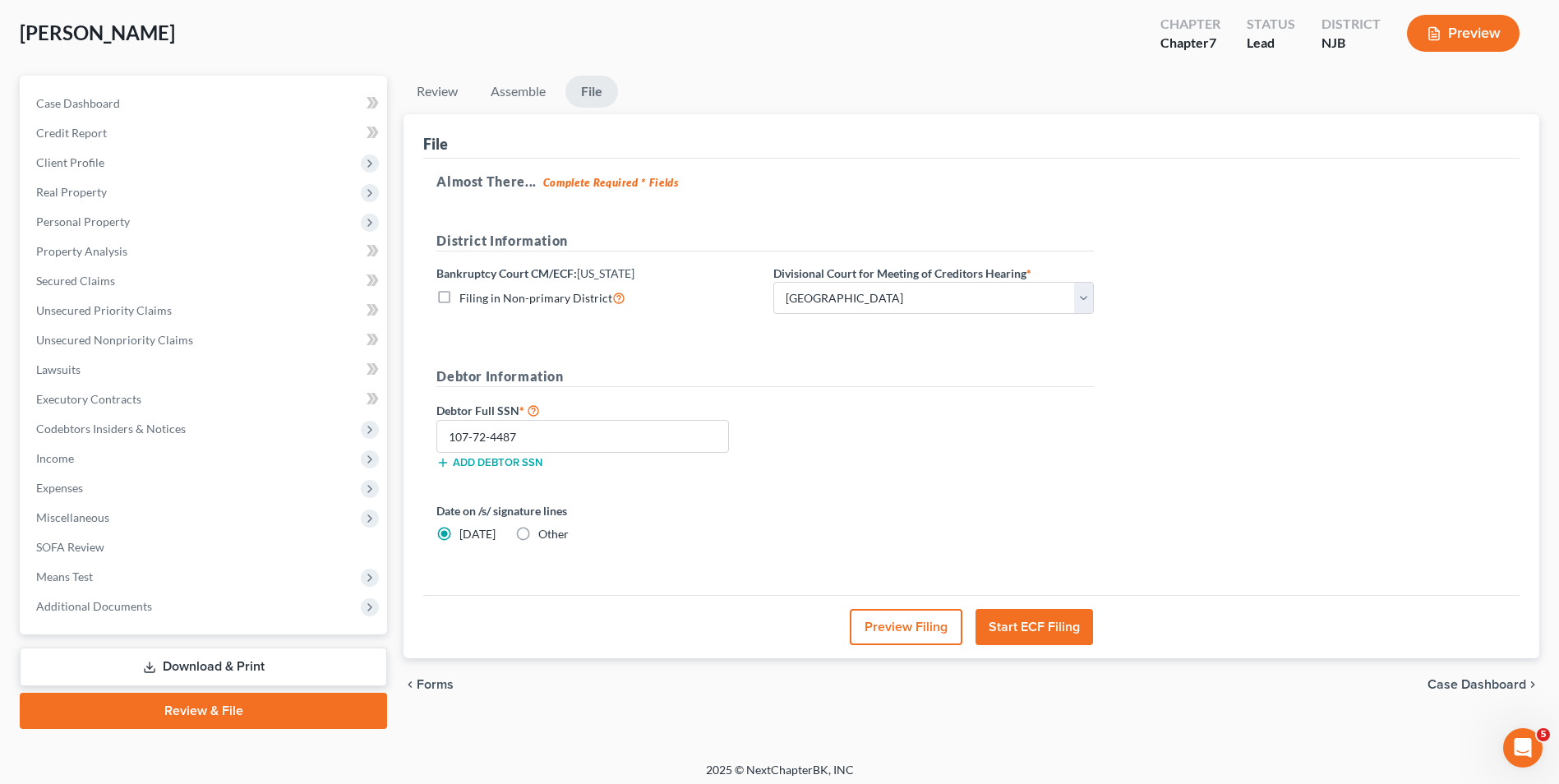
click at [1027, 614] on button "Start ECF Filing" at bounding box center [1034, 626] width 117 height 36
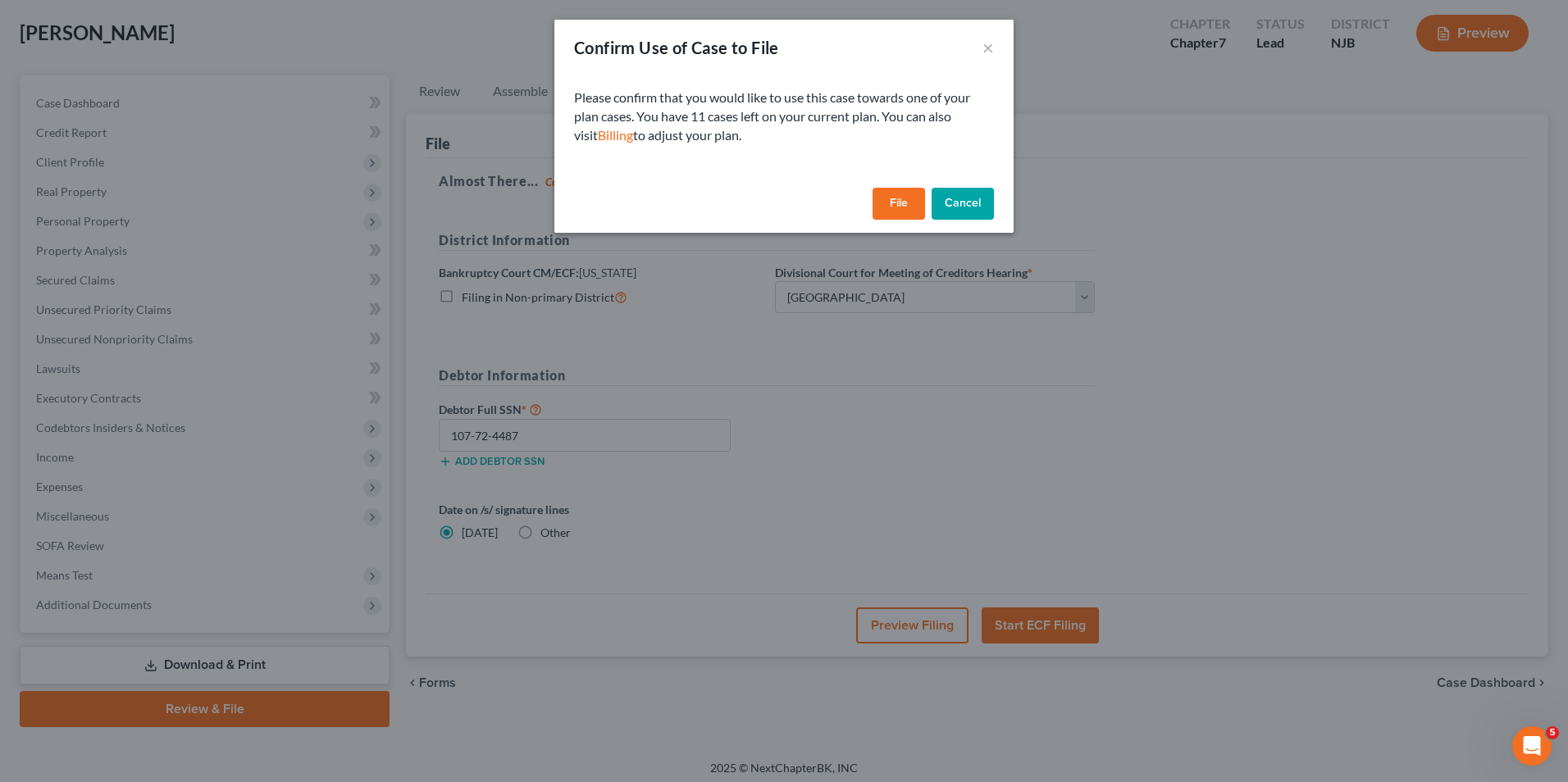
click at [901, 198] on button "File" at bounding box center [898, 204] width 52 height 33
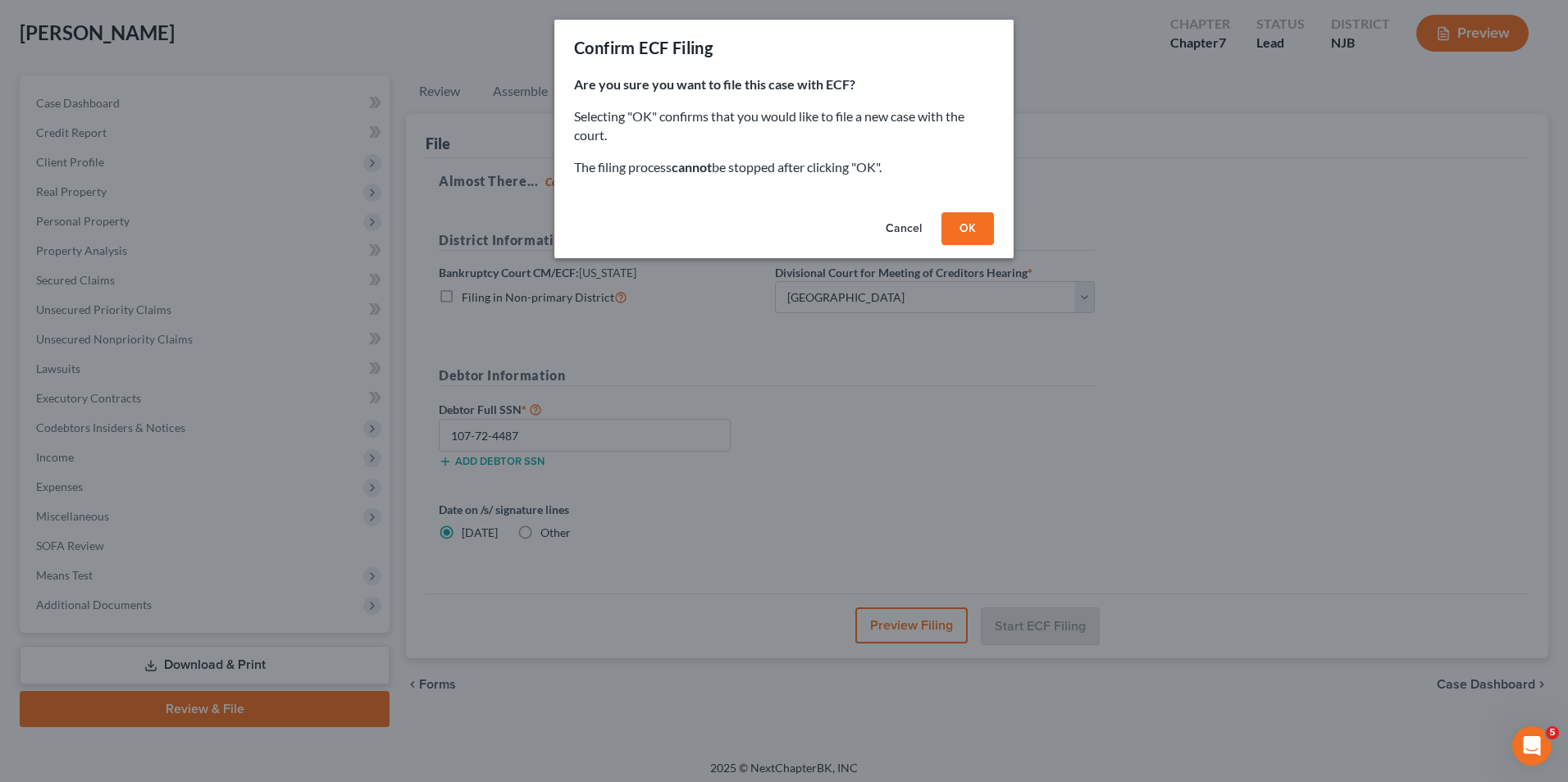
click at [964, 226] on button "OK" at bounding box center [967, 229] width 52 height 33
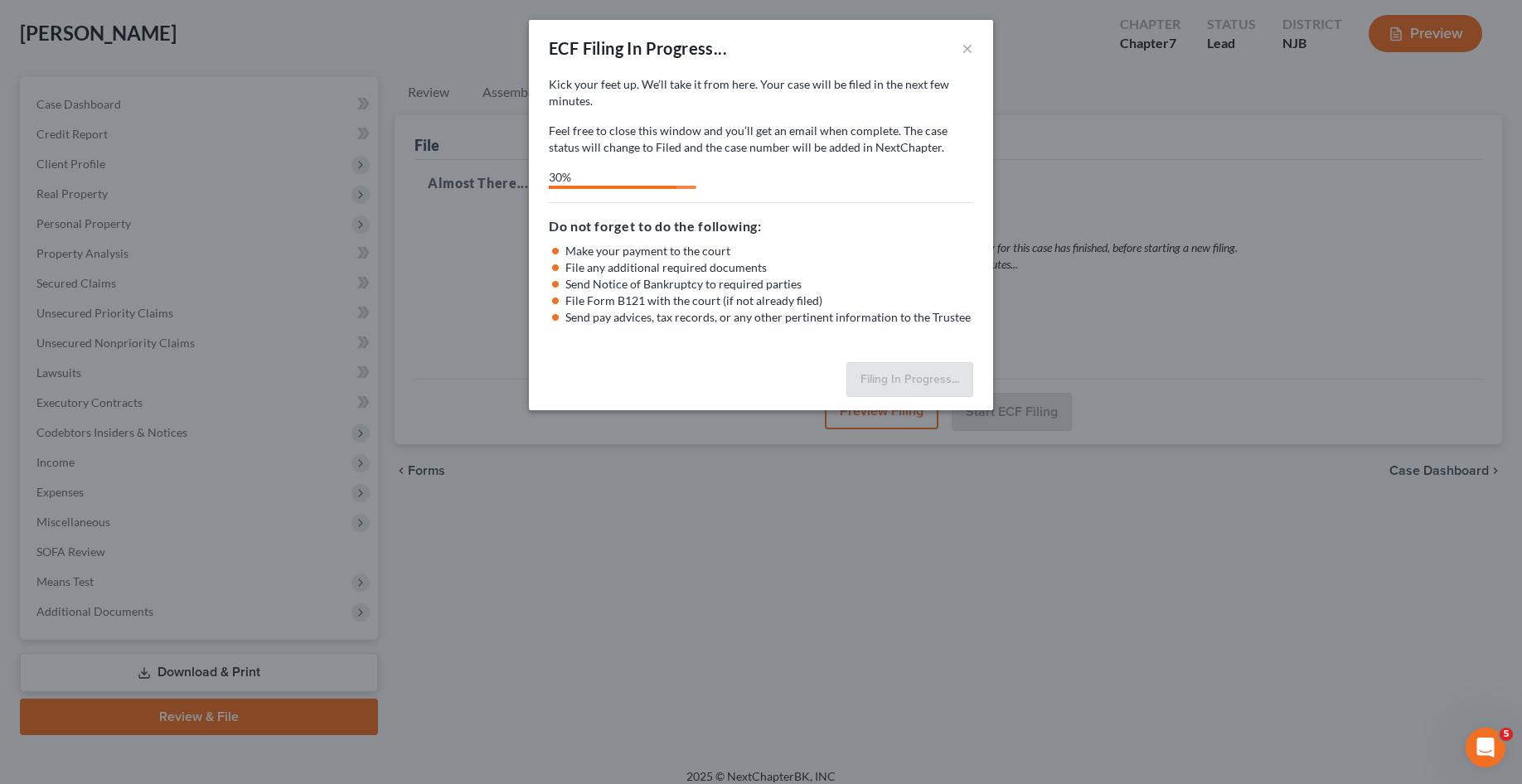
select select "2"
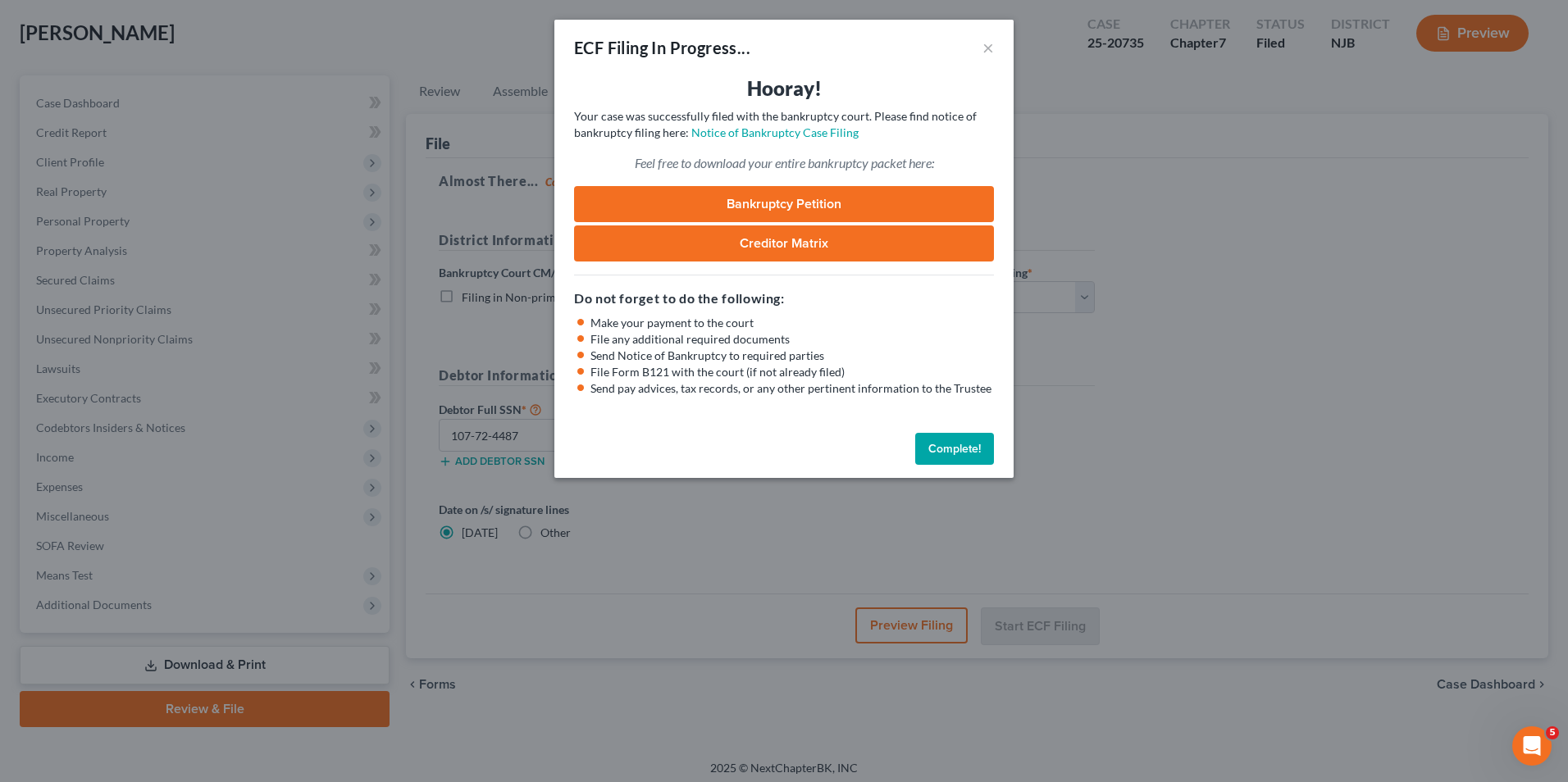
click at [748, 200] on link "Bankruptcy Petition" at bounding box center [783, 203] width 420 height 36
click at [694, 235] on link "Creditor Matrix" at bounding box center [783, 242] width 420 height 36
click at [734, 136] on link "Notice of Bankruptcy Case Filing" at bounding box center [775, 132] width 167 height 14
click at [937, 451] on button "Complete!" at bounding box center [954, 449] width 79 height 33
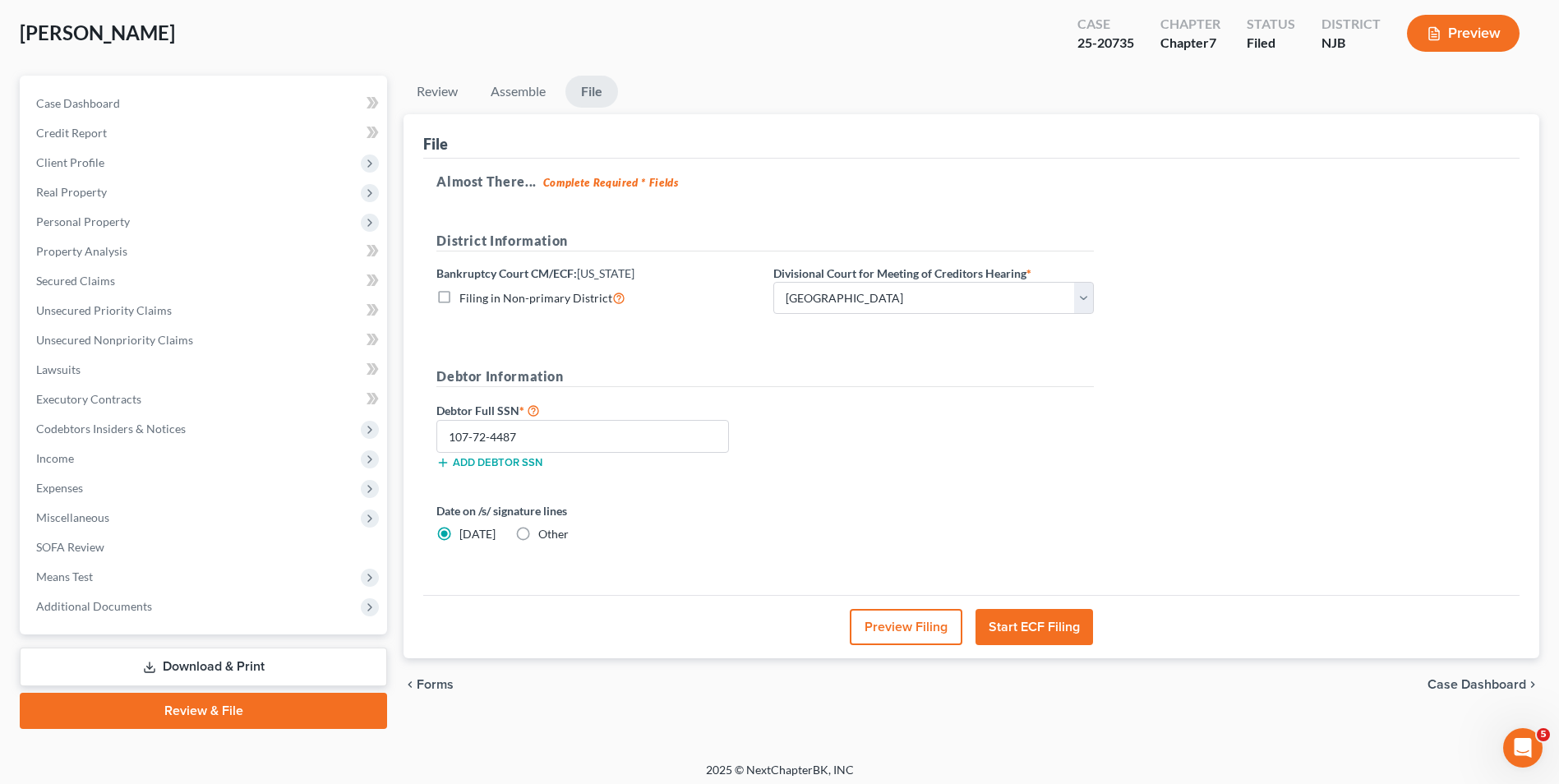
click at [1474, 679] on span "Case Dashboard" at bounding box center [1477, 684] width 99 height 13
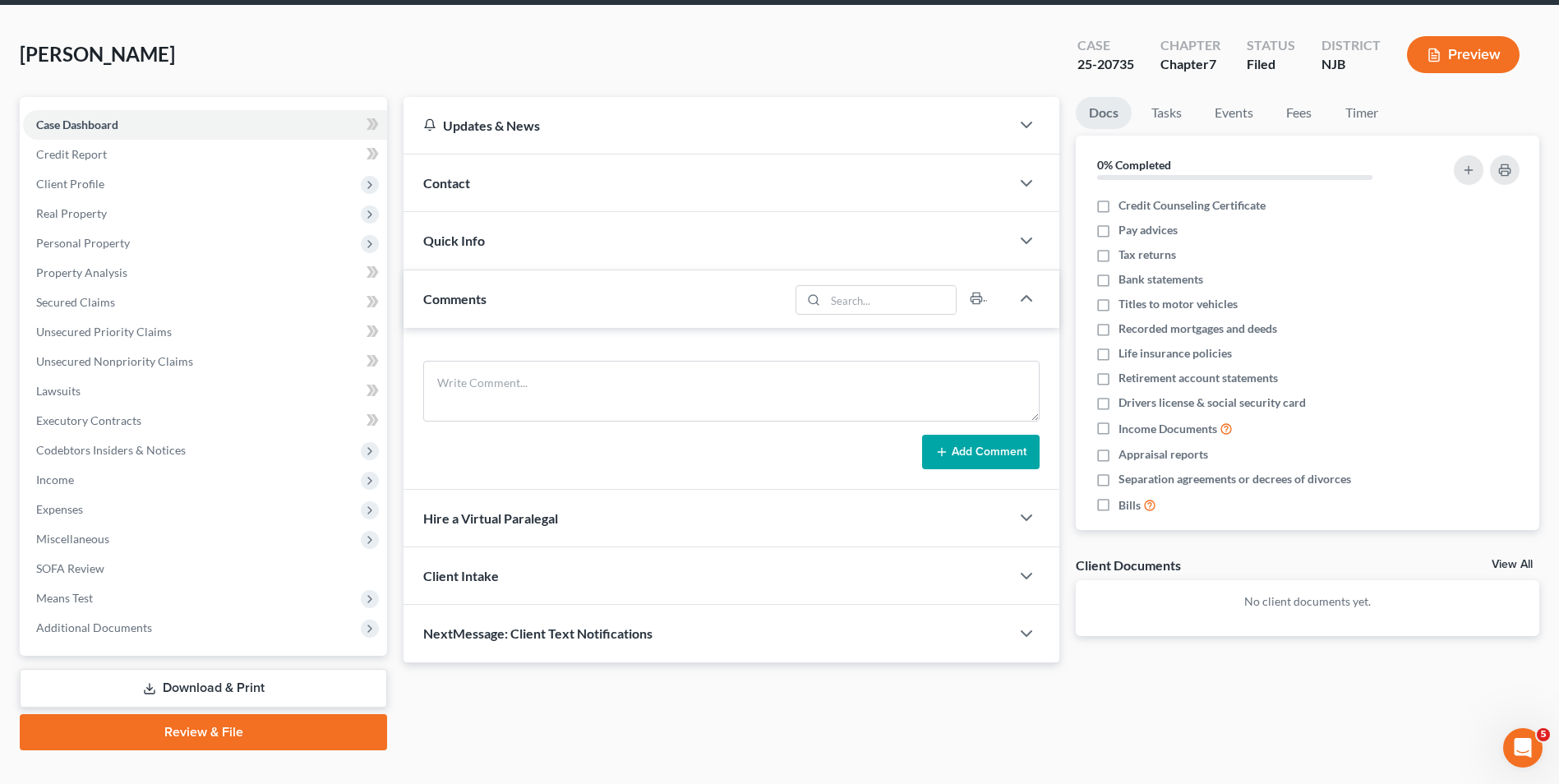
scroll to position [90, 0]
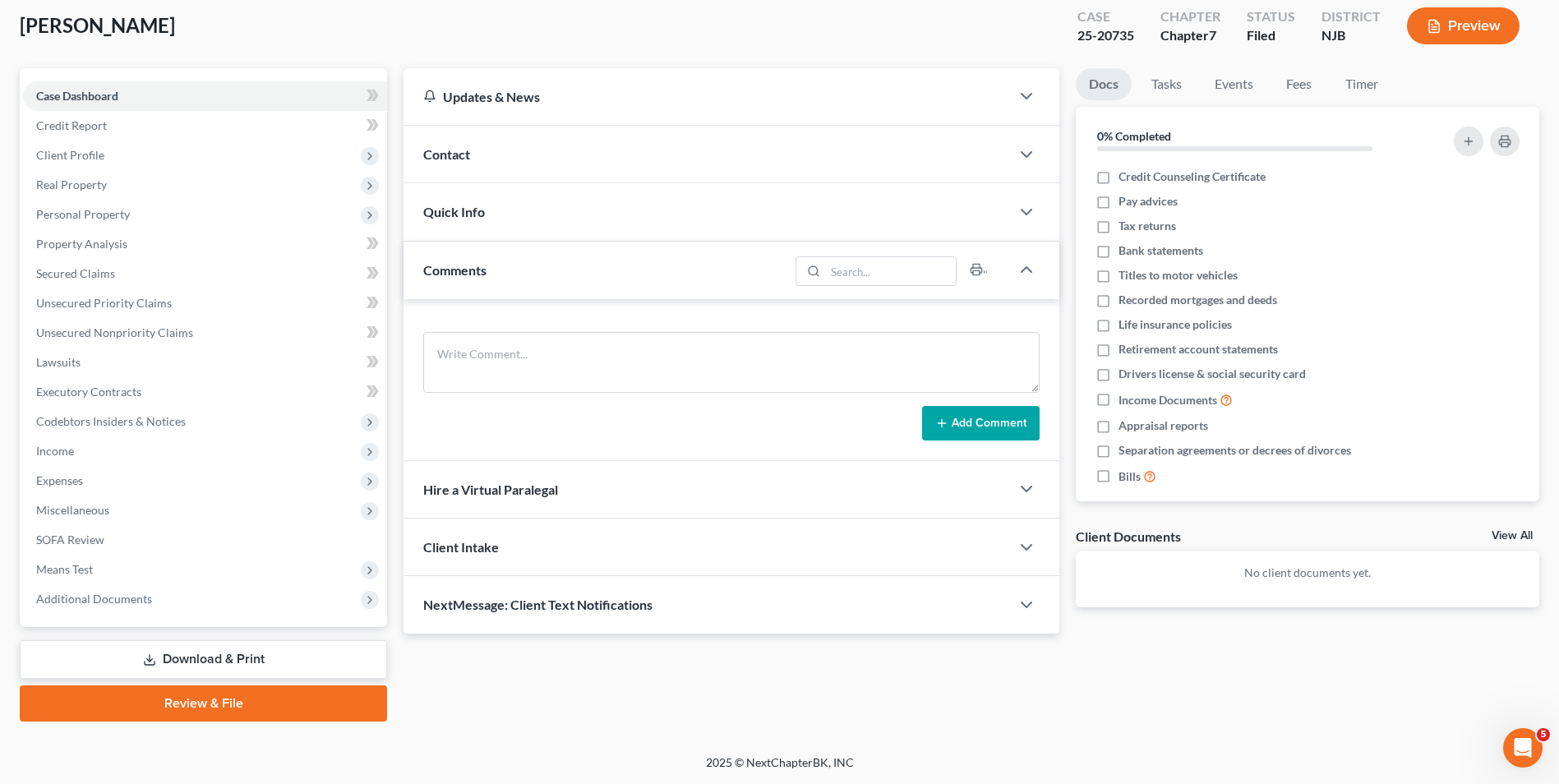
click at [1444, 24] on button "Preview" at bounding box center [1464, 26] width 113 height 37
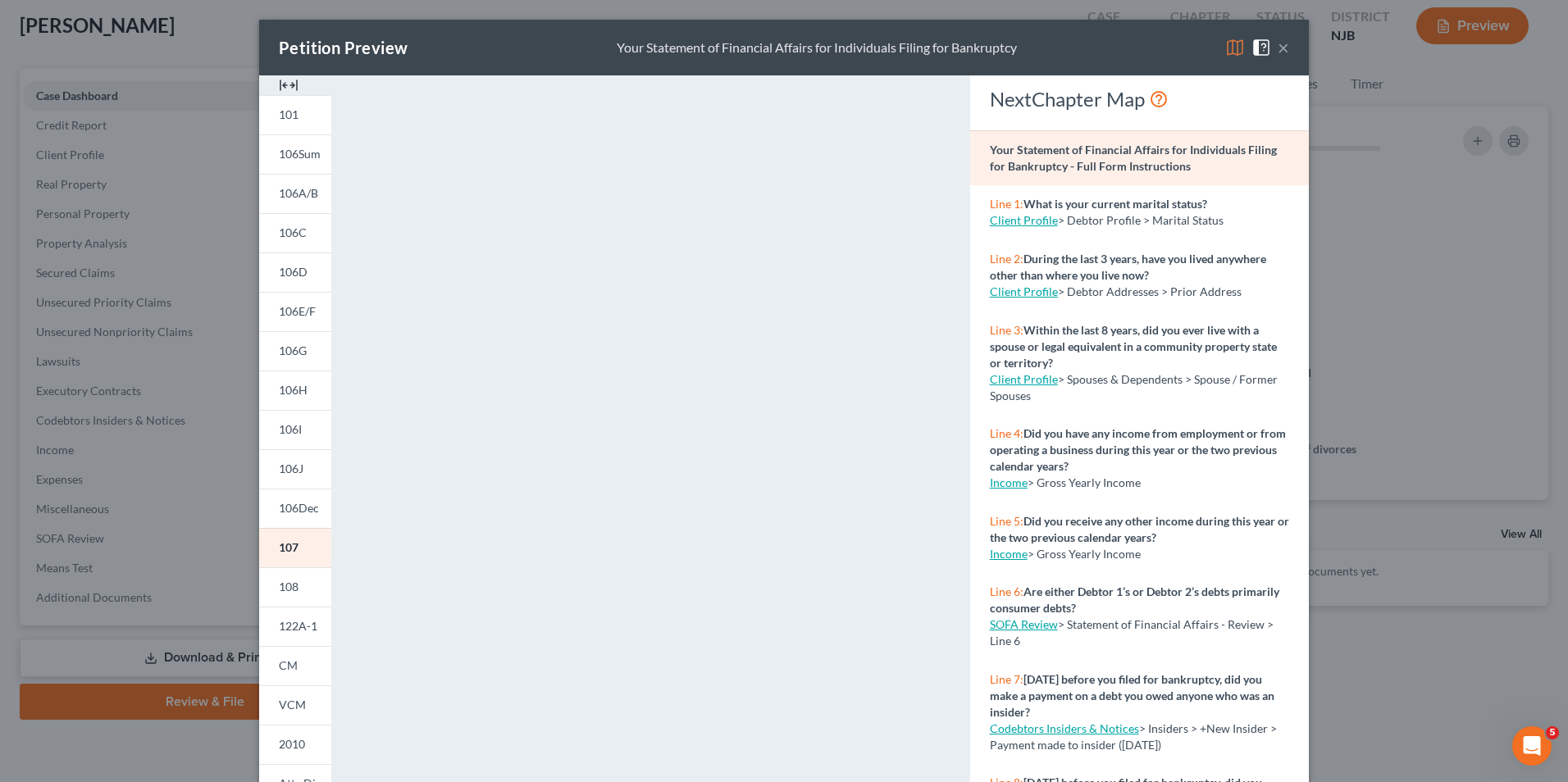
click at [1278, 47] on button "×" at bounding box center [1283, 48] width 12 height 20
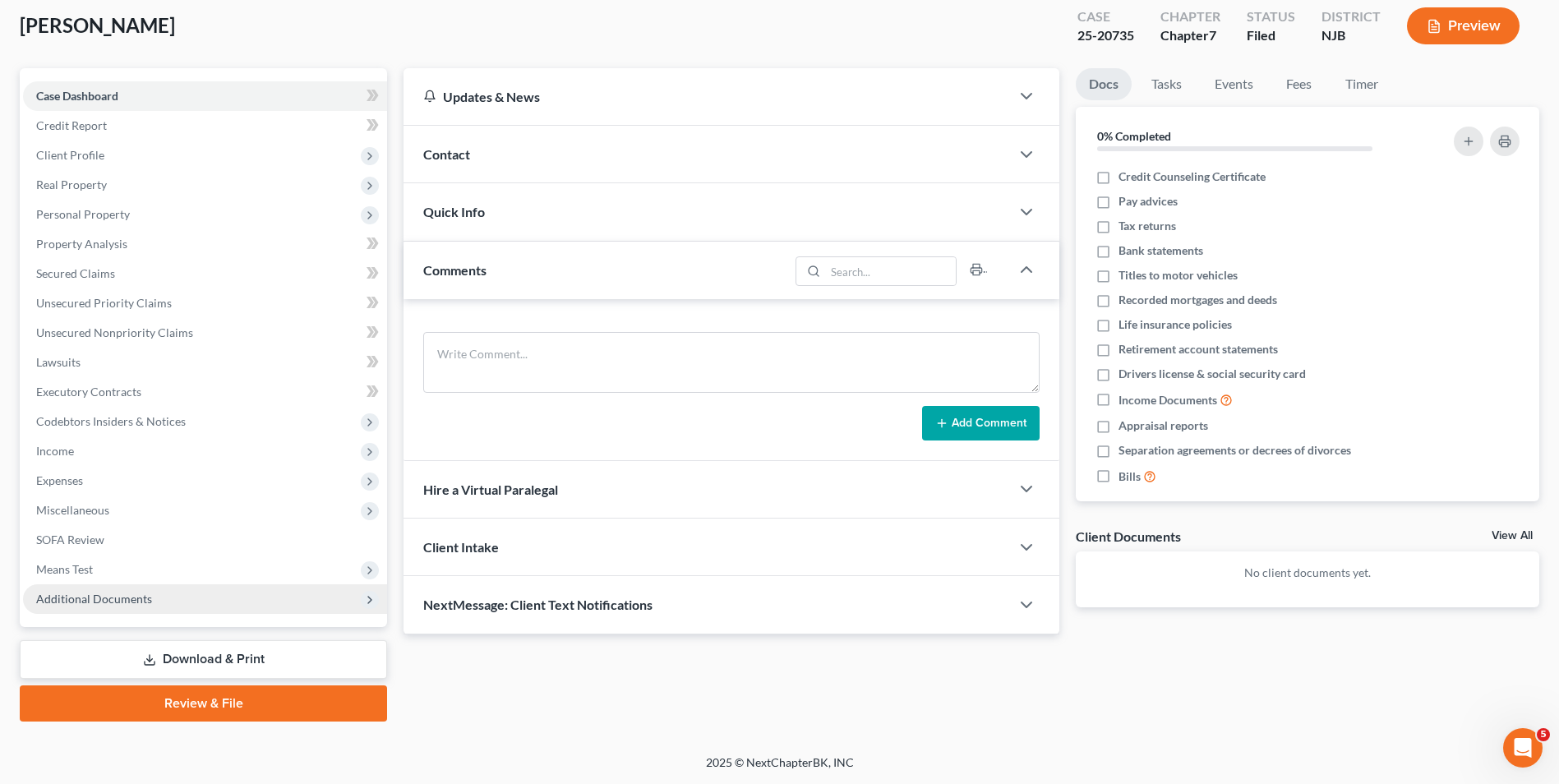
click at [120, 598] on span "Additional Documents" at bounding box center [94, 598] width 116 height 14
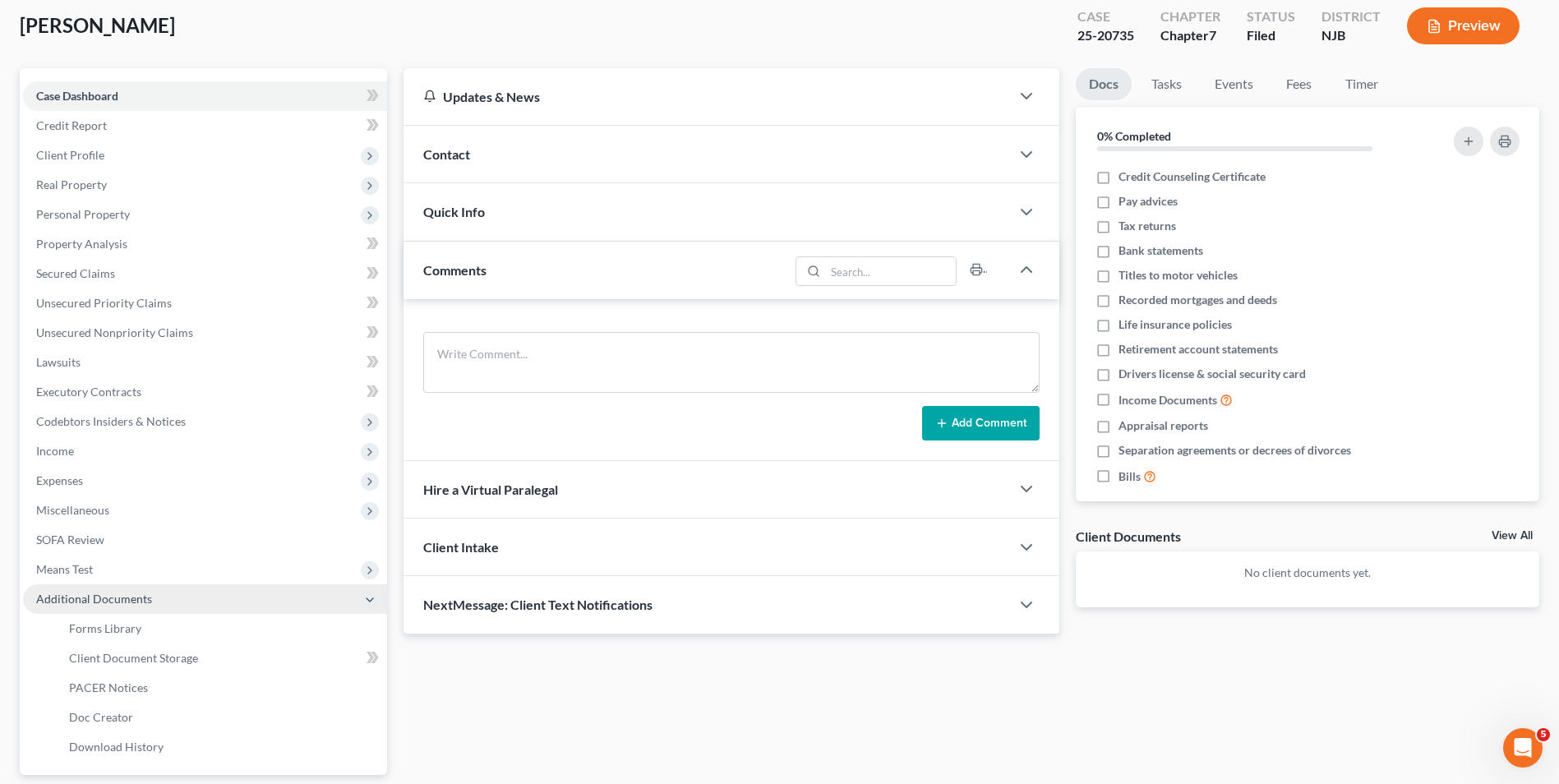
scroll to position [237, 0]
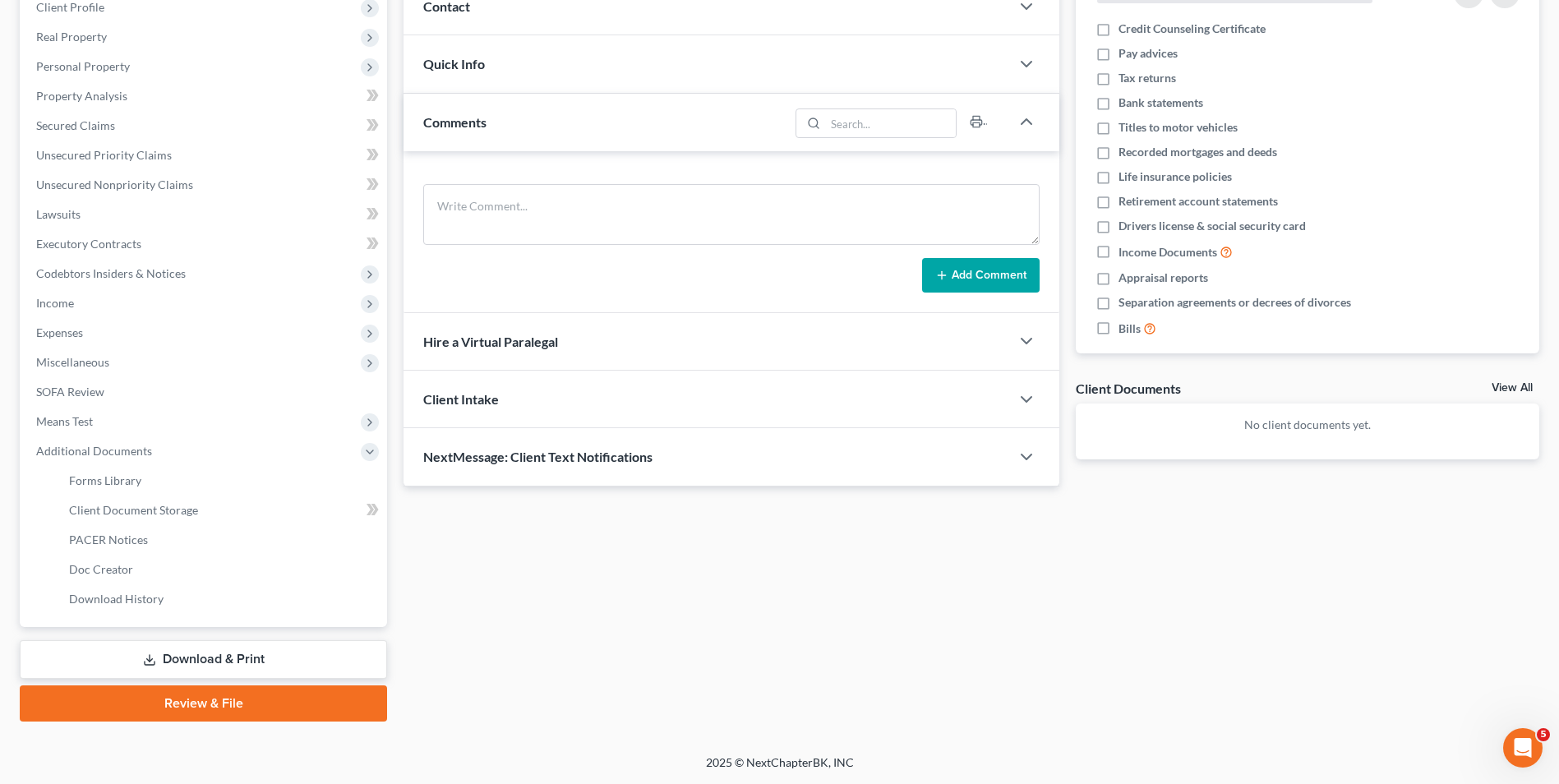
click at [222, 710] on link "Review & File" at bounding box center [204, 703] width 368 height 36
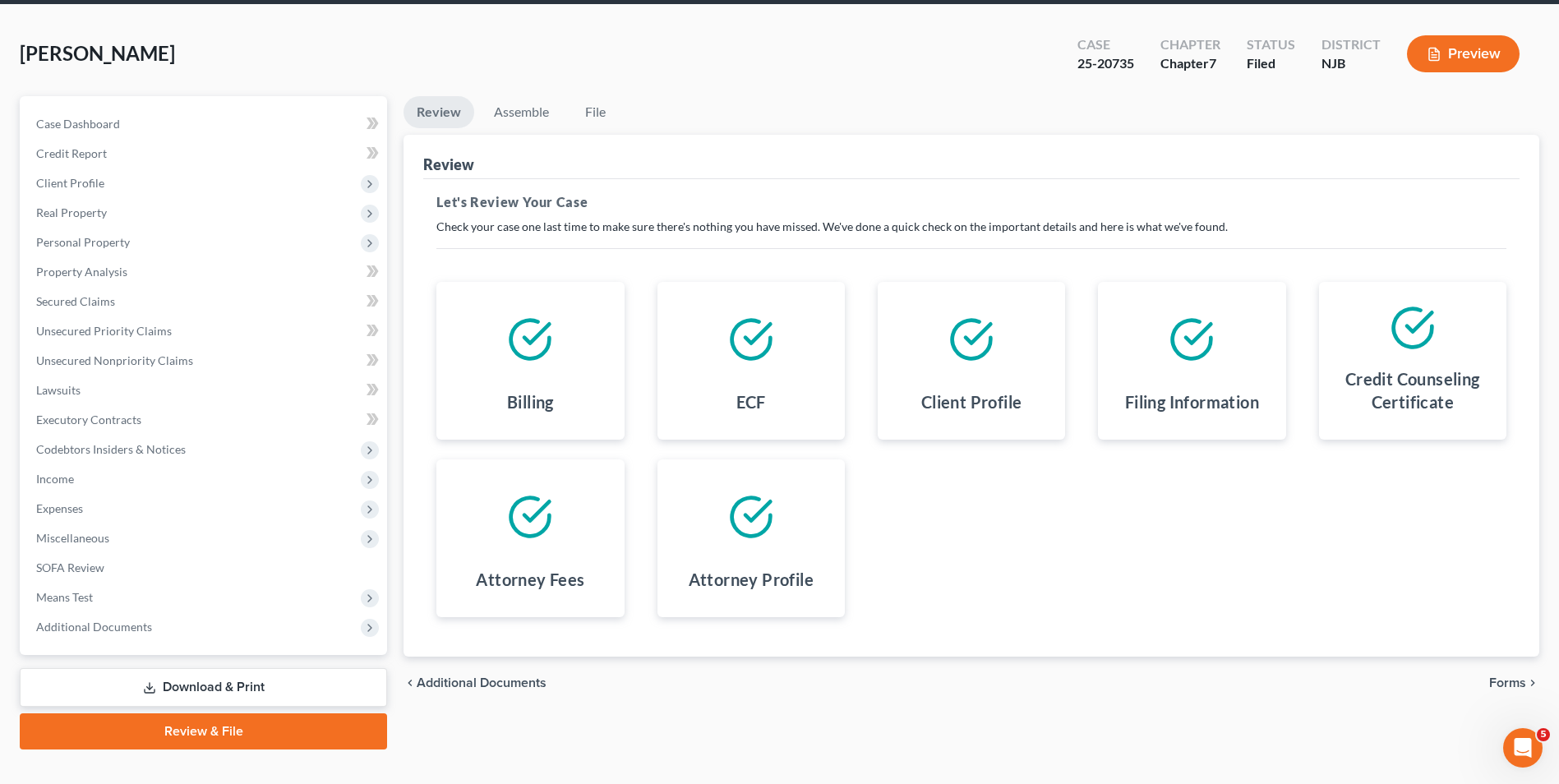
scroll to position [90, 0]
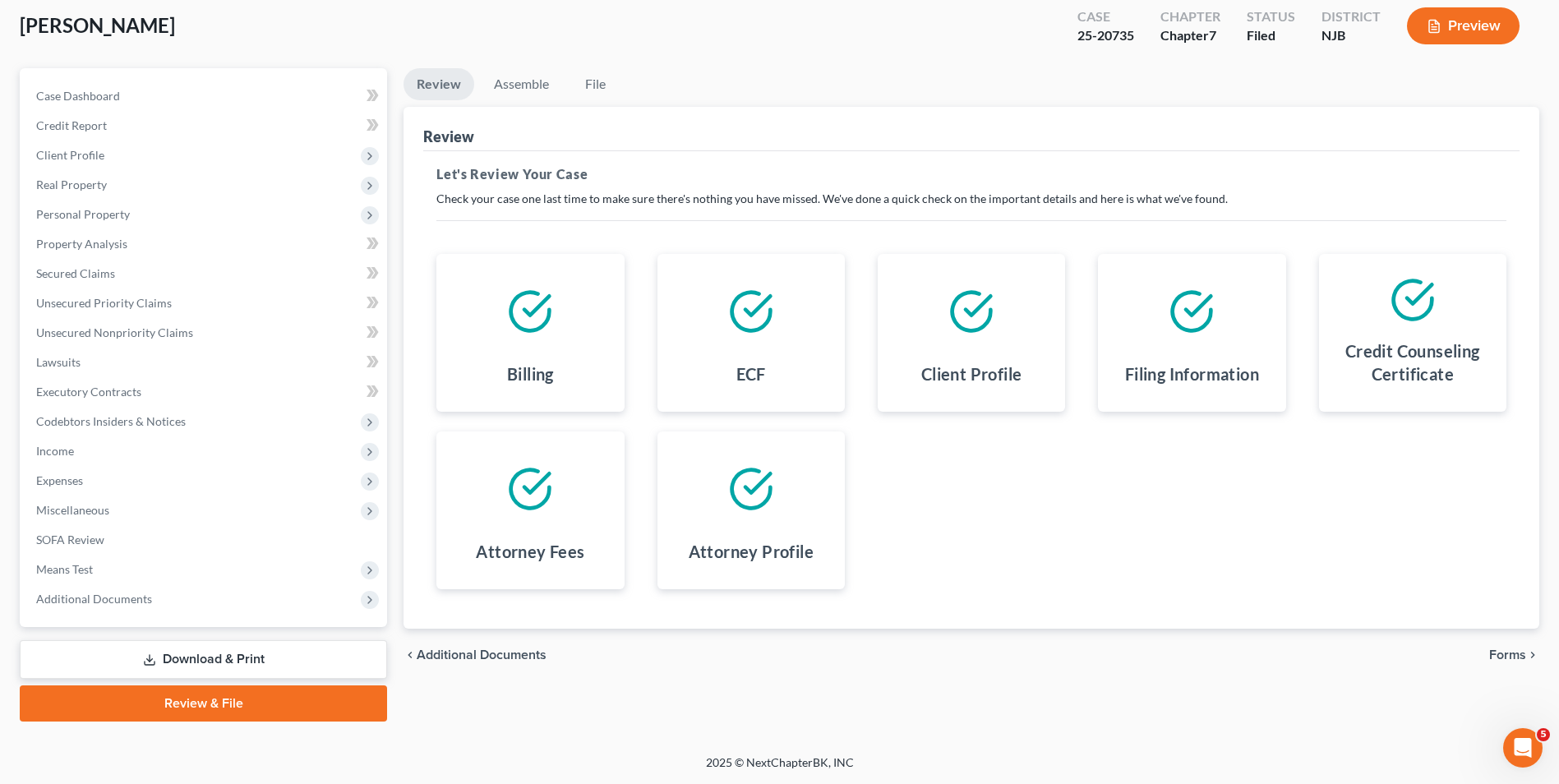
click at [1502, 653] on span "Forms" at bounding box center [1508, 655] width 37 height 13
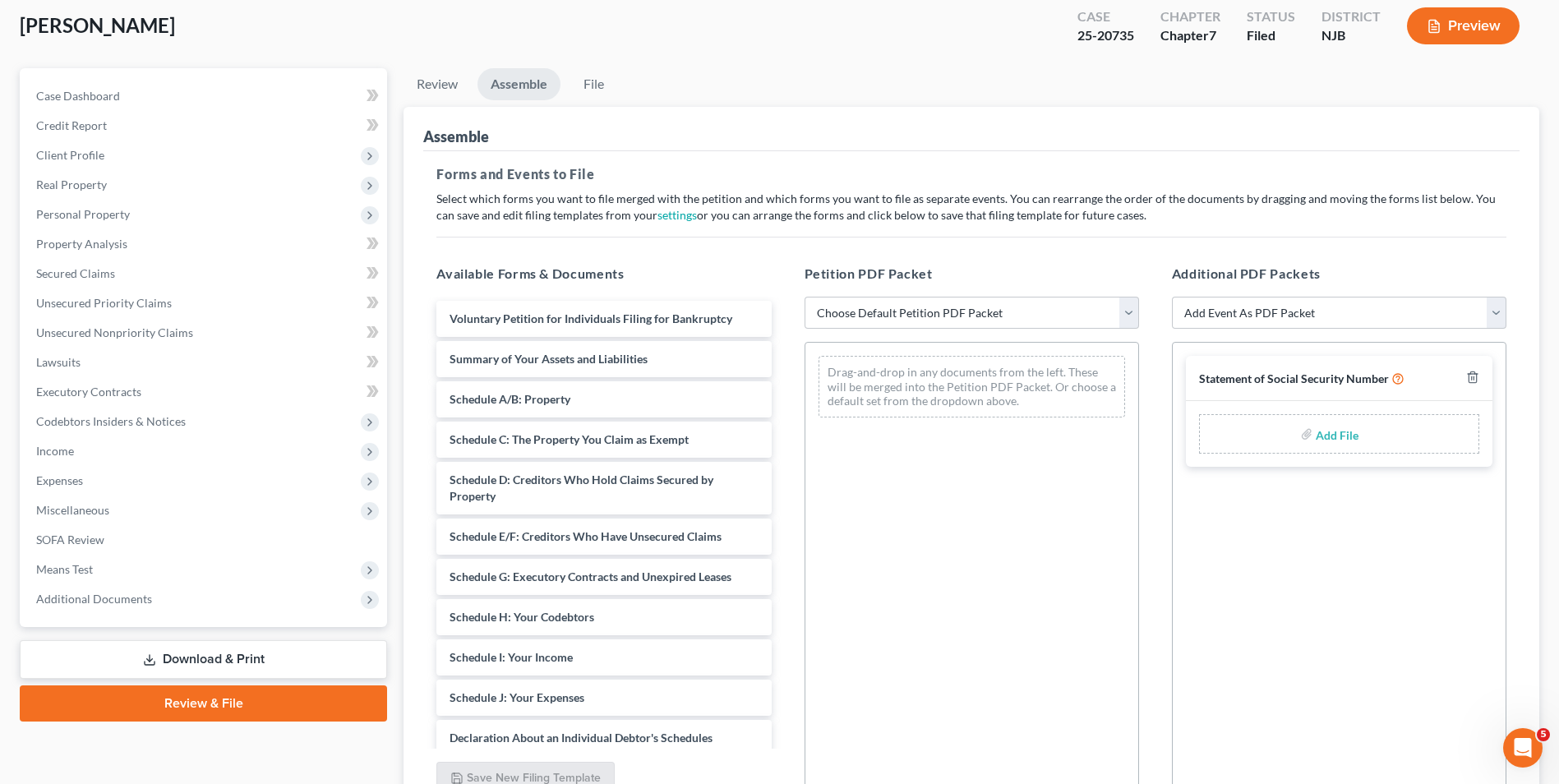
click at [1316, 429] on label "Add File" at bounding box center [1339, 436] width 46 height 29
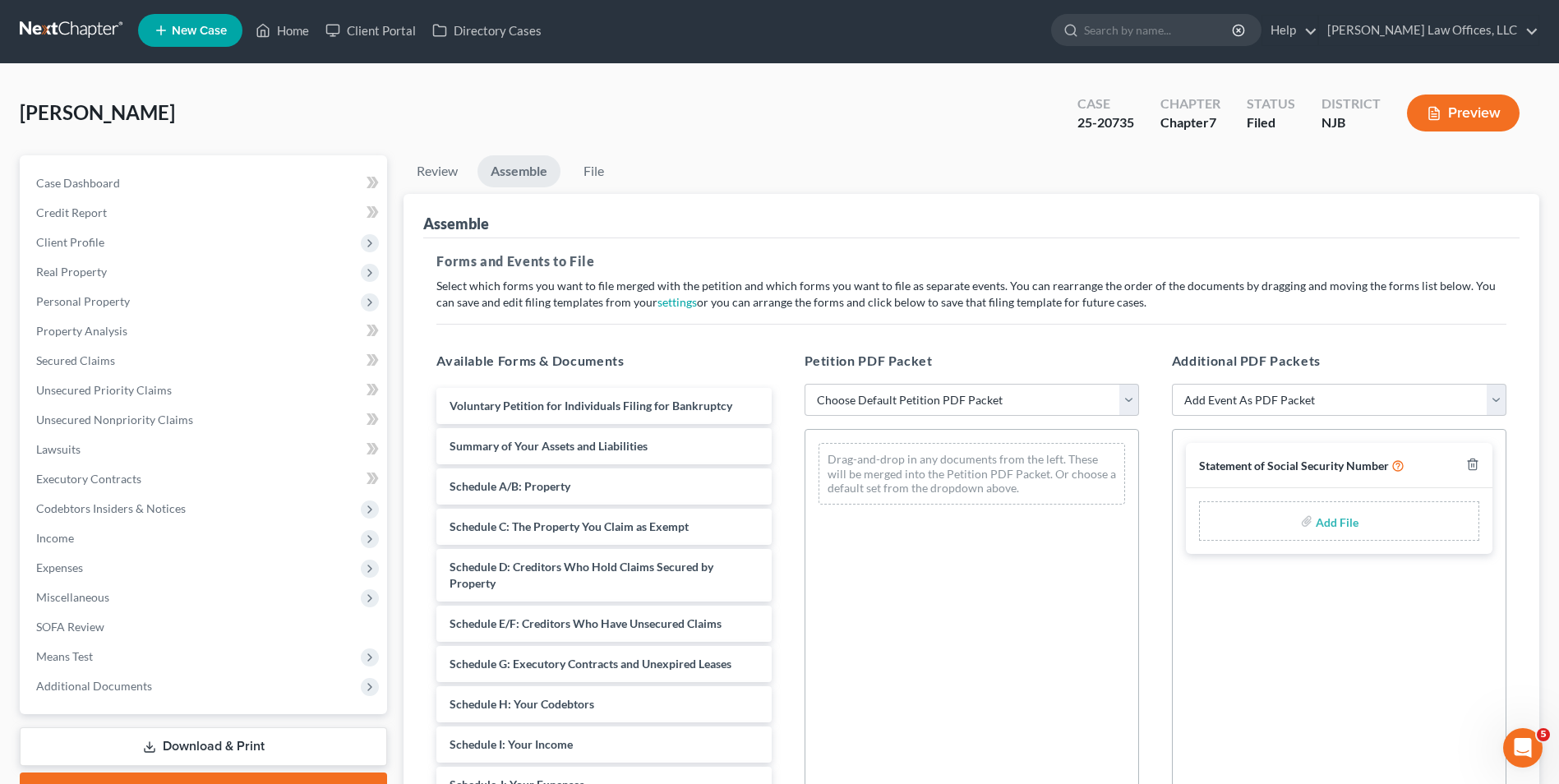
scroll to position [0, 0]
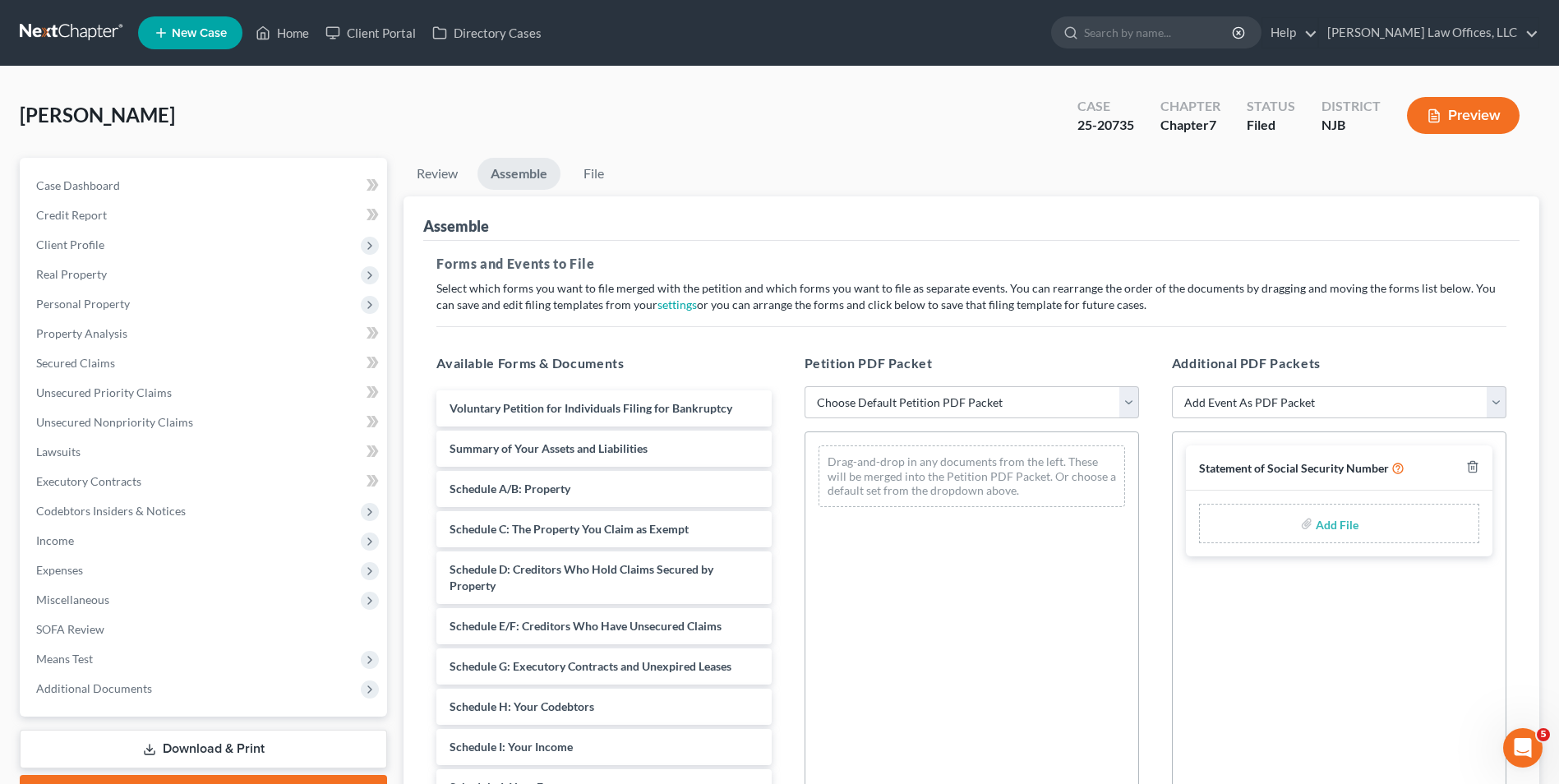
click at [1324, 524] on input "file" at bounding box center [1335, 524] width 39 height 29
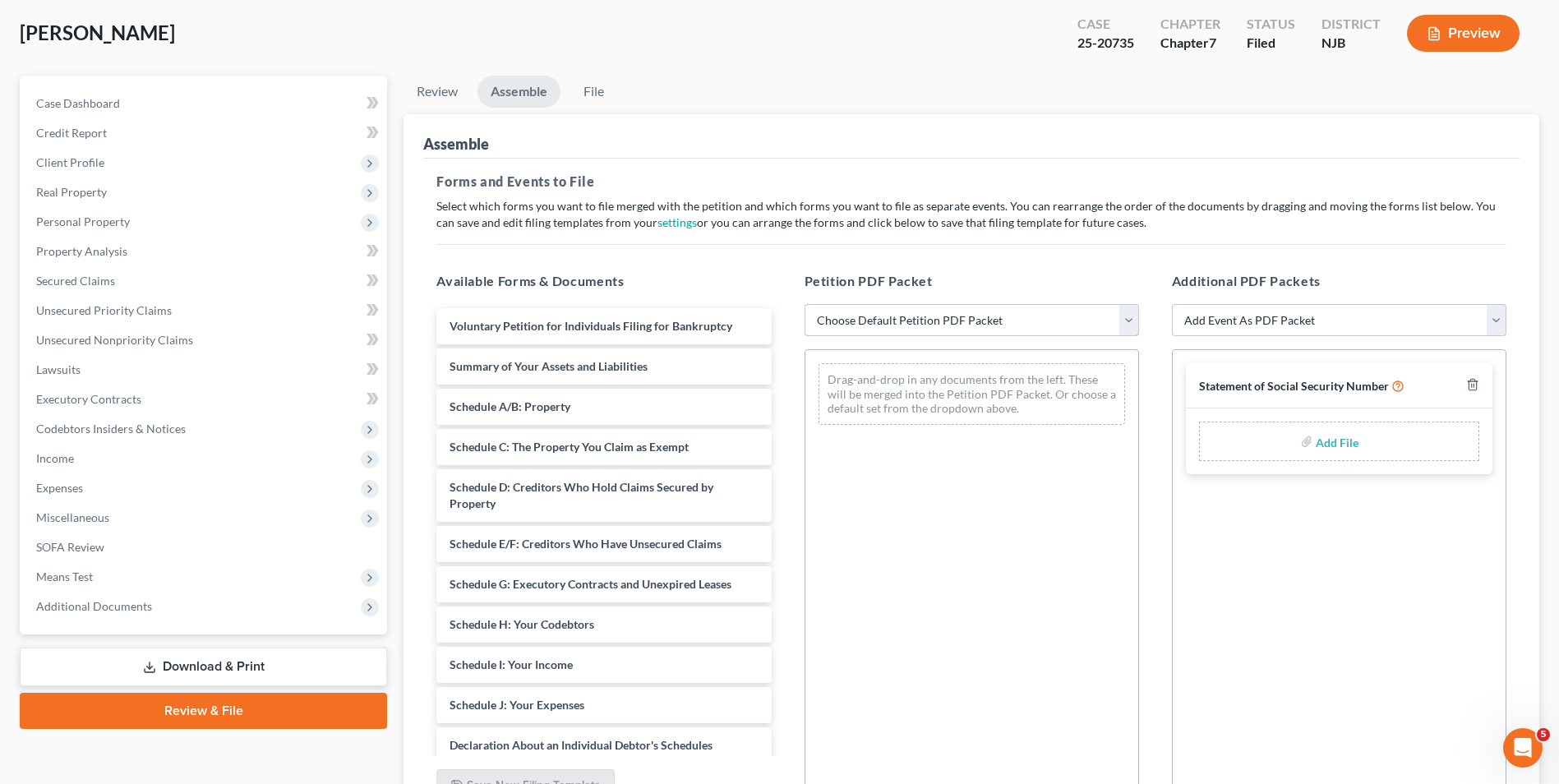
click at [956, 316] on select "Choose Default Petition PDF Packet Complete Bankruptcy Petition (all forms and …" at bounding box center [972, 321] width 335 height 33
select select "0"
click at [805, 304] on select "Choose Default Petition PDF Packet Complete Bankruptcy Petition (all forms and …" at bounding box center [972, 321] width 335 height 33
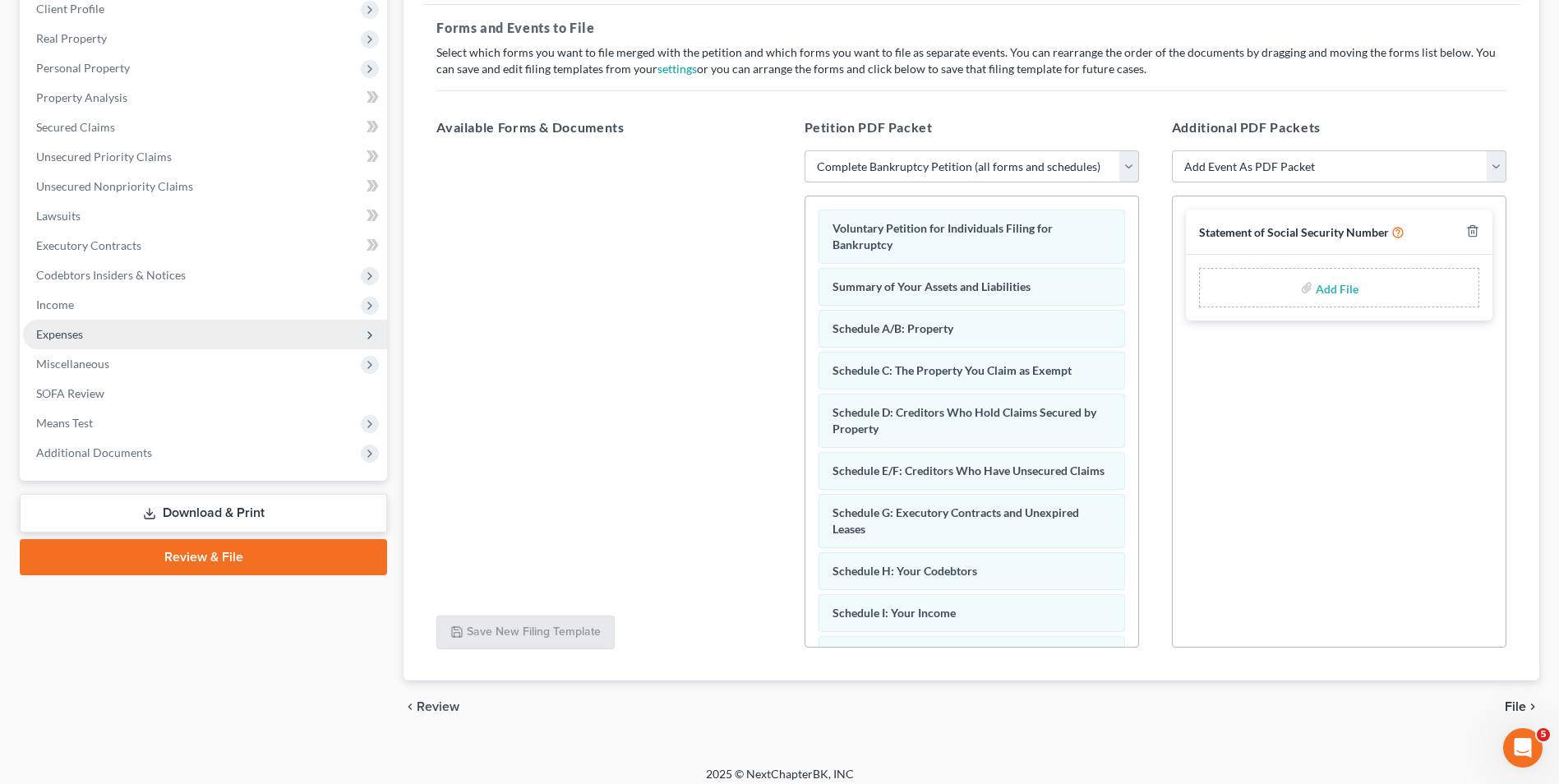
scroll to position [248, 0]
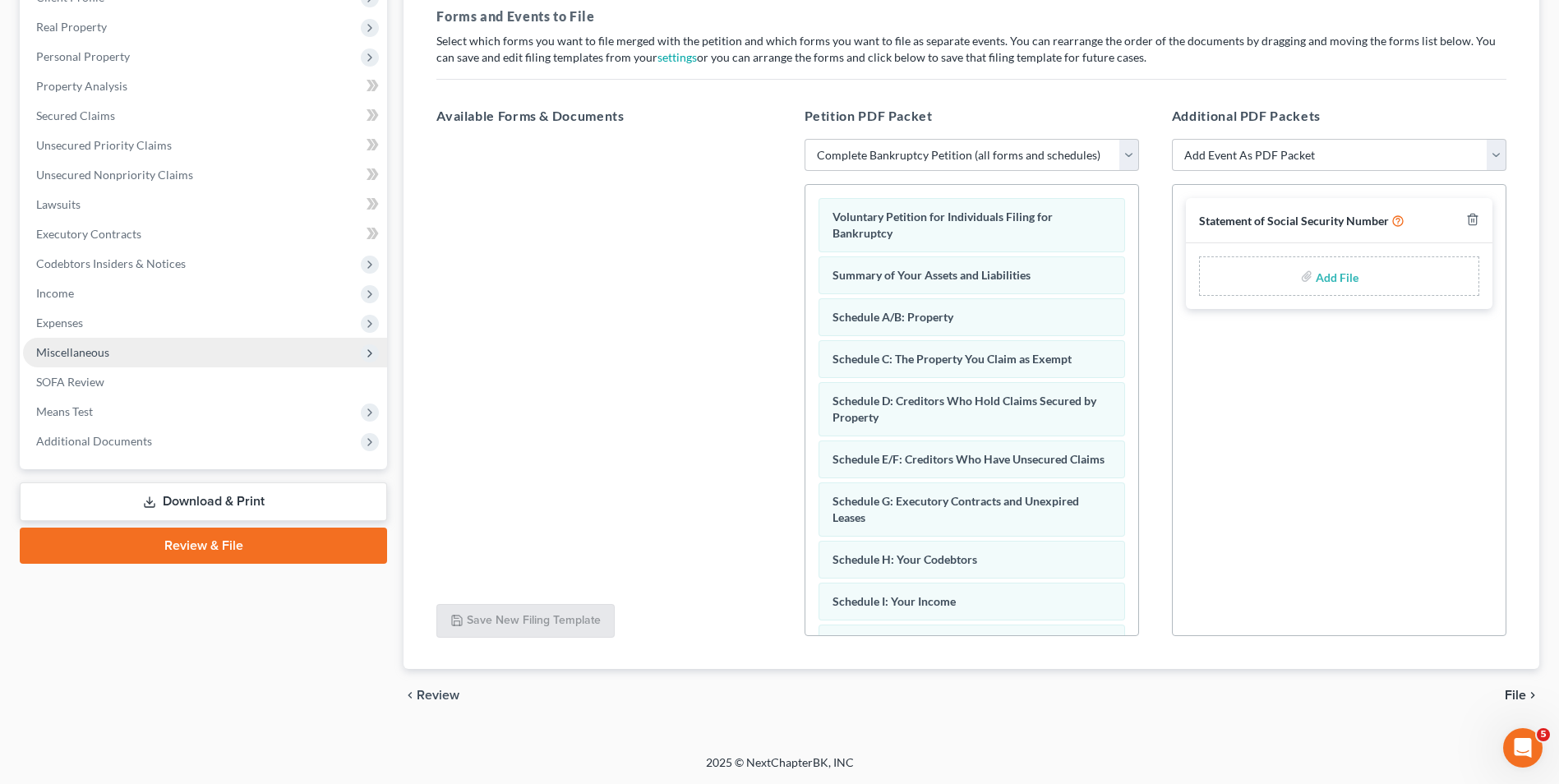
click at [103, 361] on span "Miscellaneous" at bounding box center [205, 352] width 364 height 29
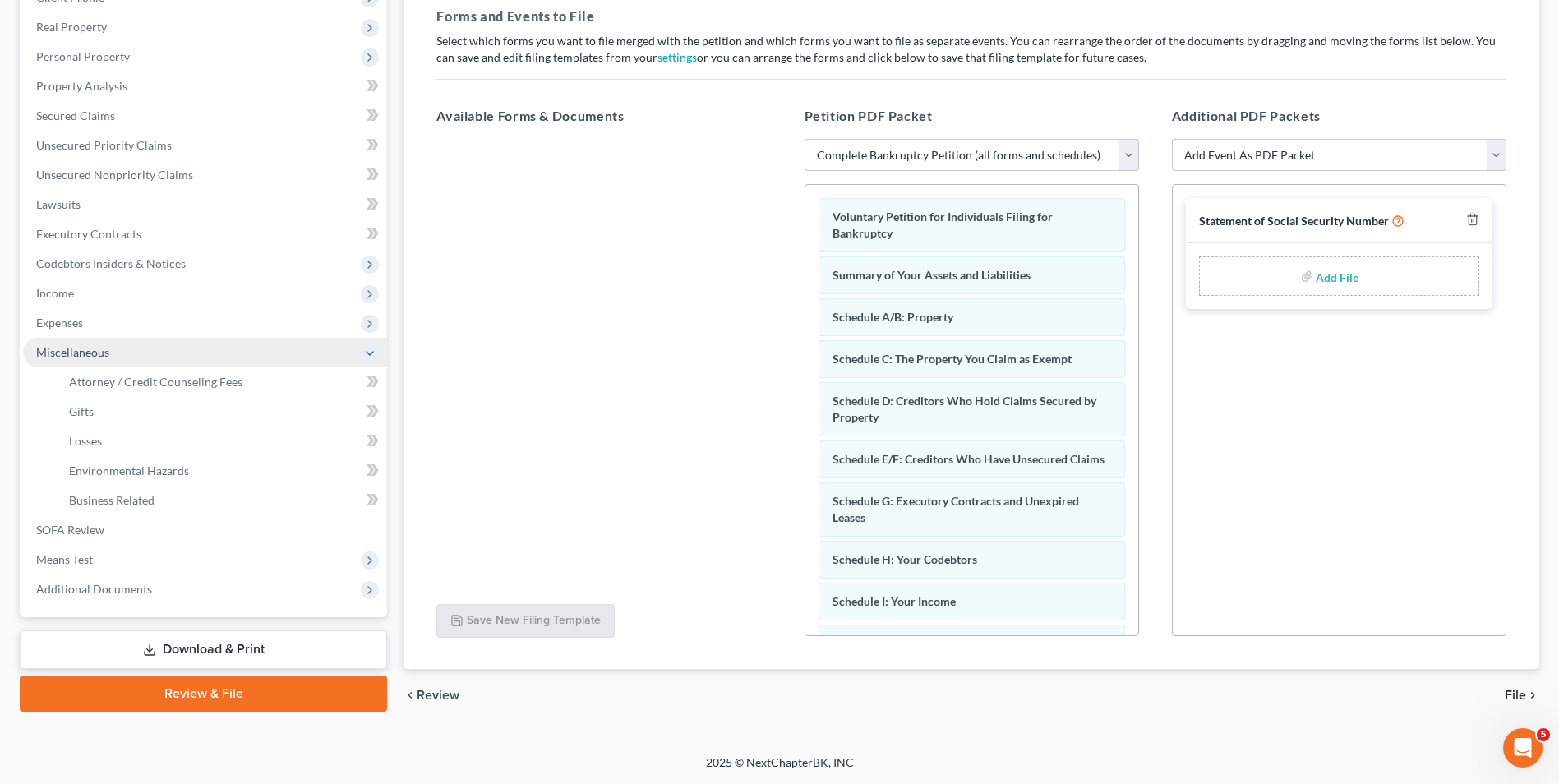
click at [105, 359] on span "Miscellaneous" at bounding box center [205, 352] width 364 height 29
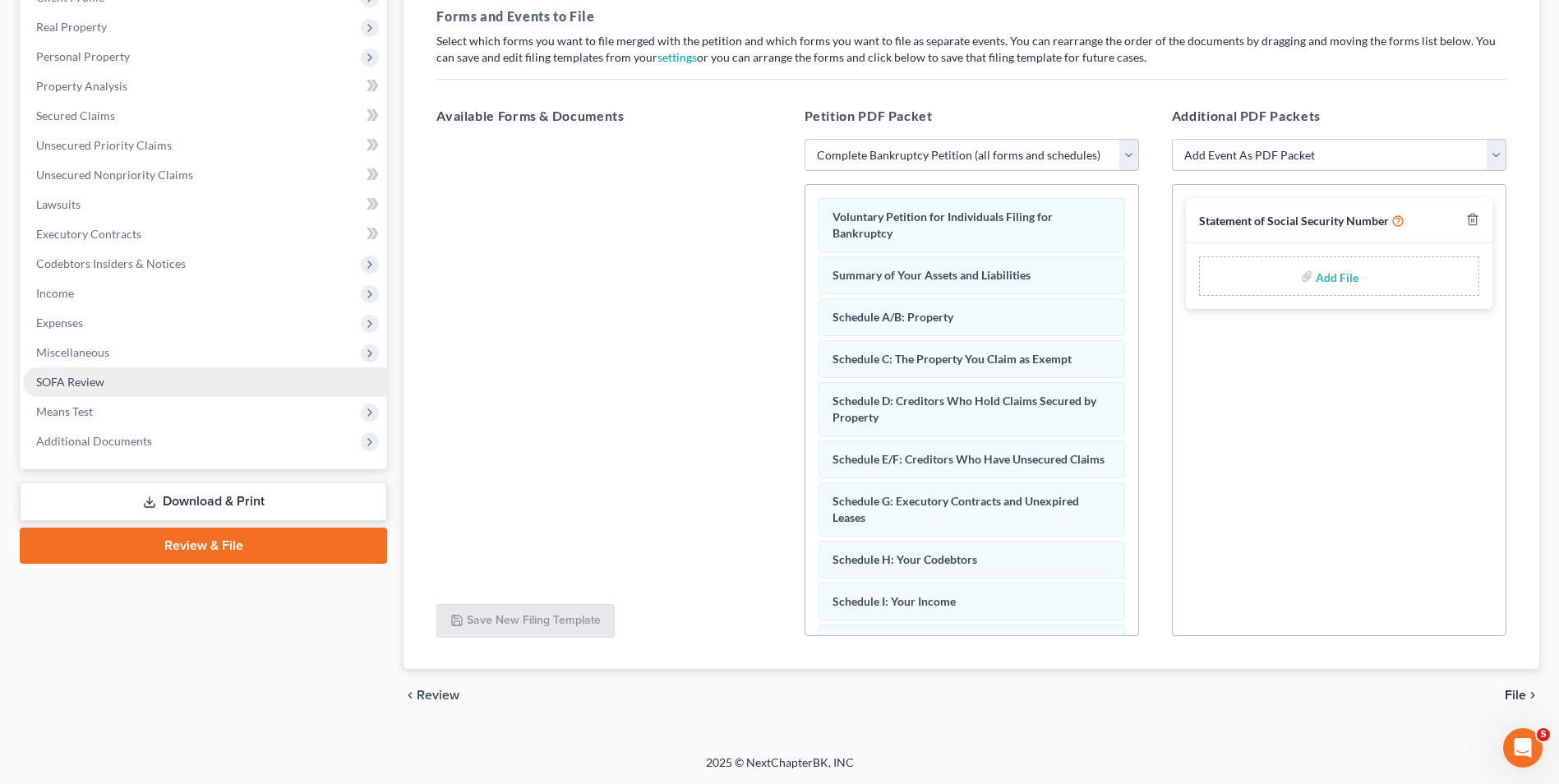
click at [105, 377] on link "SOFA Review" at bounding box center [205, 382] width 364 height 29
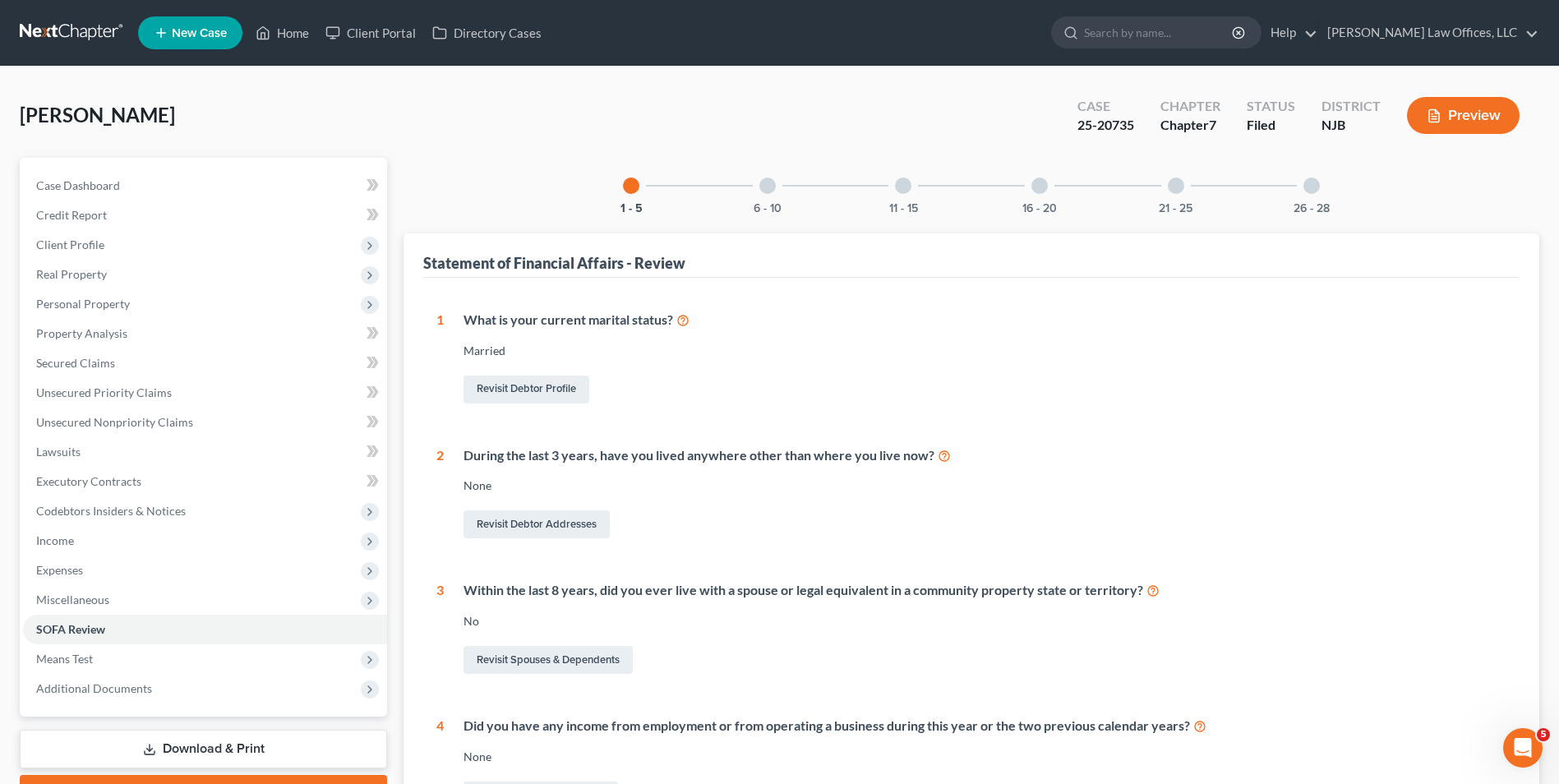
drag, startPoint x: 77, startPoint y: 104, endPoint x: 105, endPoint y: 43, distance: 67.1
click at [78, 104] on span "[PERSON_NAME]" at bounding box center [97, 115] width 155 height 24
click at [101, 28] on link at bounding box center [72, 33] width 105 height 29
